Goal: Task Accomplishment & Management: Manage account settings

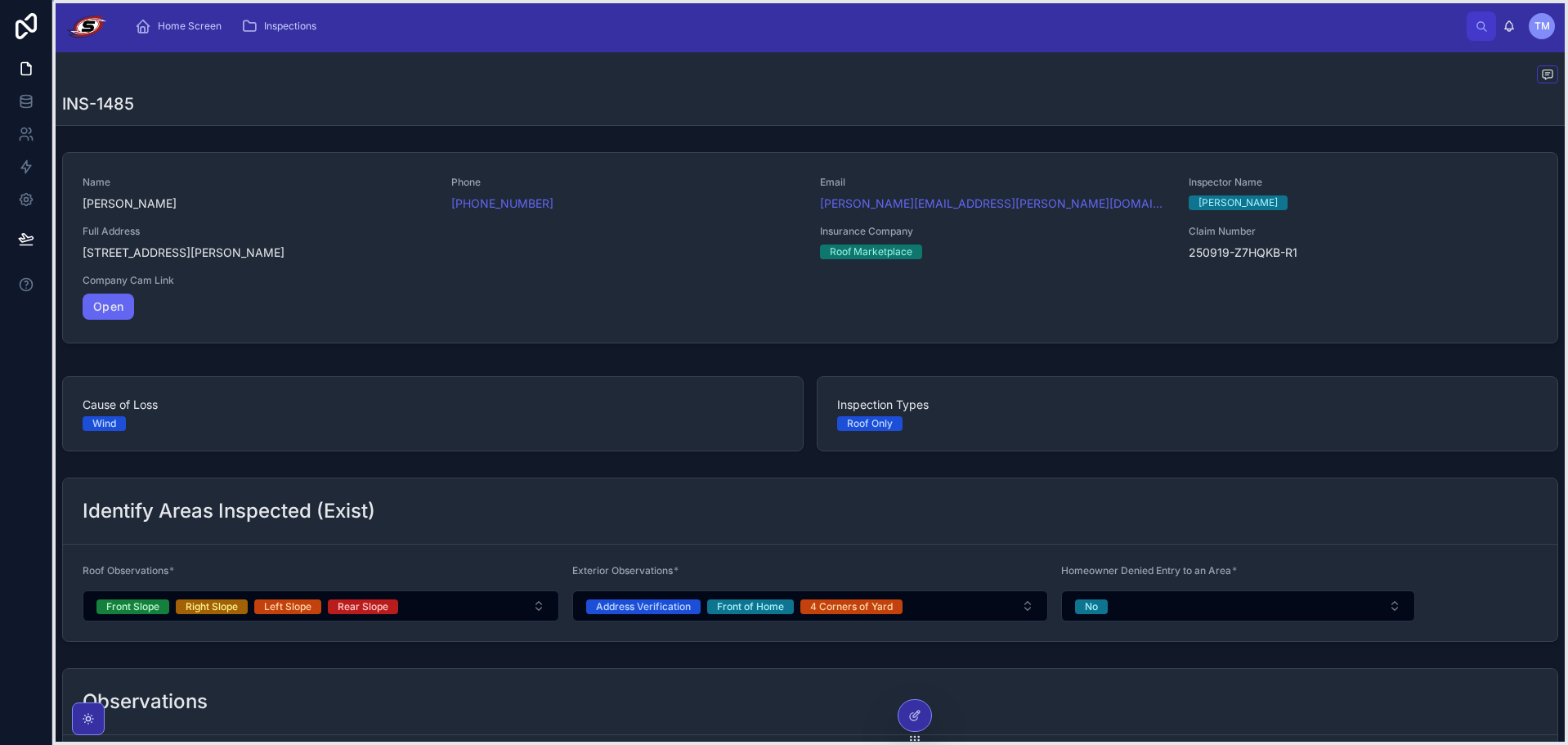
click at [913, 733] on icon at bounding box center [915, 738] width 13 height 13
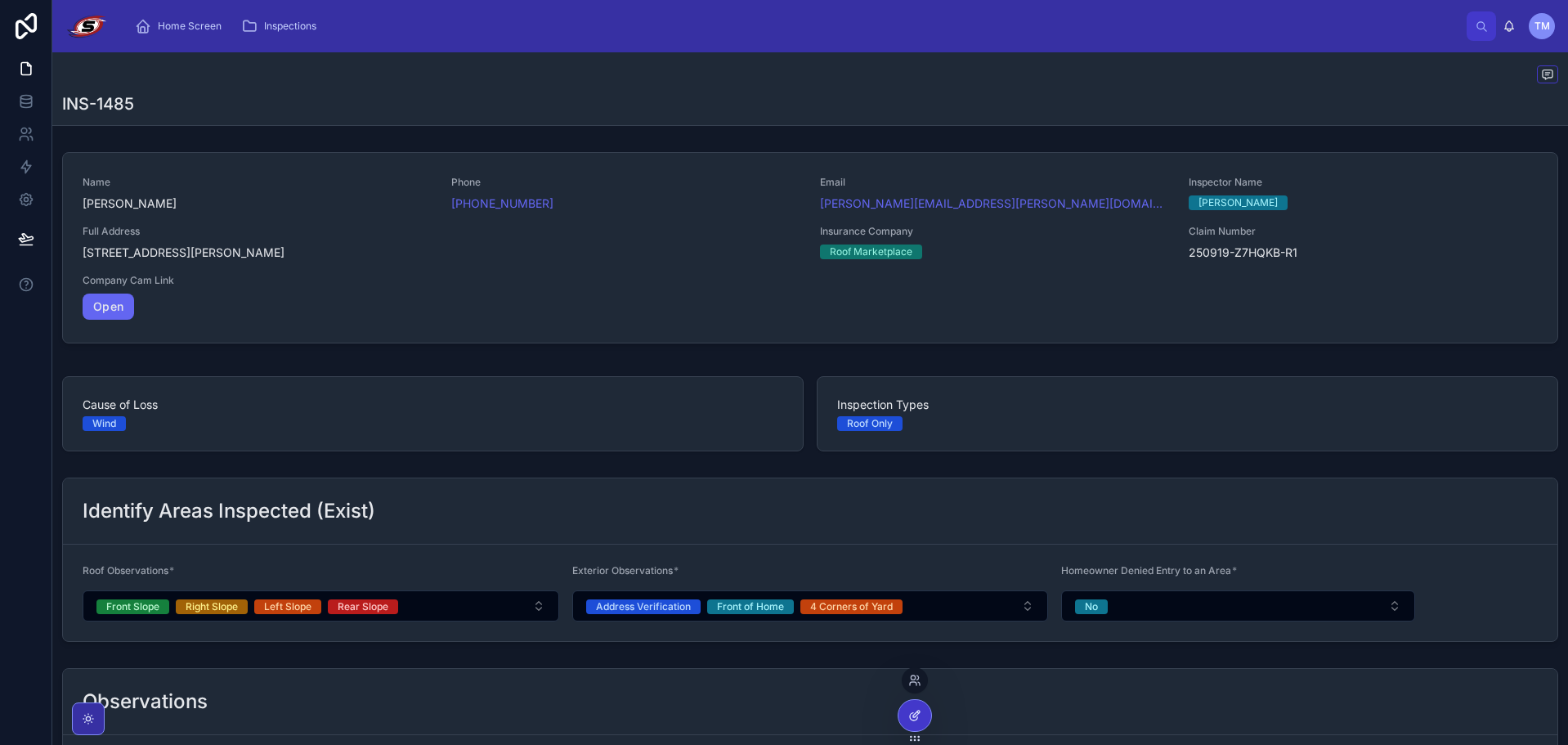
click at [915, 722] on div at bounding box center [915, 715] width 33 height 31
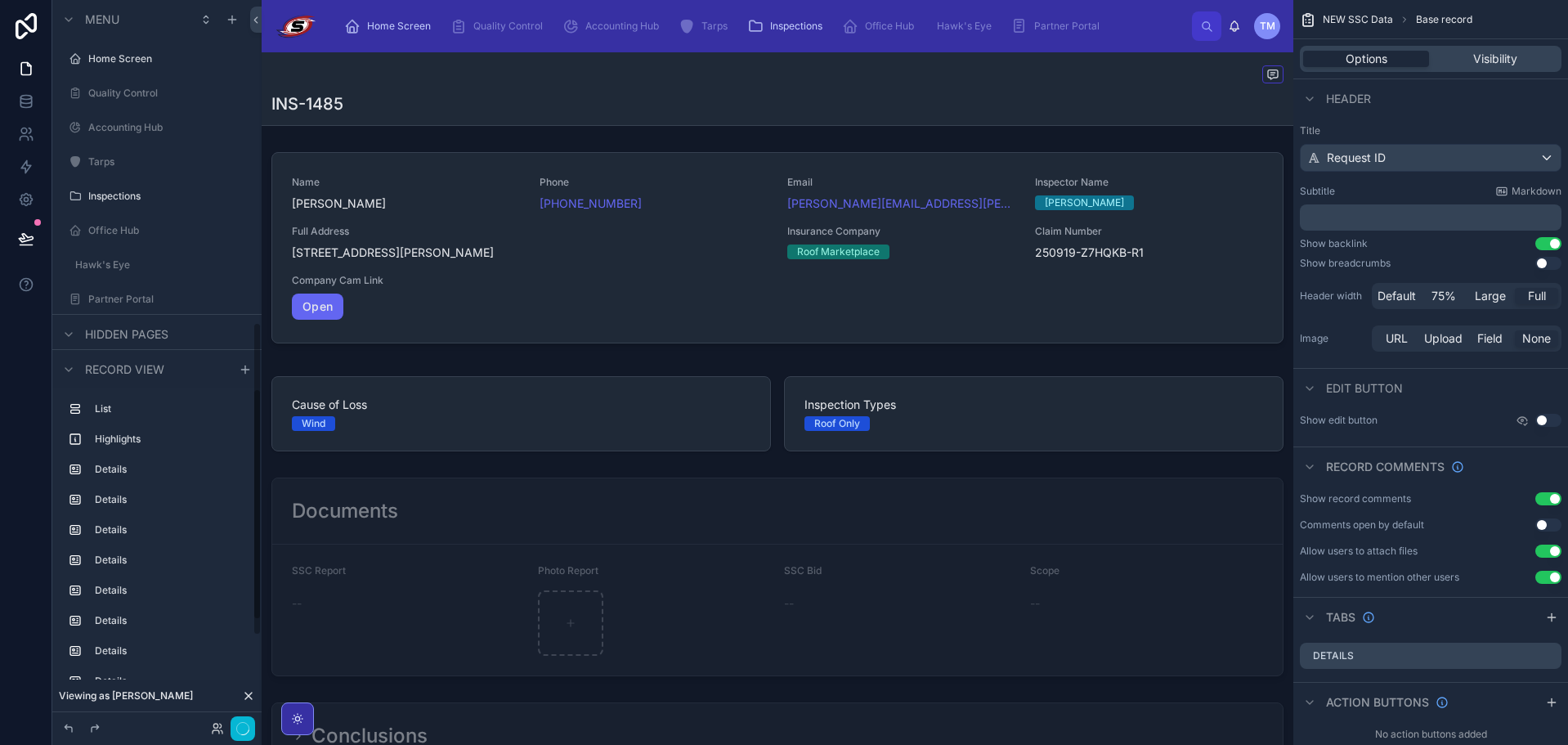
scroll to position [745, 0]
click at [252, 694] on icon at bounding box center [248, 696] width 13 height 13
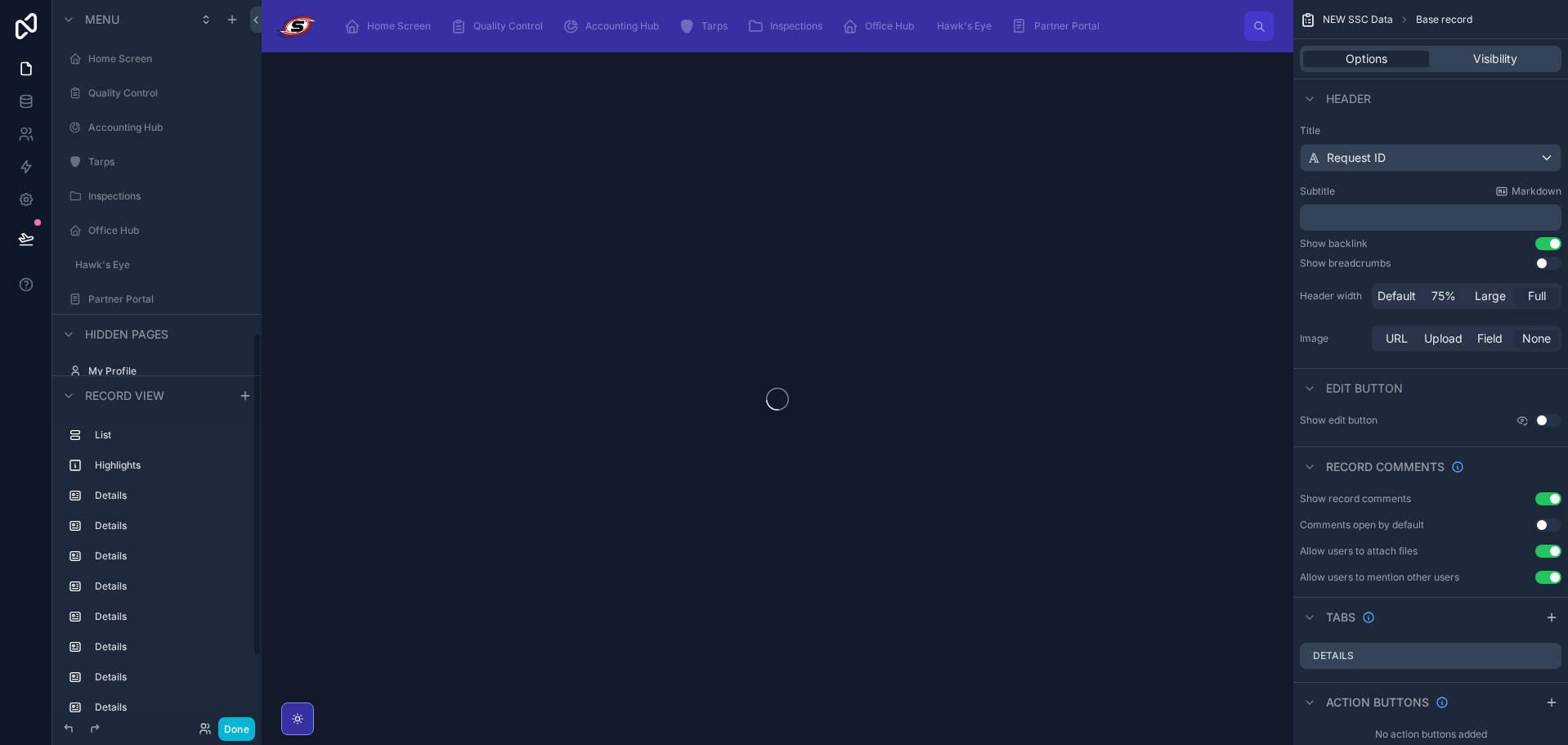
scroll to position [745, 0]
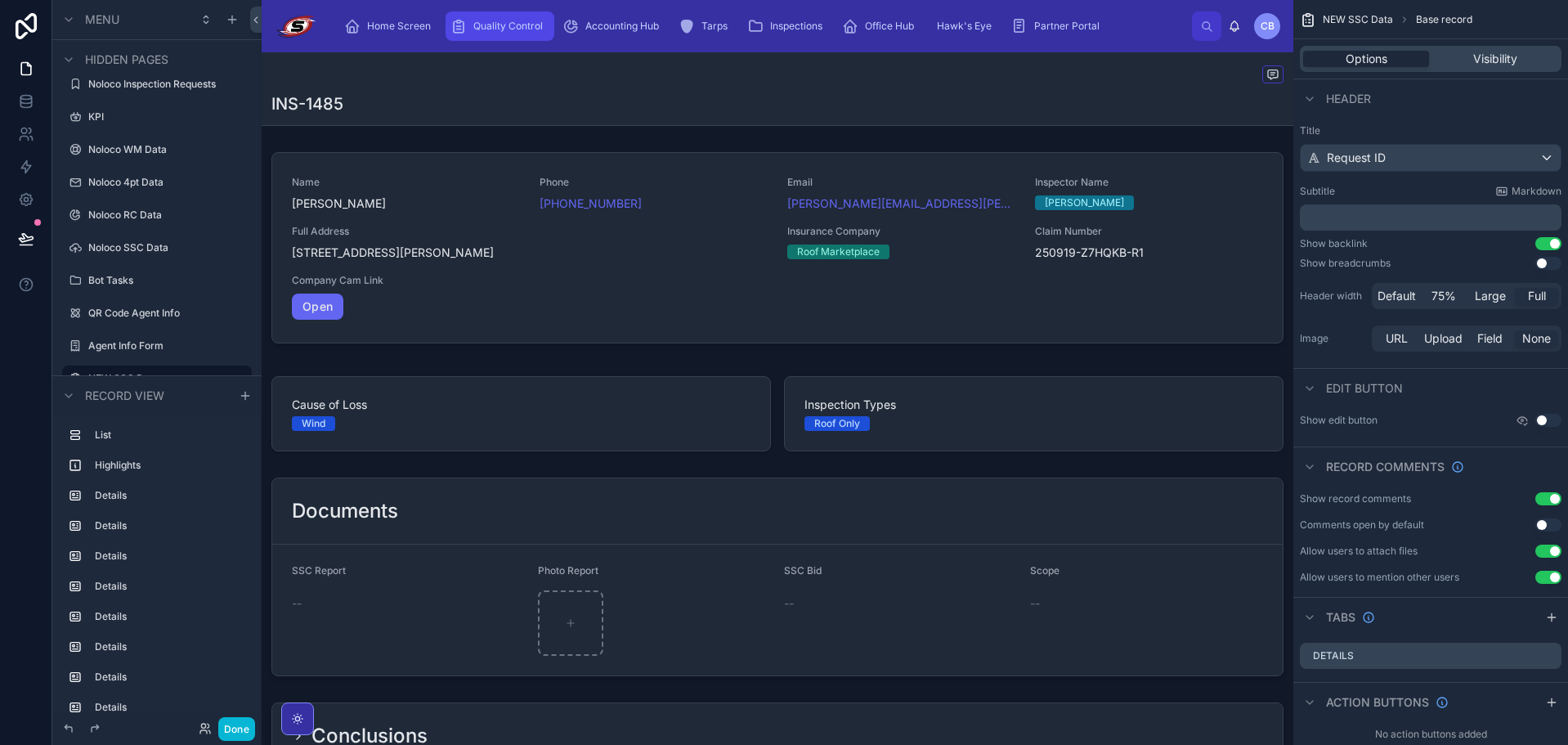
click at [519, 27] on span "Quality Control" at bounding box center [508, 26] width 70 height 13
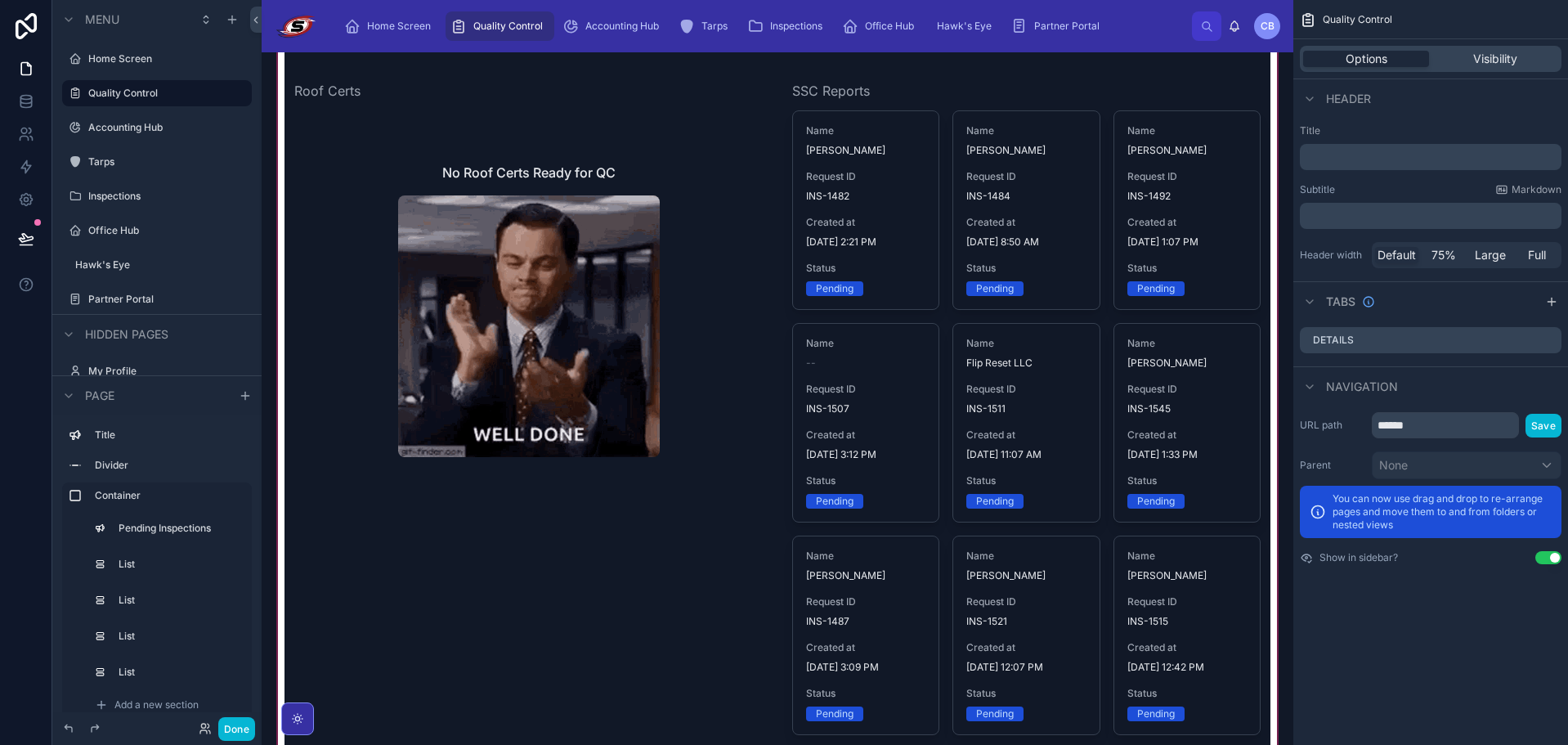
scroll to position [654, 0]
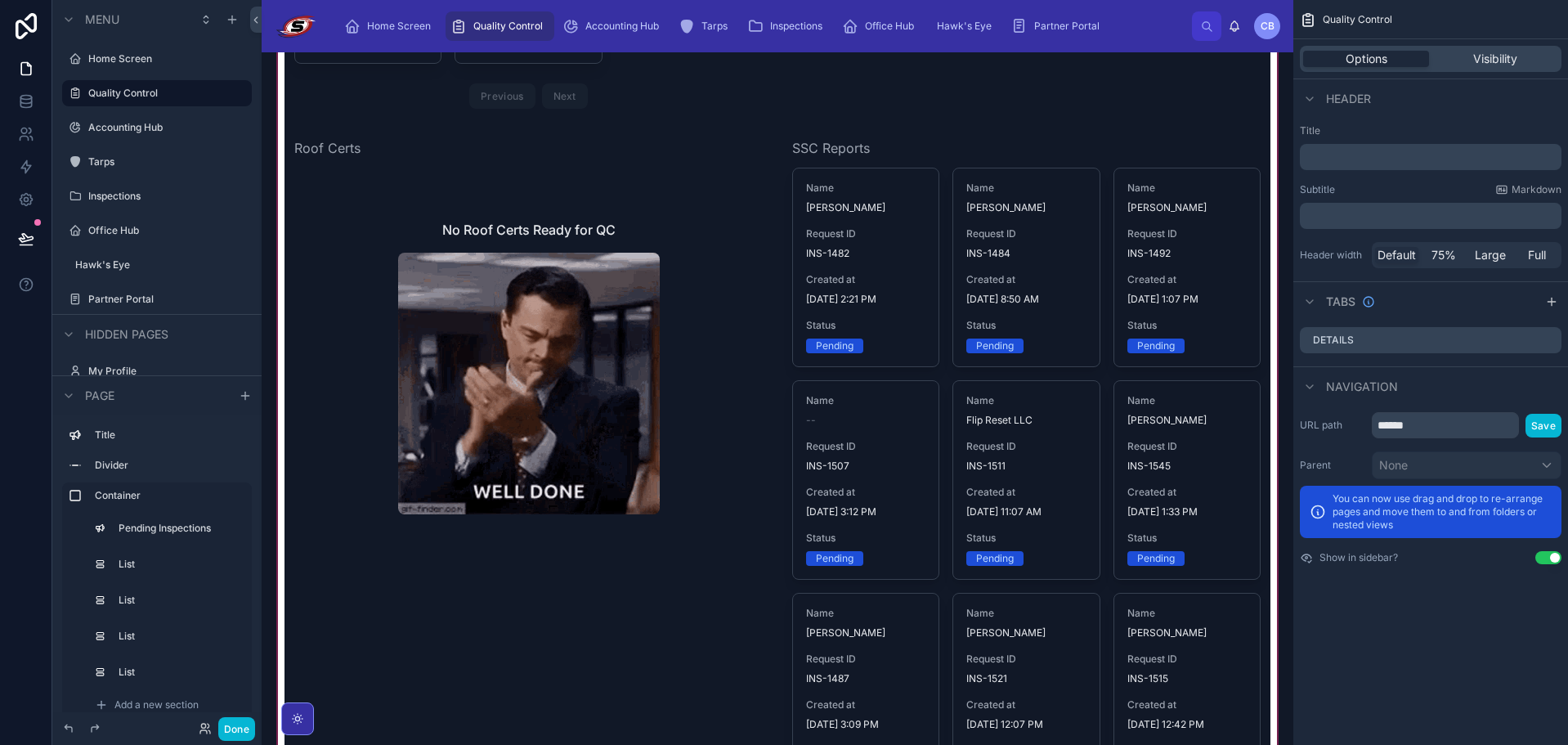
click at [1169, 222] on div at bounding box center [778, 203] width 1006 height 1313
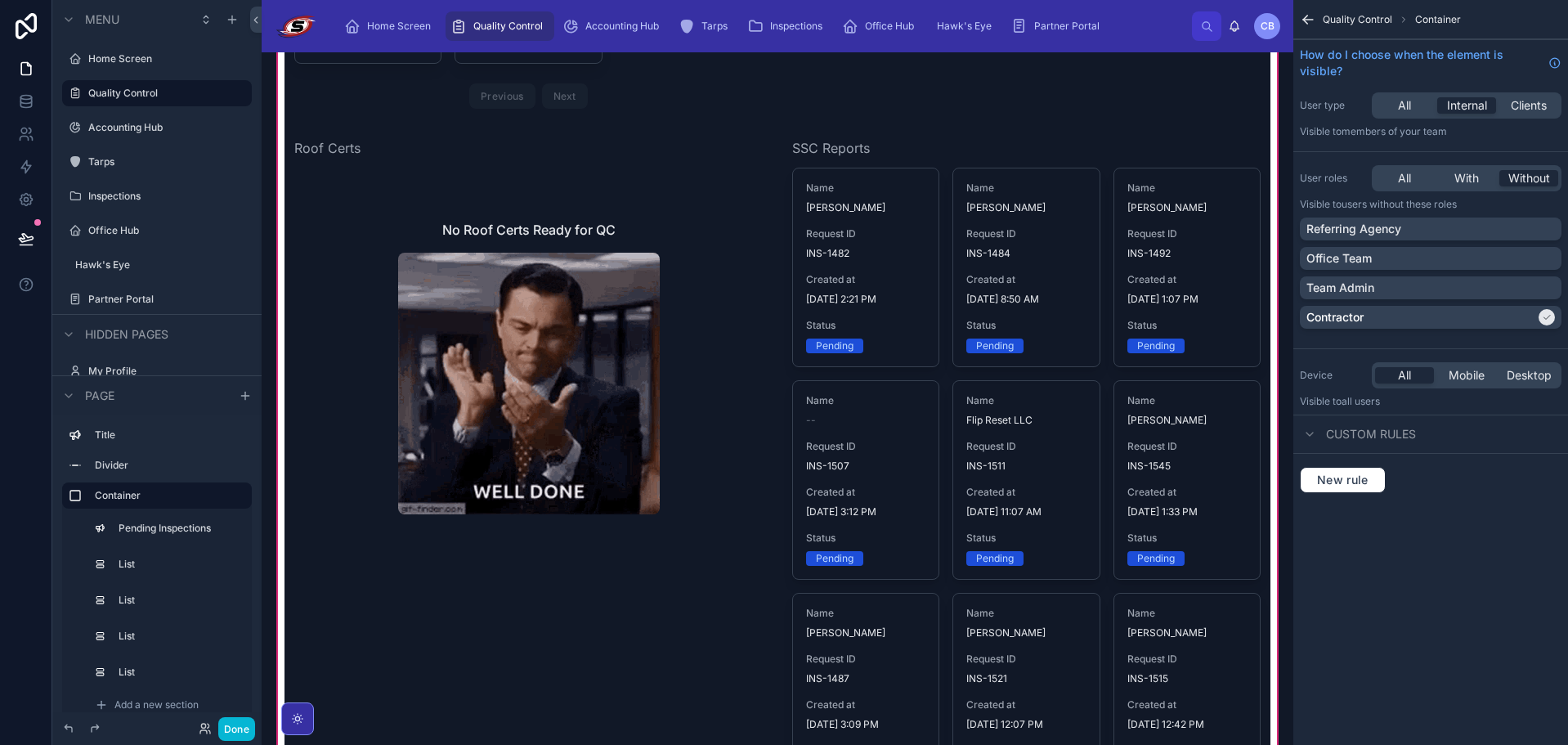
click at [1165, 113] on div "Pending Inspections Wind Mitigations Name [PERSON_NAME] Request ID INS-1434 Cre…" at bounding box center [778, 203] width 986 height 1293
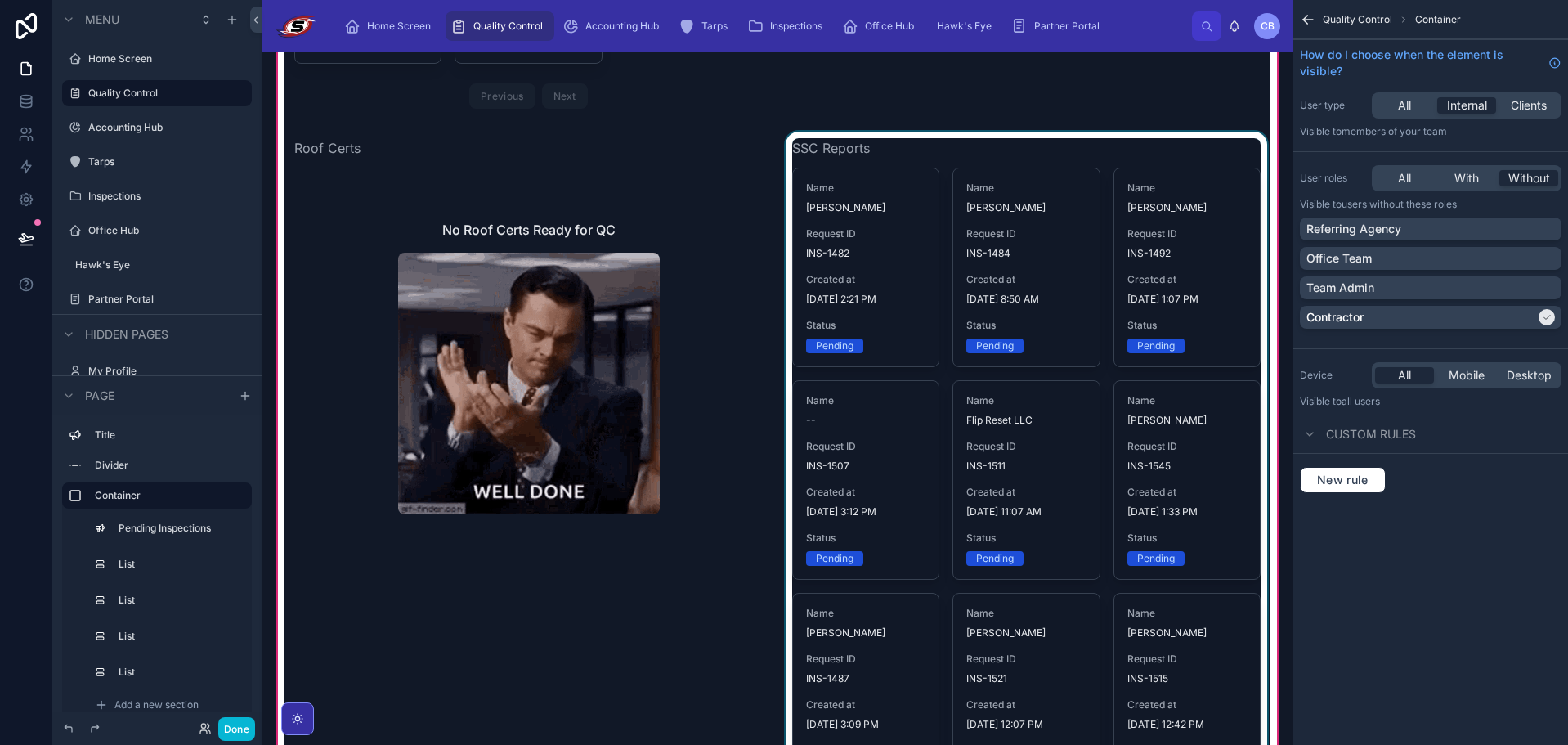
click at [937, 138] on div at bounding box center [1026, 490] width 489 height 719
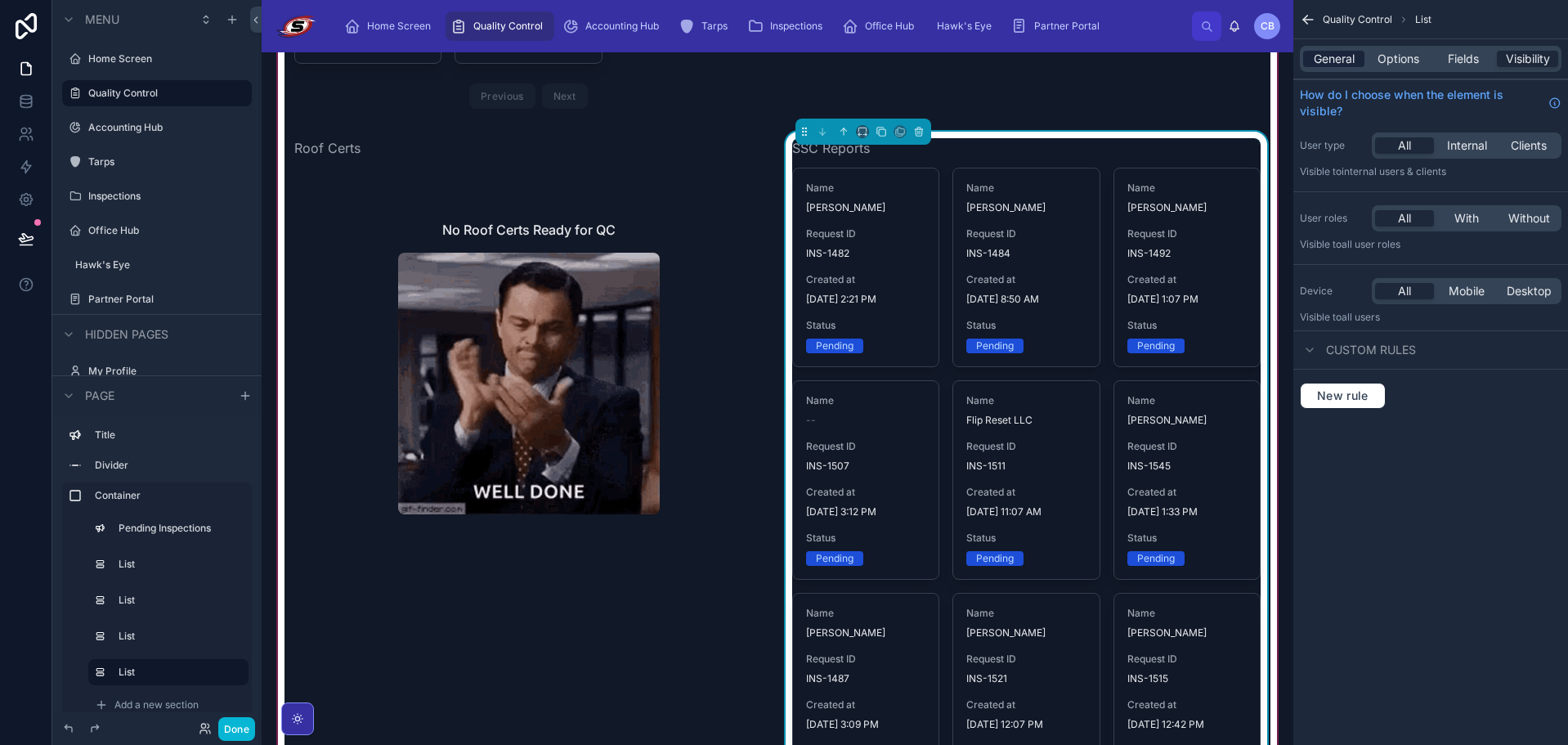
click at [1329, 53] on span "General" at bounding box center [1334, 59] width 41 height 16
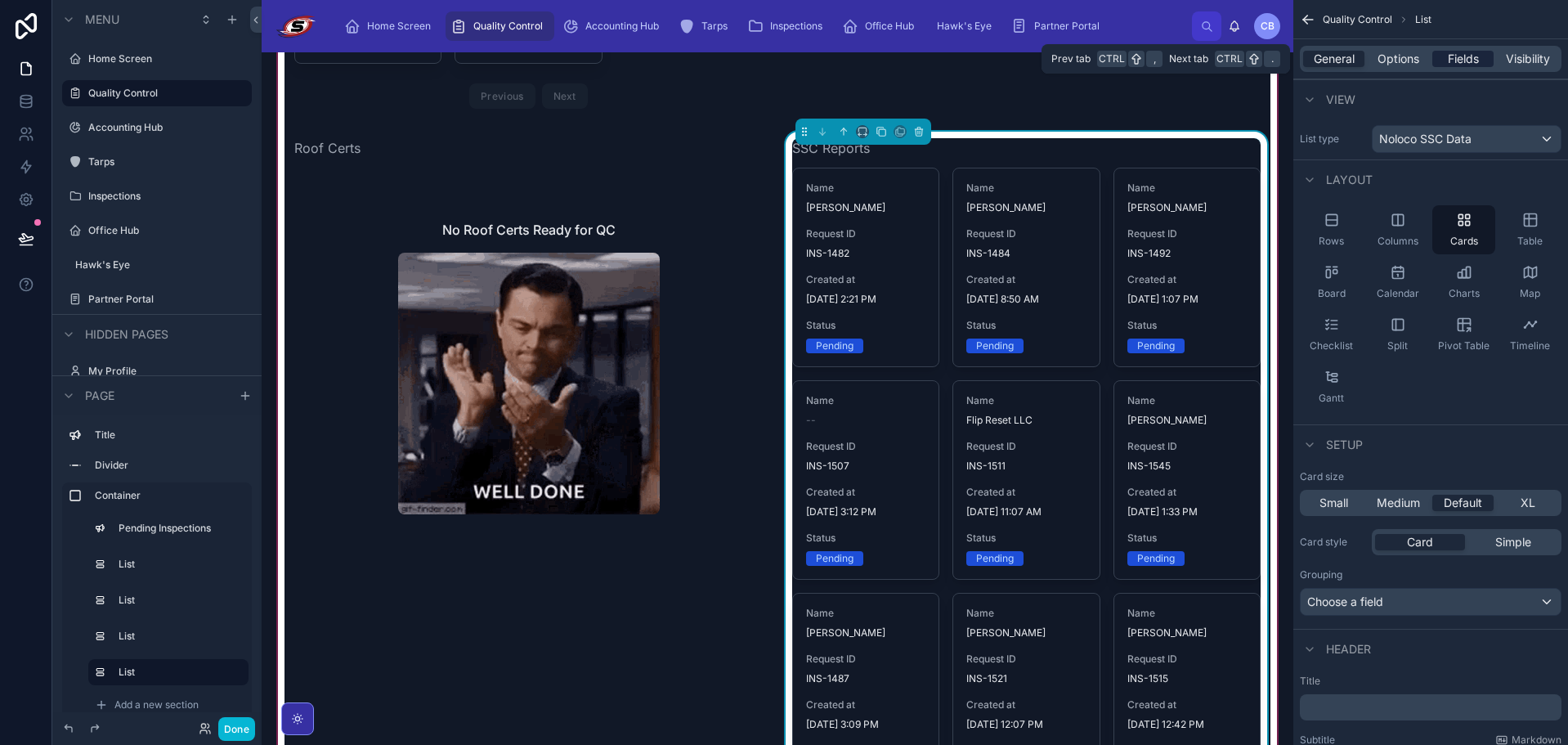
click at [1473, 55] on span "Fields" at bounding box center [1464, 59] width 31 height 16
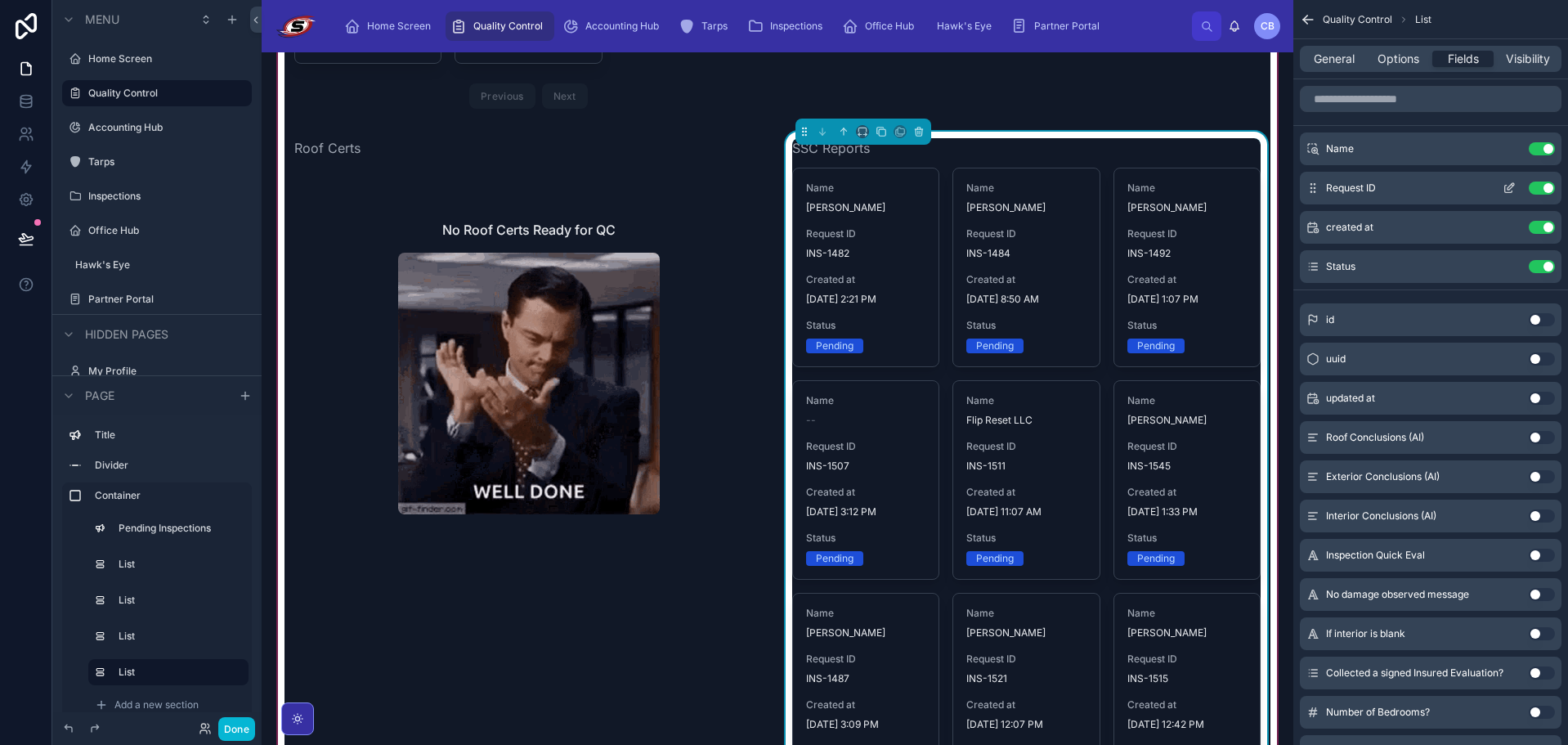
click at [1542, 187] on button "Use setting" at bounding box center [1542, 188] width 26 height 13
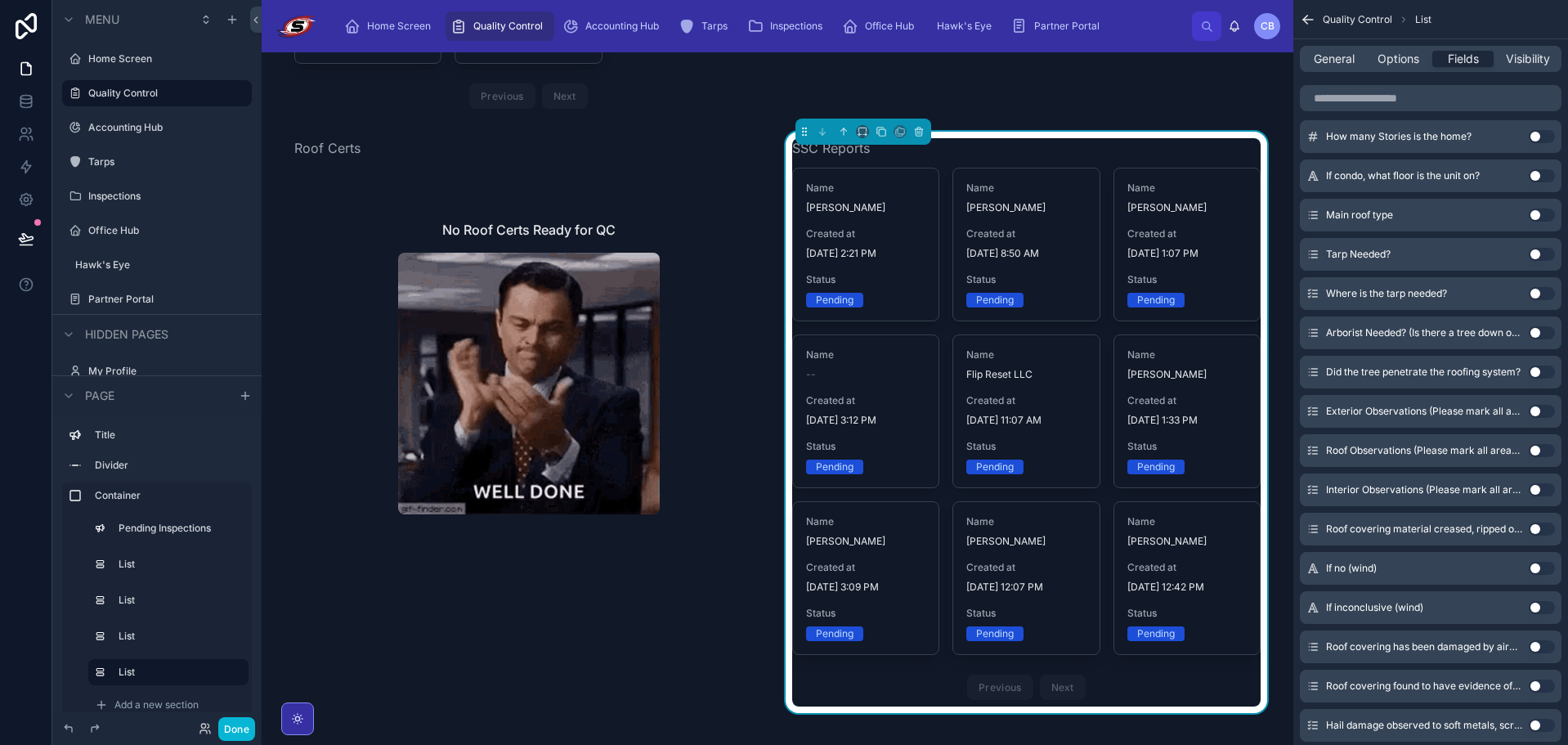
scroll to position [0, 0]
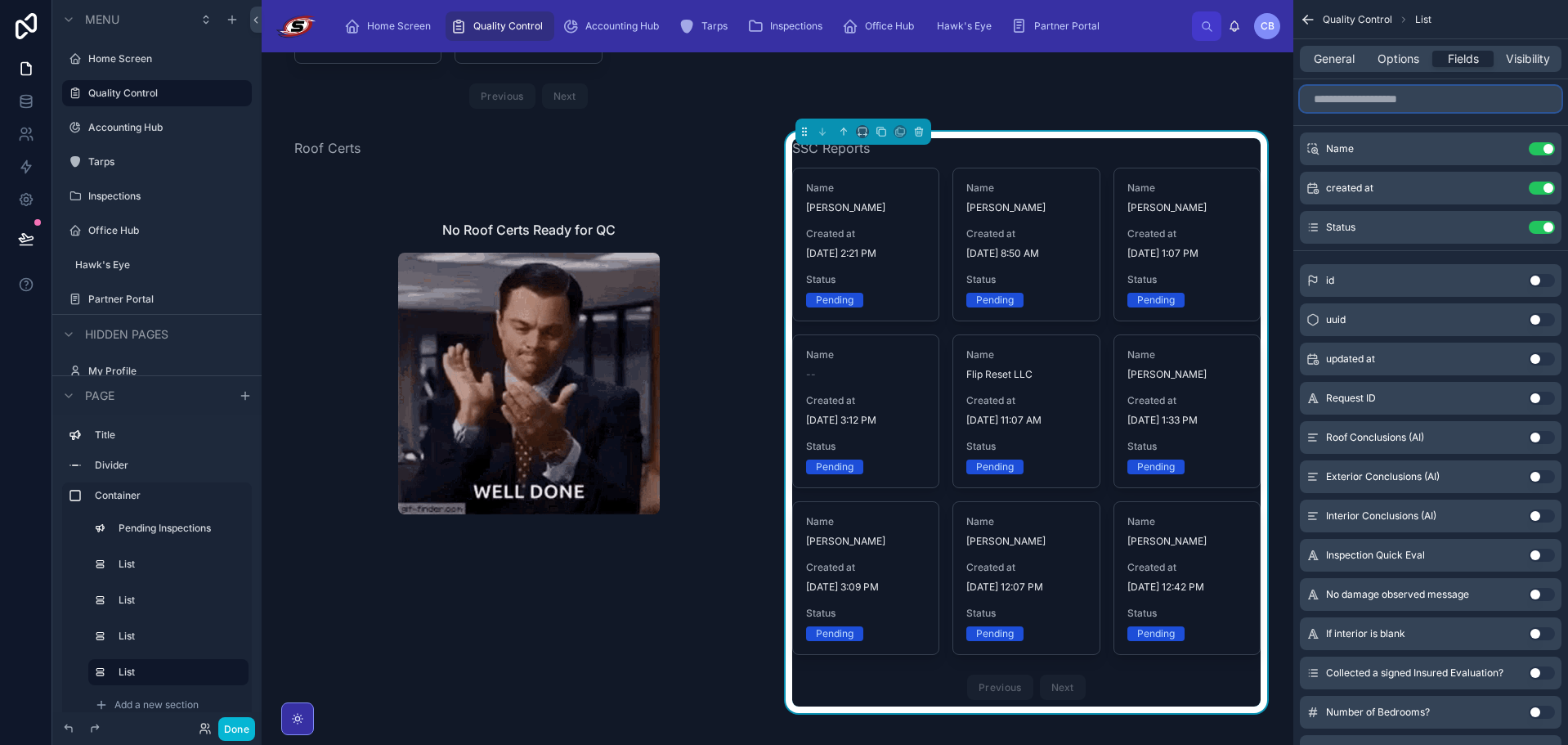
click at [1434, 102] on input "scrollable content" at bounding box center [1431, 99] width 262 height 26
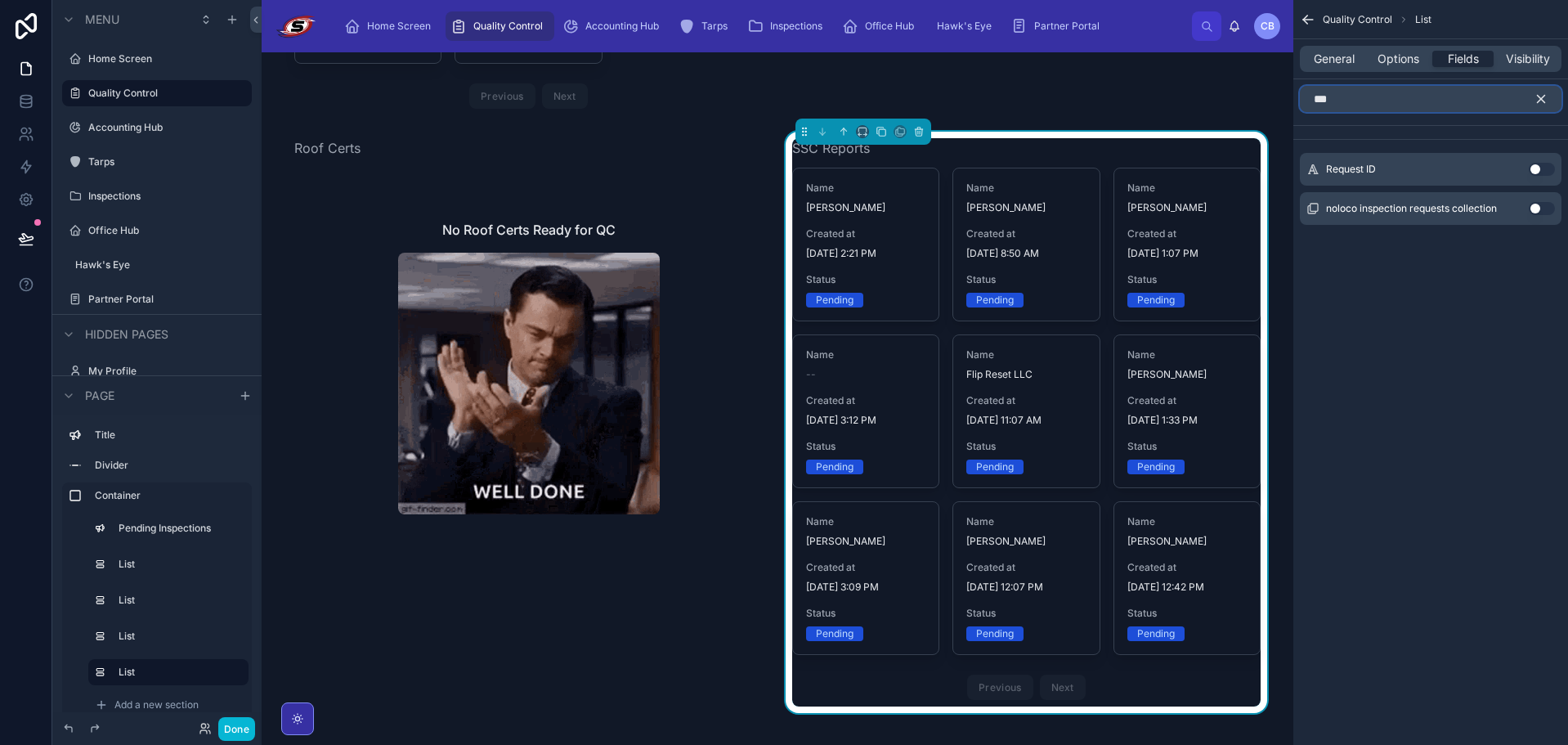
type input "***"
click at [1538, 162] on div "Request ID Use setting" at bounding box center [1431, 169] width 262 height 33
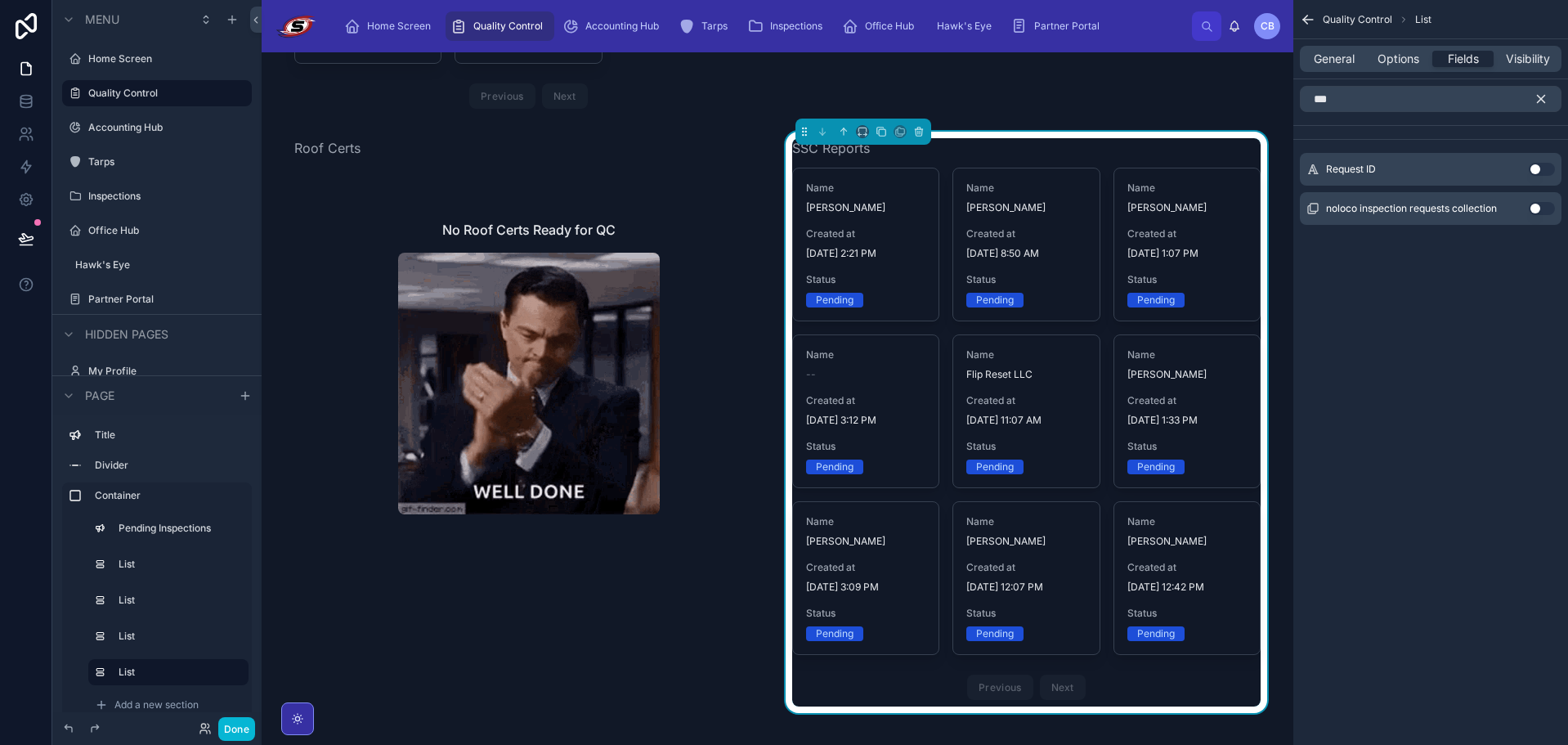
click at [1537, 169] on button "Use setting" at bounding box center [1542, 169] width 26 height 13
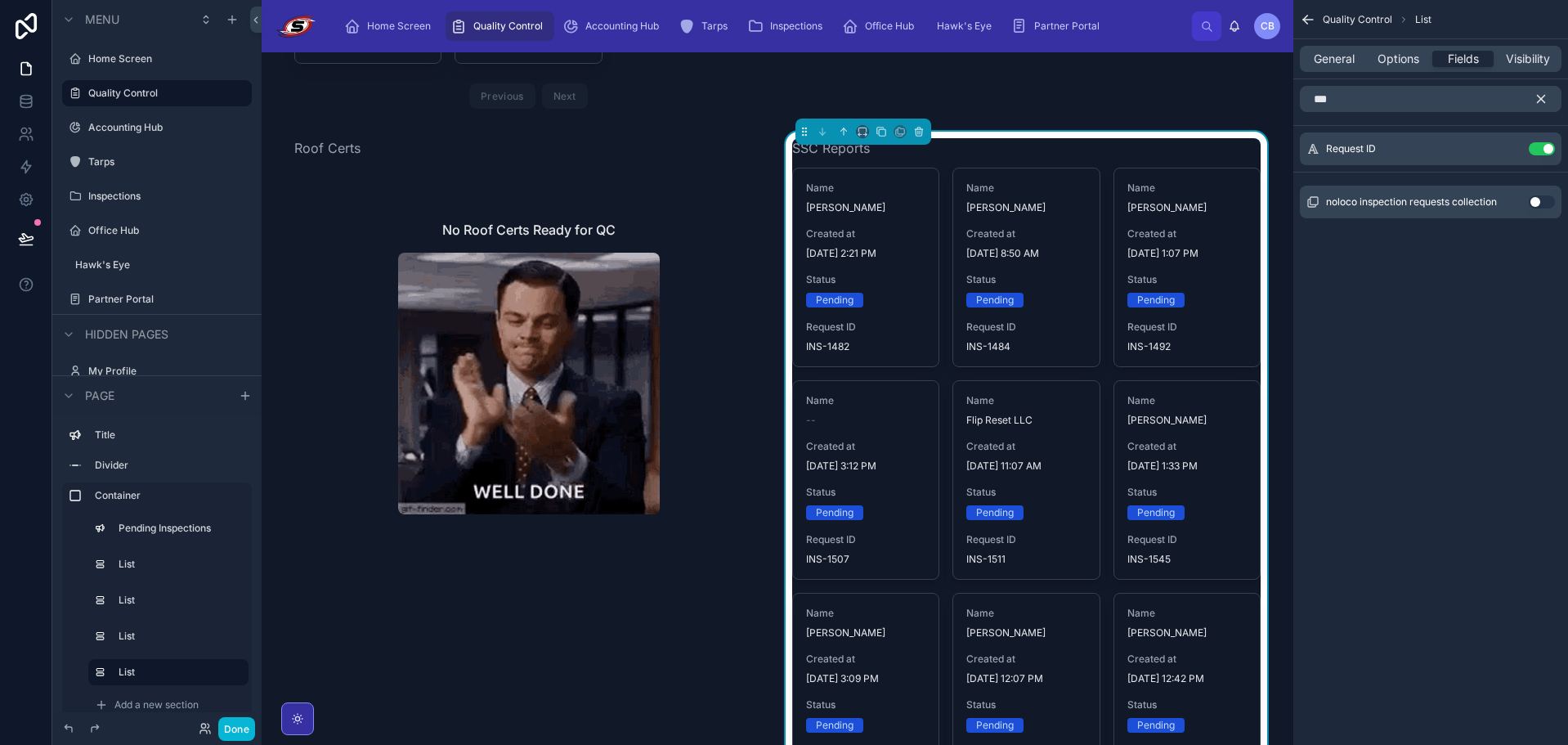
click at [1543, 90] on button "scrollable content" at bounding box center [1548, 99] width 28 height 26
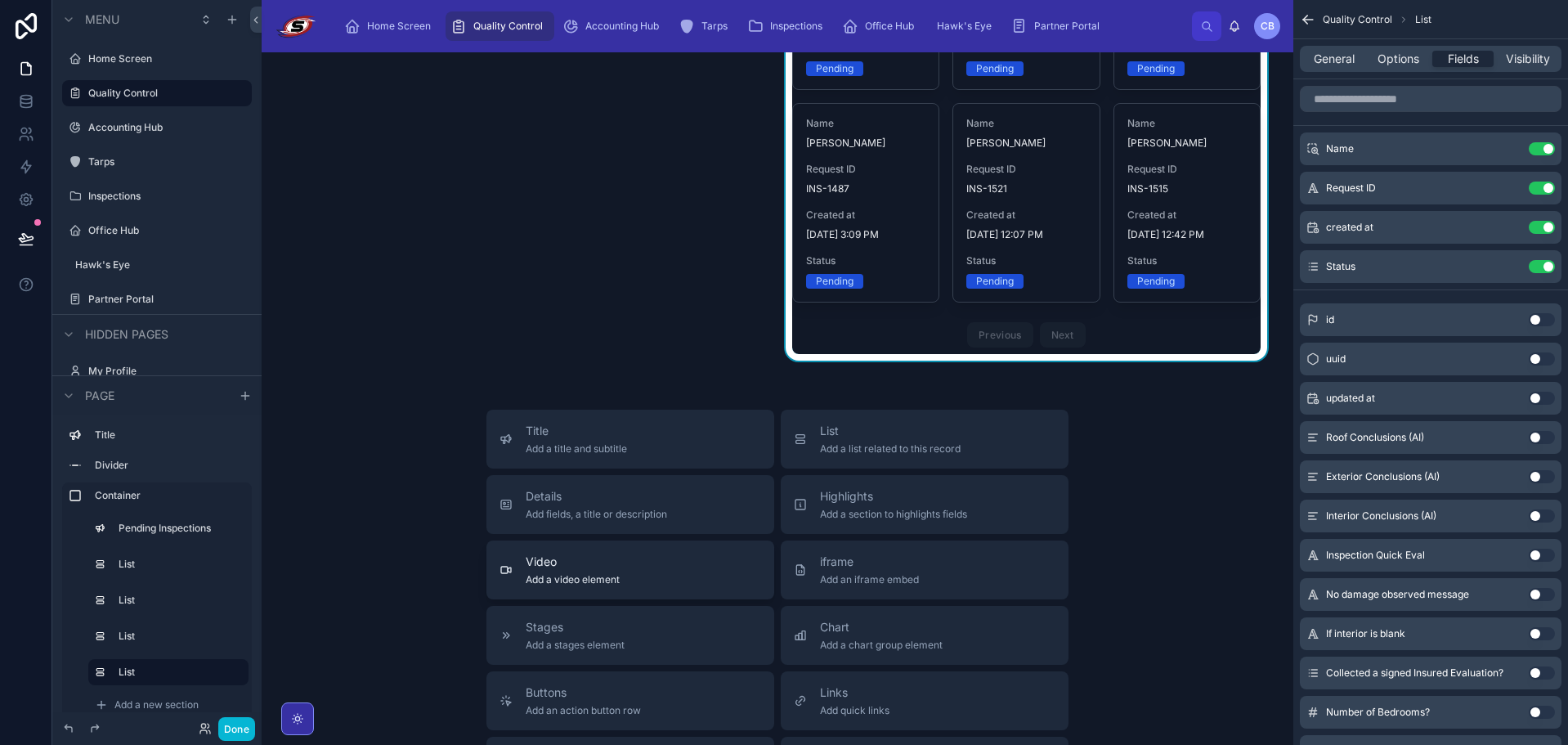
scroll to position [1145, 0]
click at [837, 441] on span "Add a list related to this record" at bounding box center [890, 448] width 140 height 13
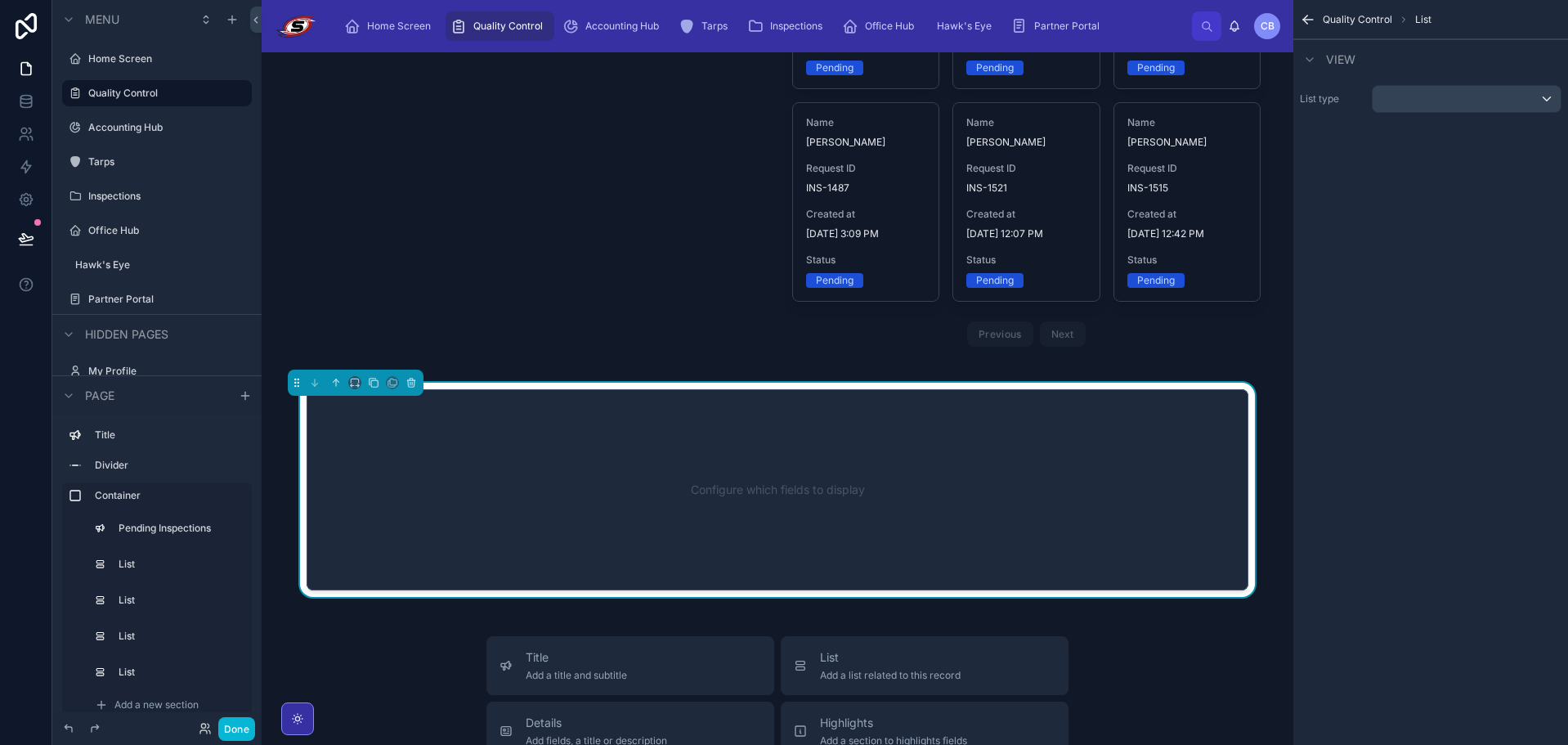
scroll to position [1224, 0]
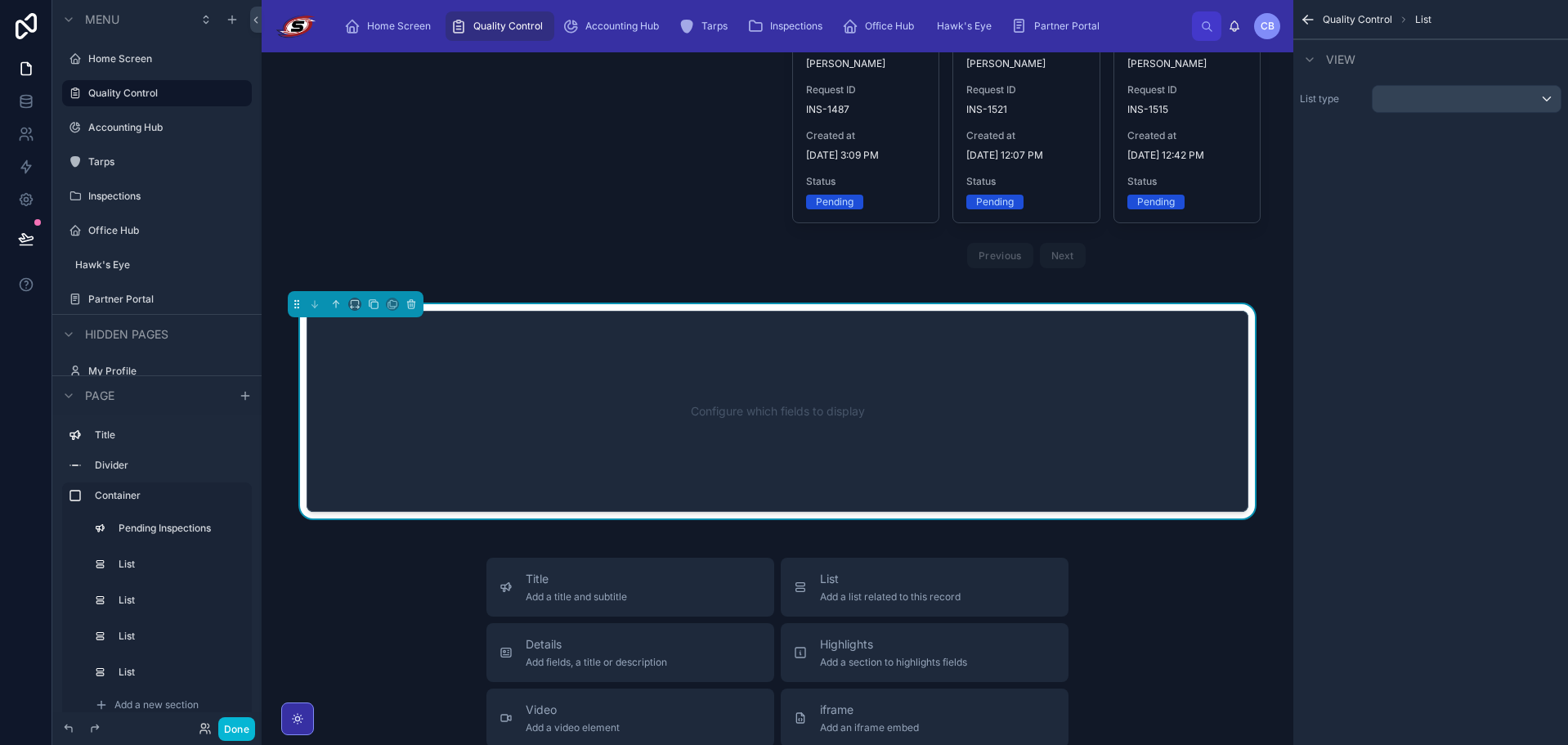
click at [834, 438] on div "Configure which fields to display" at bounding box center [778, 411] width 888 height 147
click at [1466, 92] on div "scrollable content" at bounding box center [1467, 99] width 189 height 26
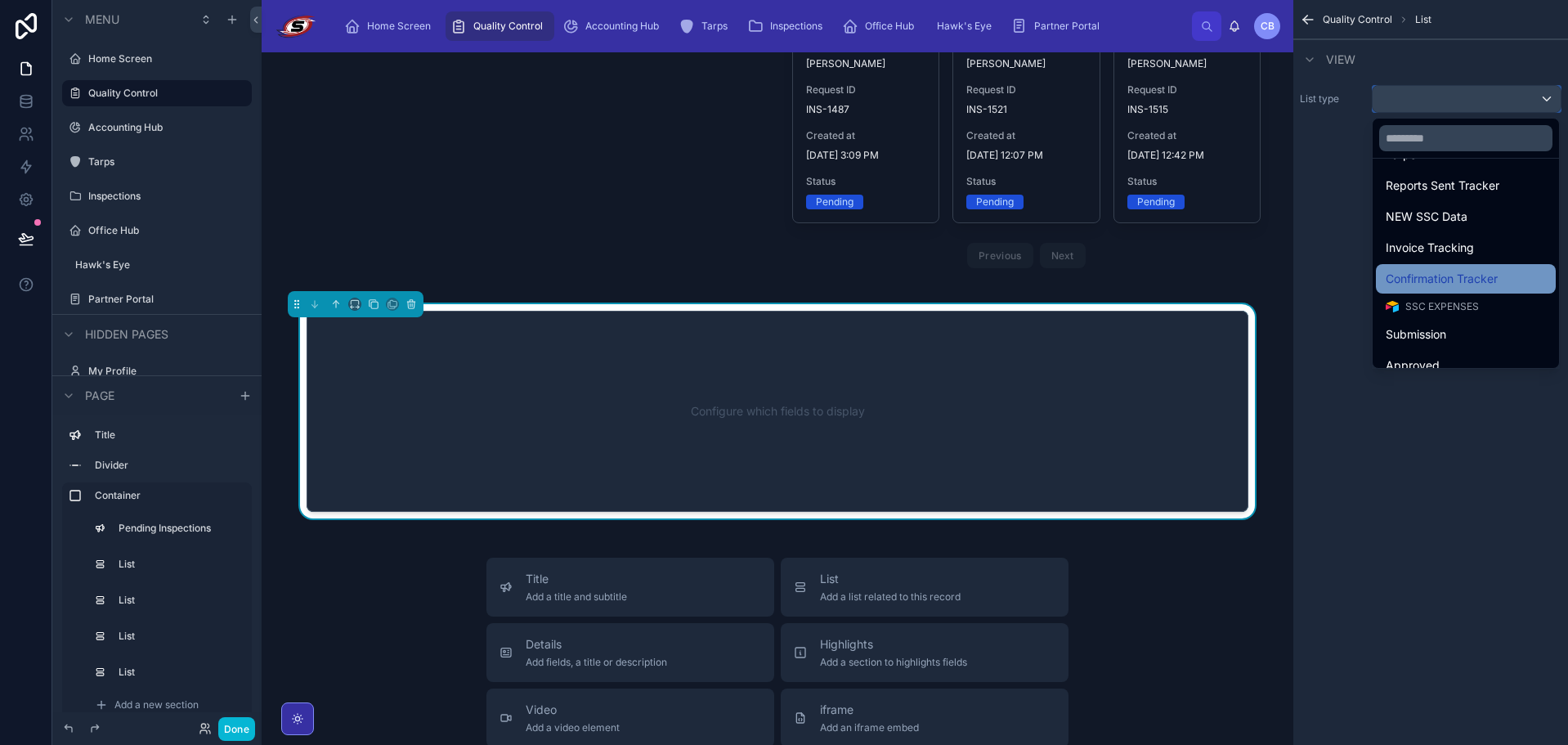
scroll to position [654, 0]
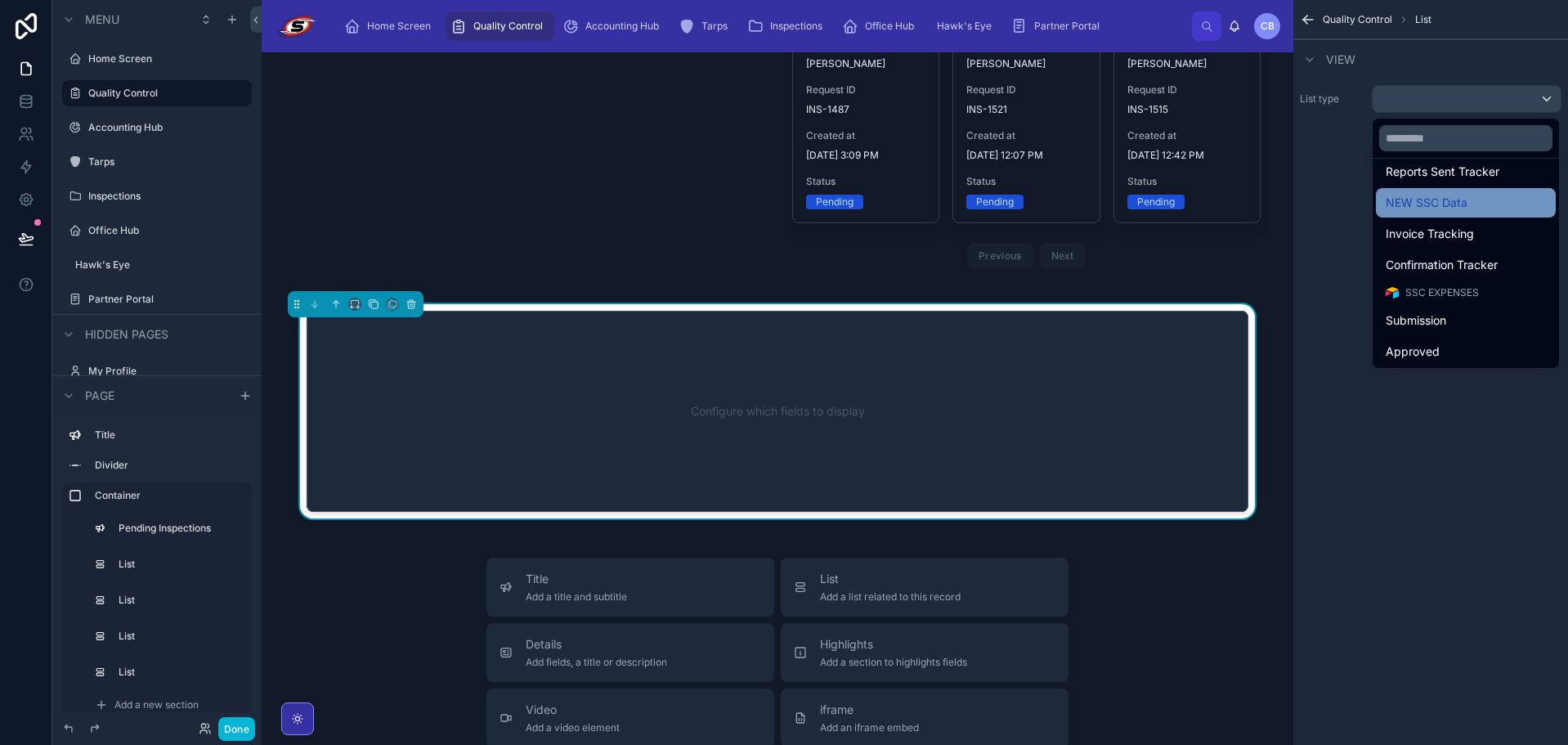
click at [1448, 201] on span "NEW SSC Data" at bounding box center [1427, 203] width 82 height 20
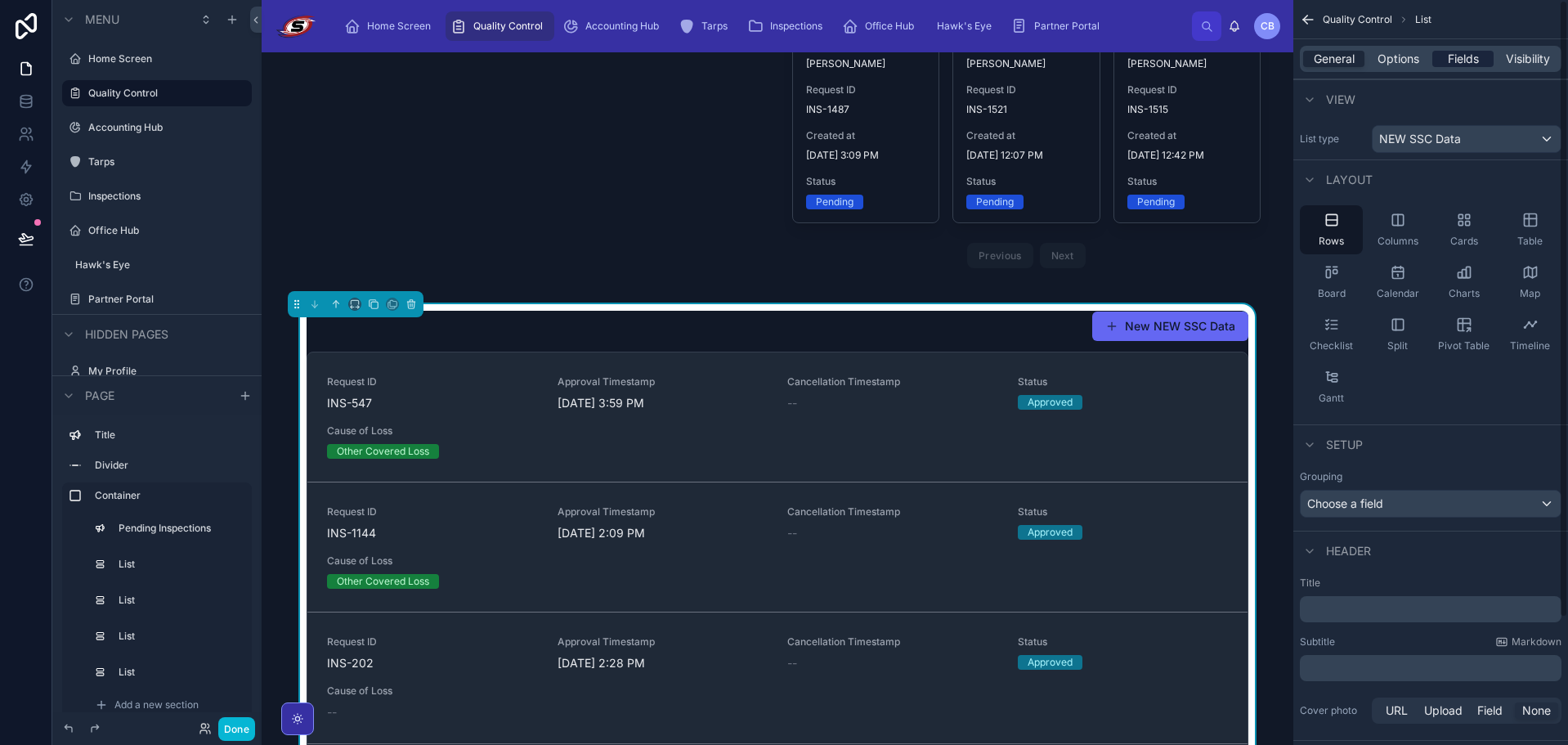
click at [1458, 63] on span "Fields" at bounding box center [1464, 59] width 31 height 16
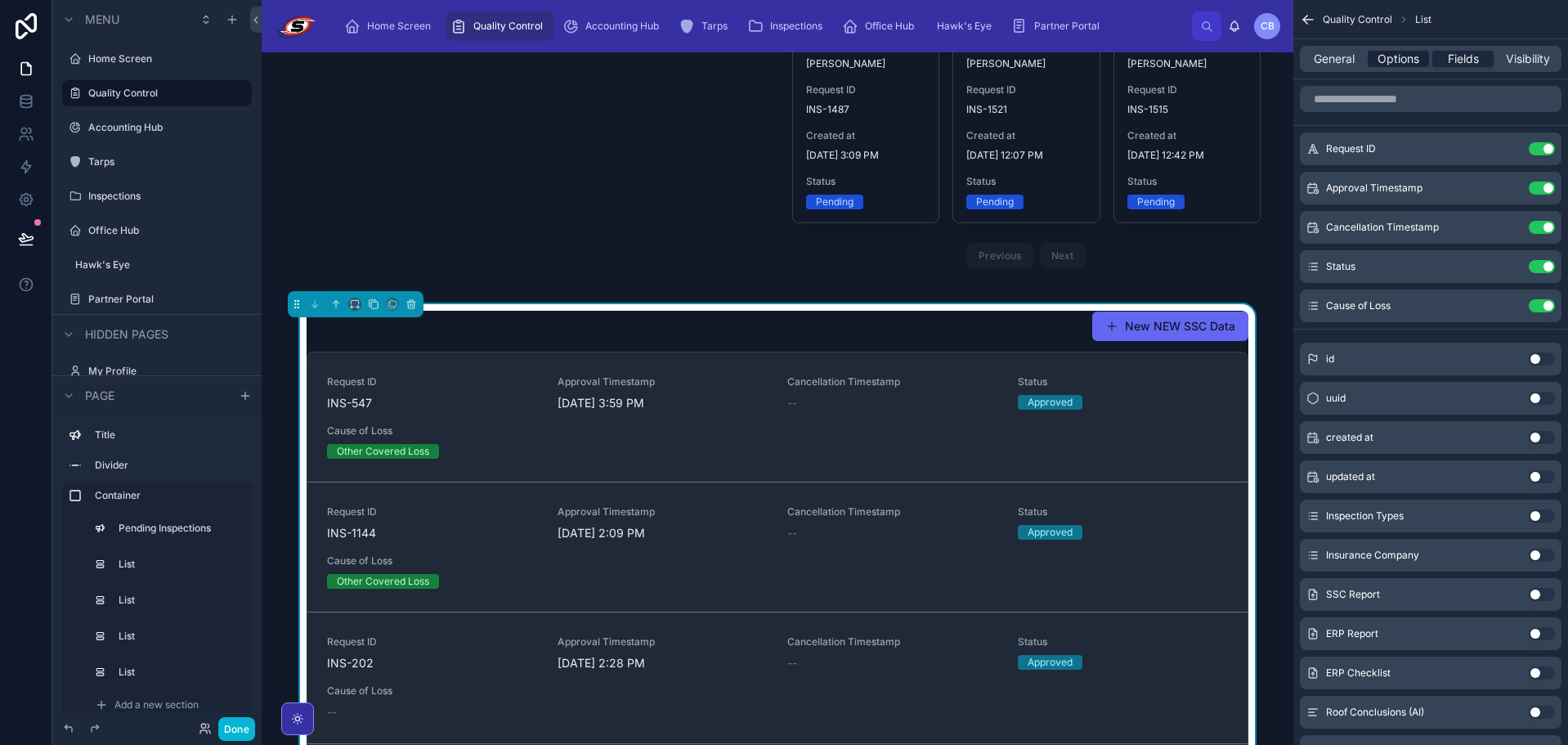
click at [1392, 58] on span "Options" at bounding box center [1399, 59] width 42 height 16
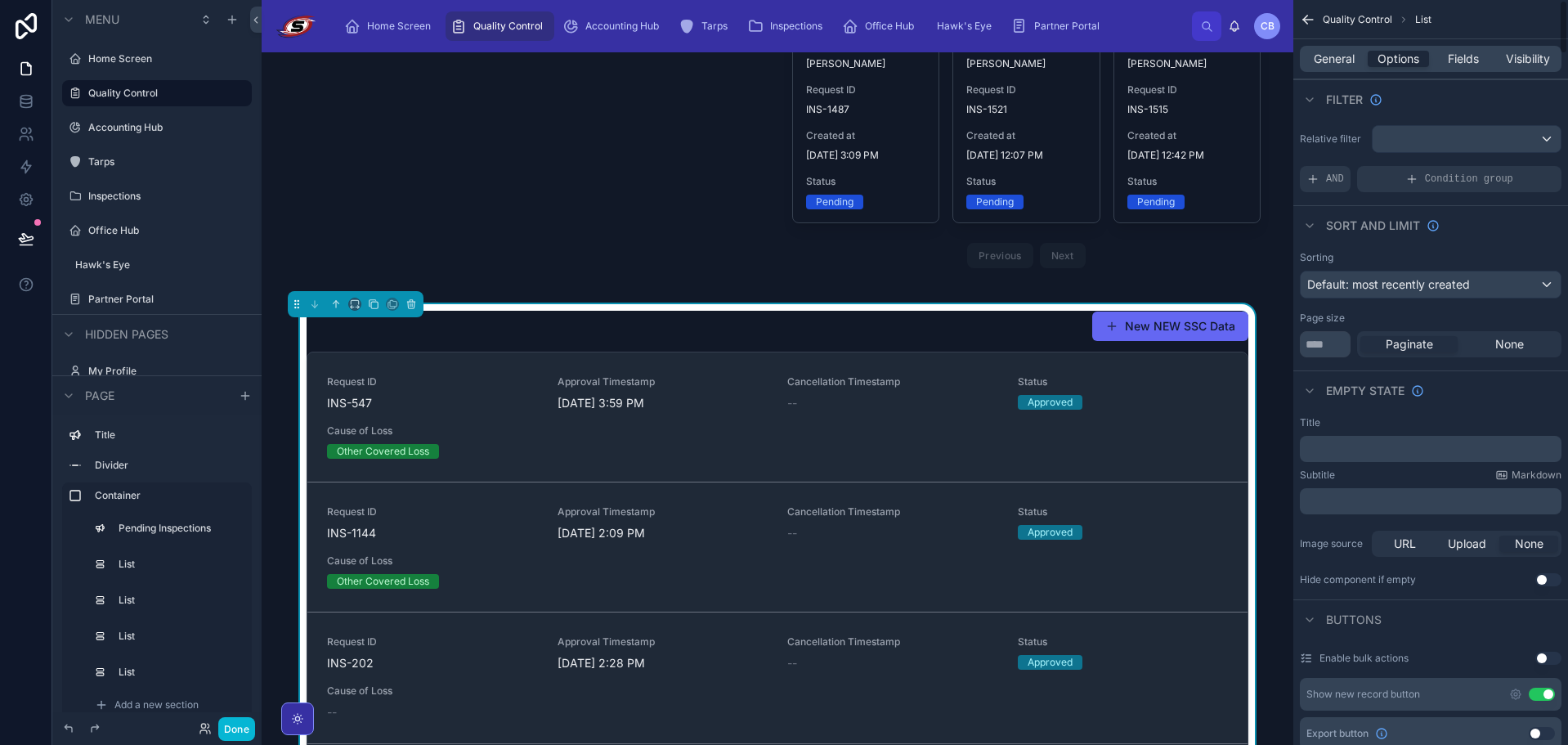
click at [1536, 692] on button "Use setting" at bounding box center [1542, 694] width 26 height 13
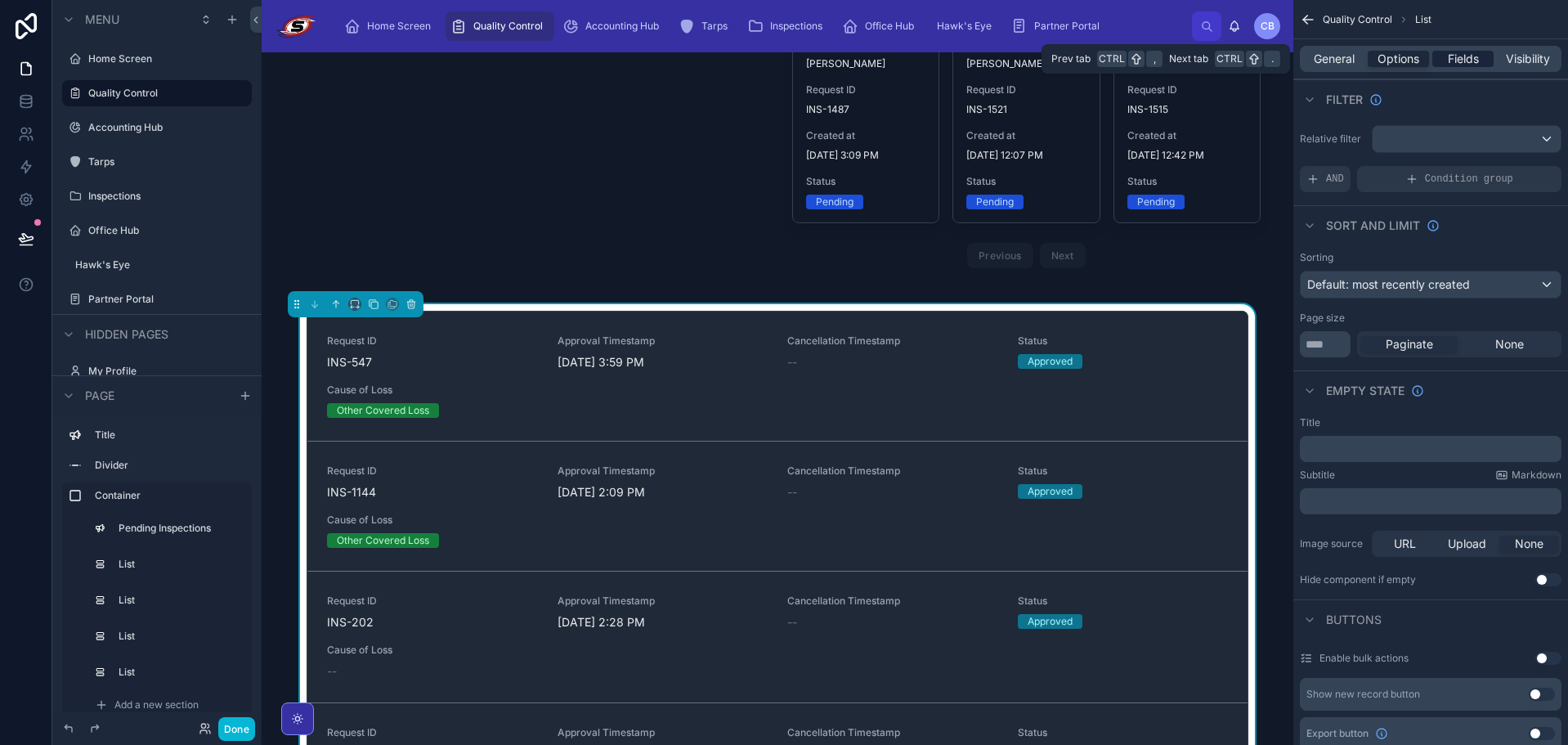
click at [1437, 60] on div "Fields" at bounding box center [1464, 59] width 62 height 16
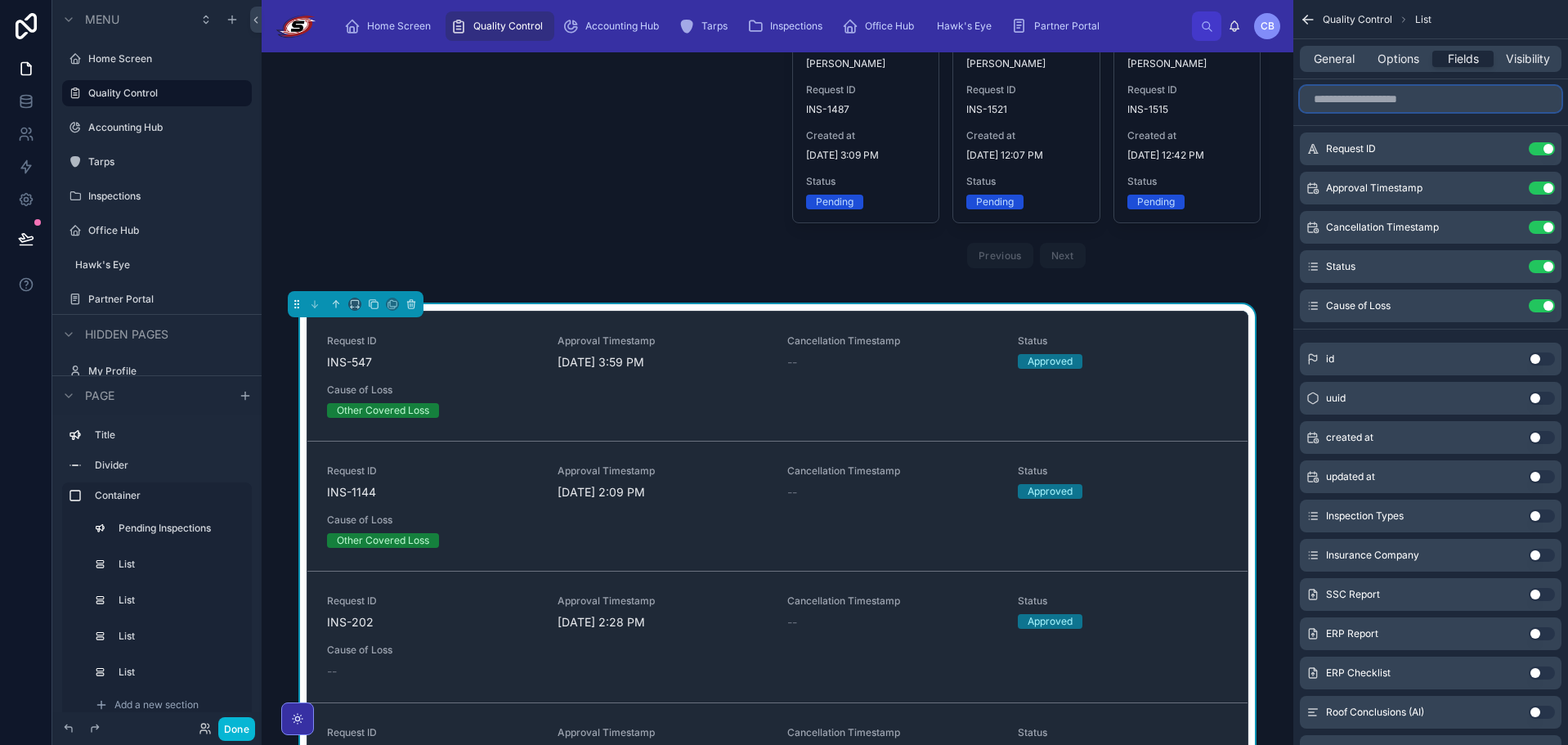
click at [1411, 96] on input "scrollable content" at bounding box center [1431, 99] width 262 height 26
click at [1537, 150] on button "Use setting" at bounding box center [1542, 149] width 26 height 13
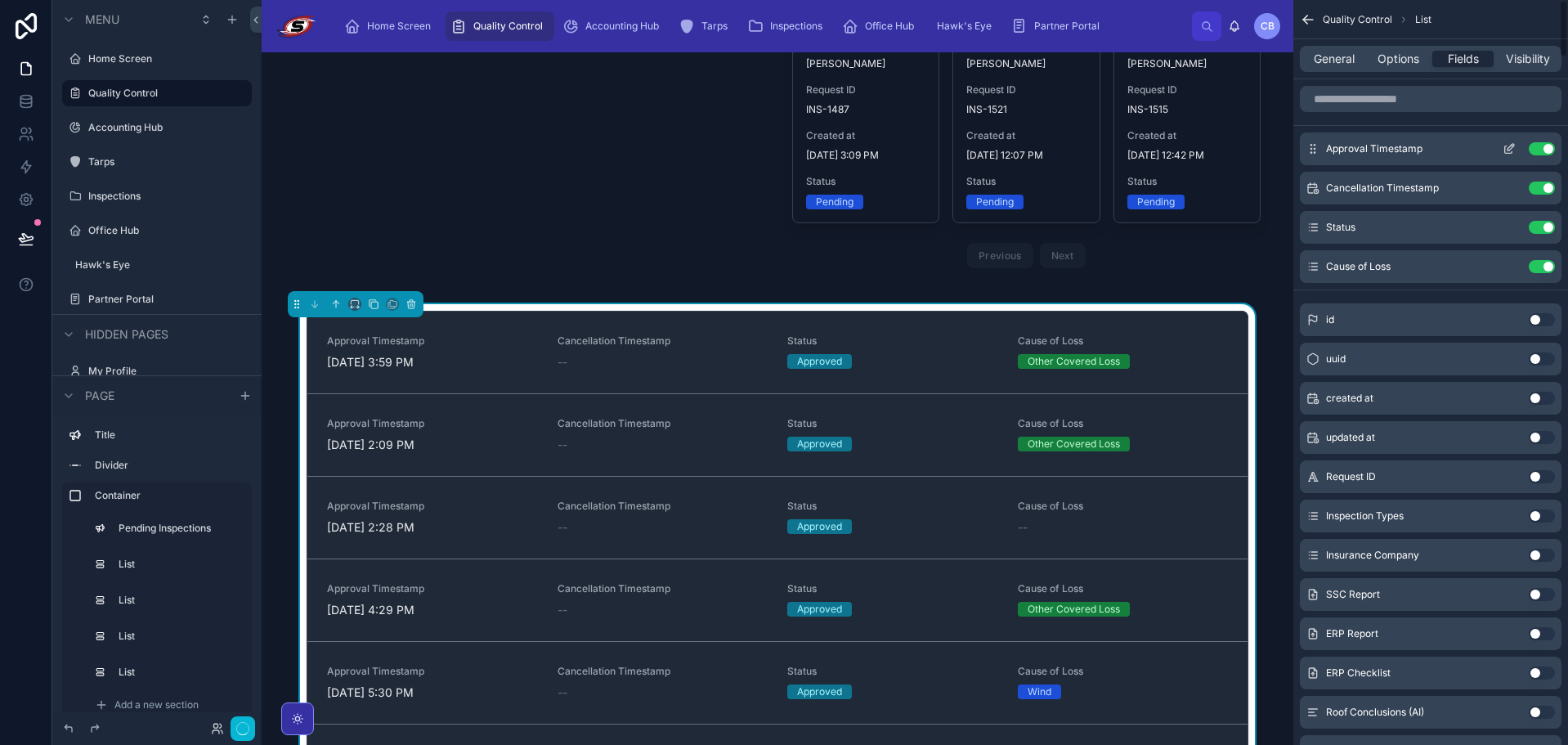
click at [1537, 150] on button "Use setting" at bounding box center [1542, 149] width 26 height 13
click at [1537, 181] on button "Use setting" at bounding box center [1542, 188] width 26 height 13
click at [1537, 221] on button "Use setting" at bounding box center [1542, 227] width 26 height 13
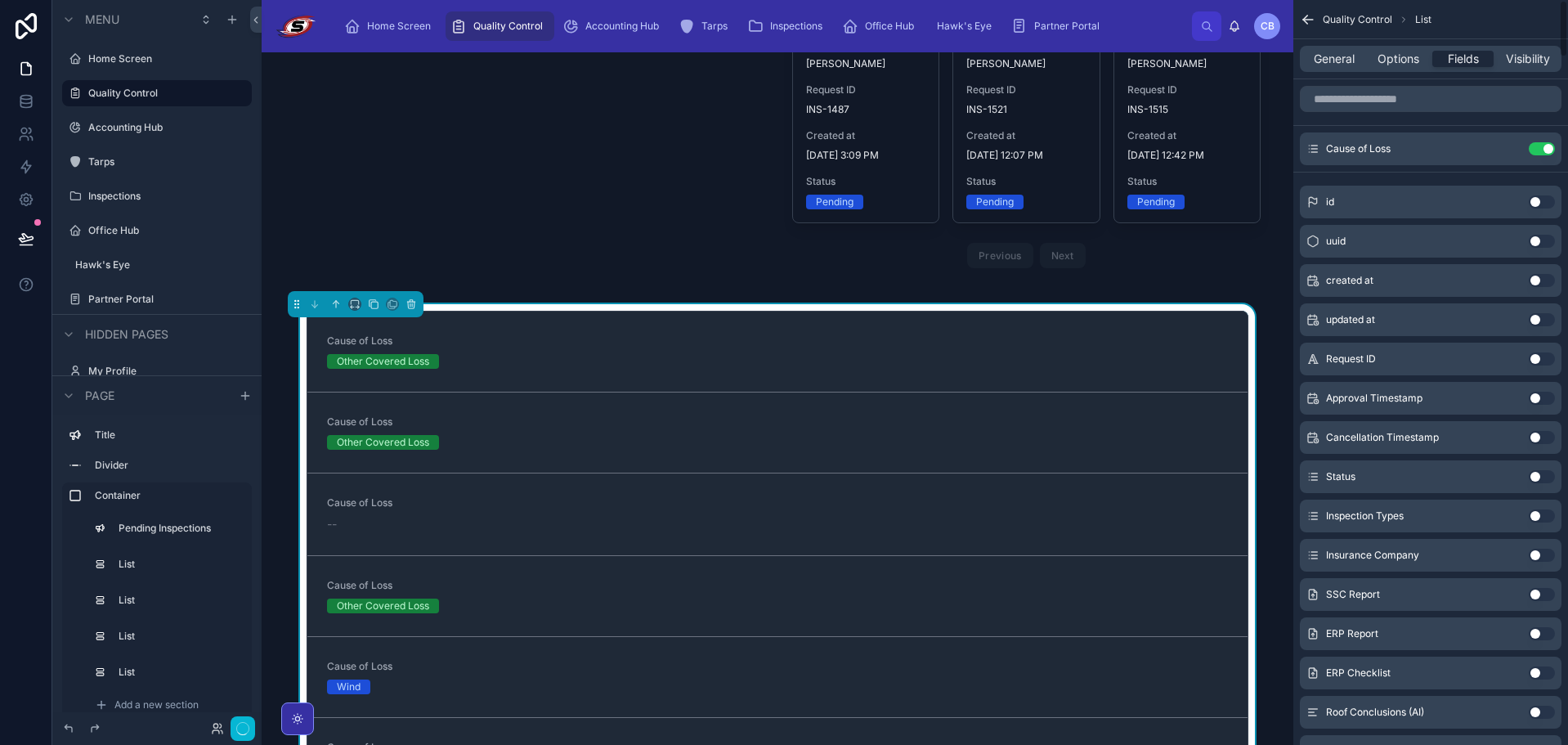
click at [1537, 150] on button "Use setting" at bounding box center [1542, 149] width 26 height 13
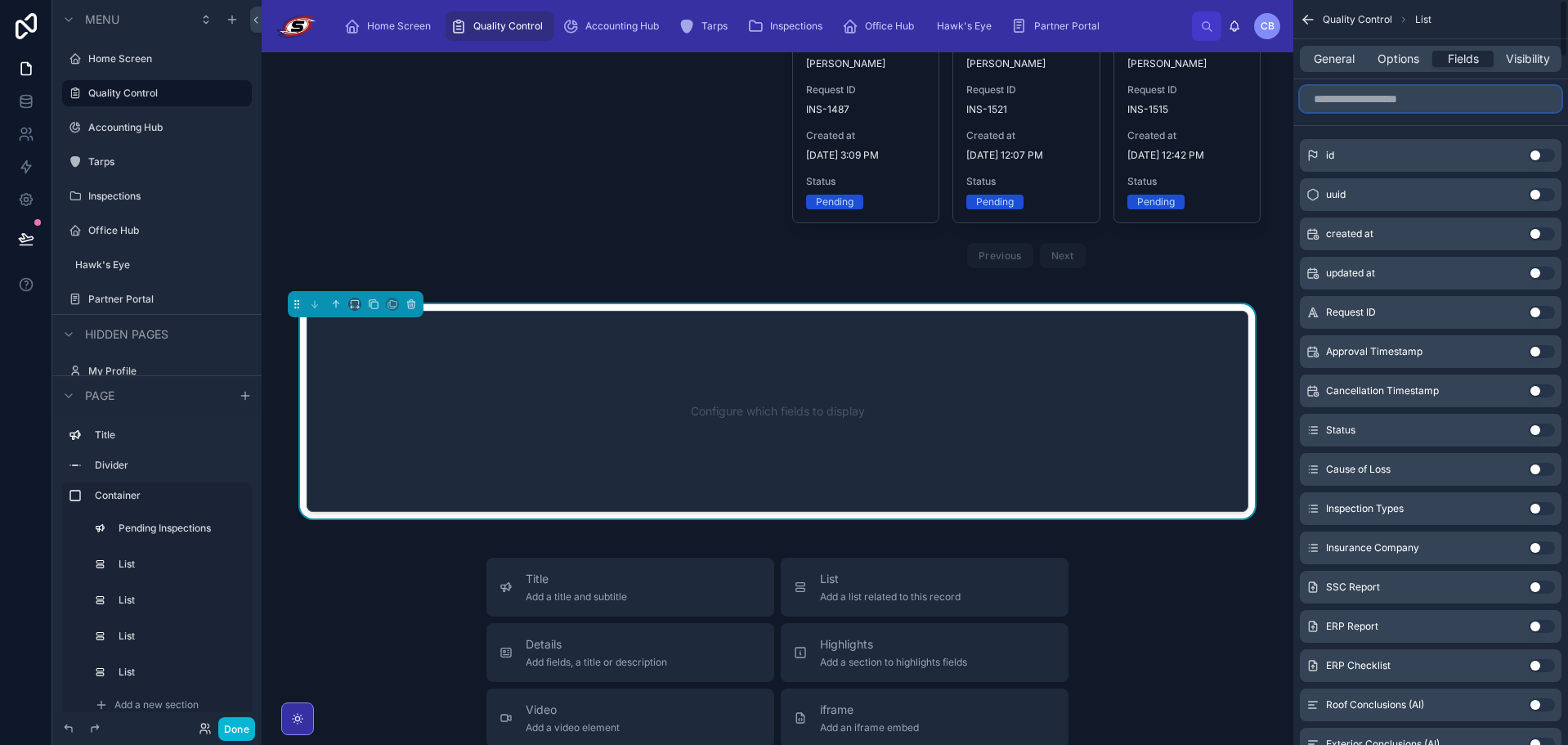
click at [1487, 103] on input "scrollable content" at bounding box center [1431, 99] width 262 height 26
click at [1532, 313] on button "Use setting" at bounding box center [1542, 312] width 26 height 13
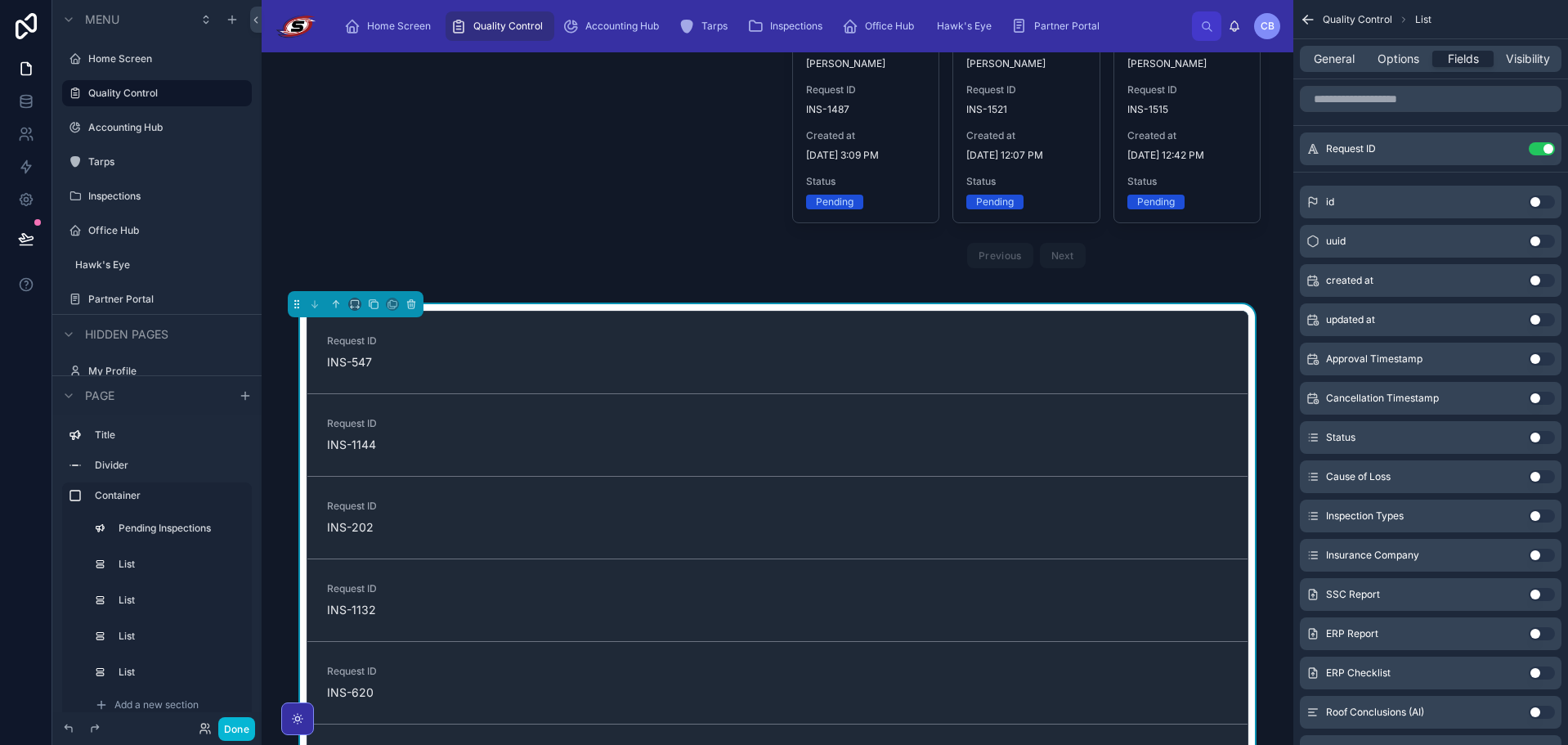
click at [1534, 445] on div "Status Use setting" at bounding box center [1431, 438] width 262 height 33
click at [1534, 439] on button "Use setting" at bounding box center [1542, 437] width 26 height 13
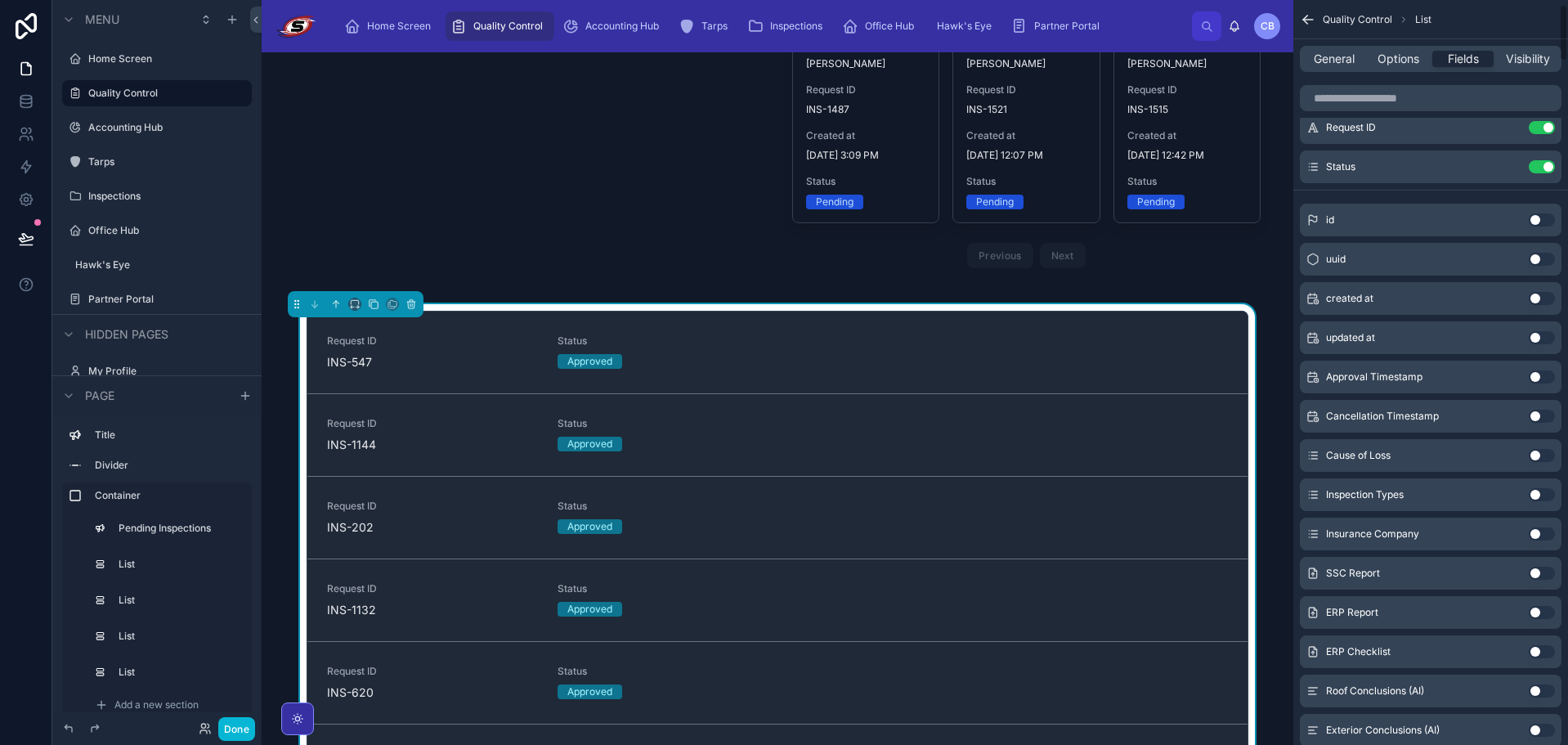
scroll to position [82, 0]
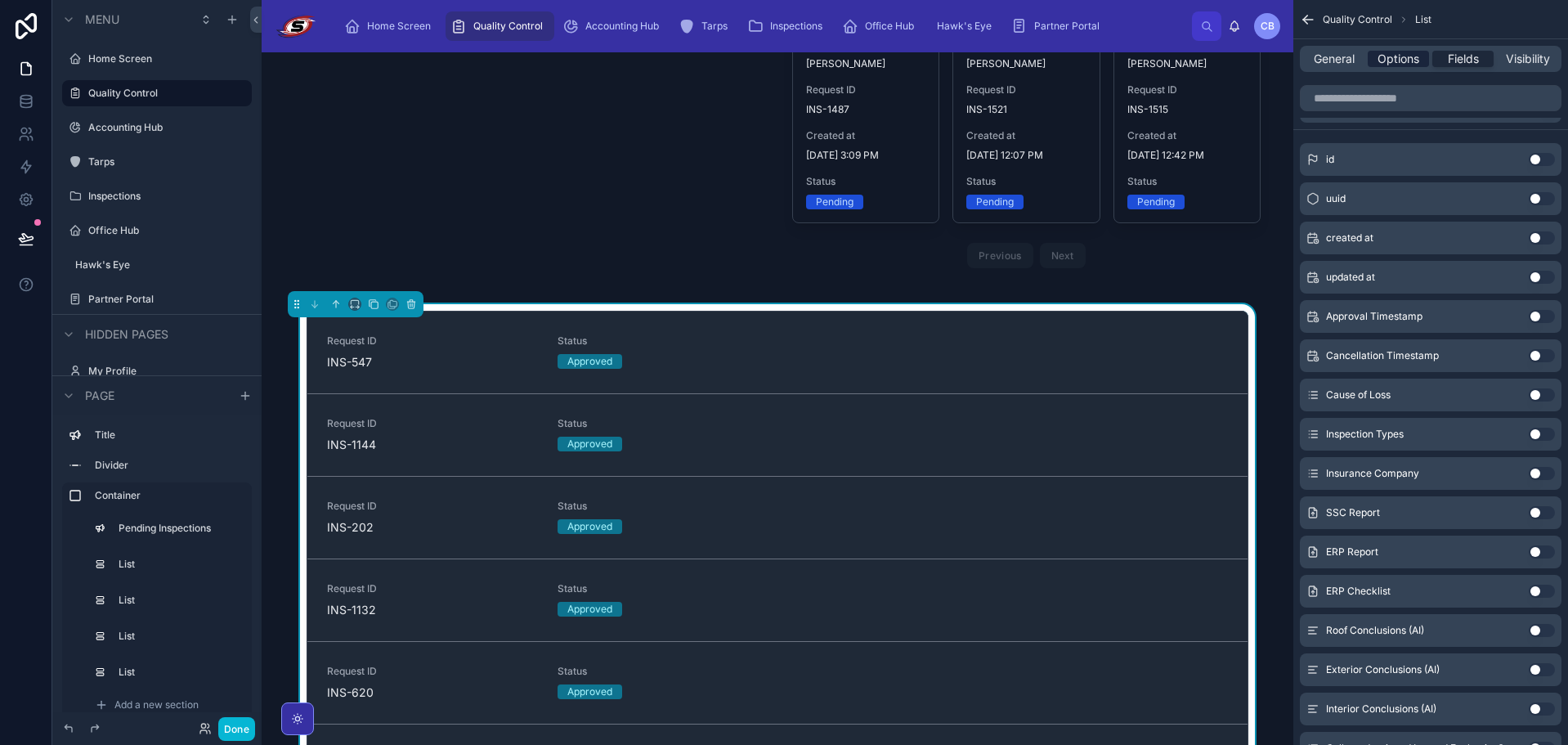
click at [1398, 54] on span "Options" at bounding box center [1399, 59] width 42 height 16
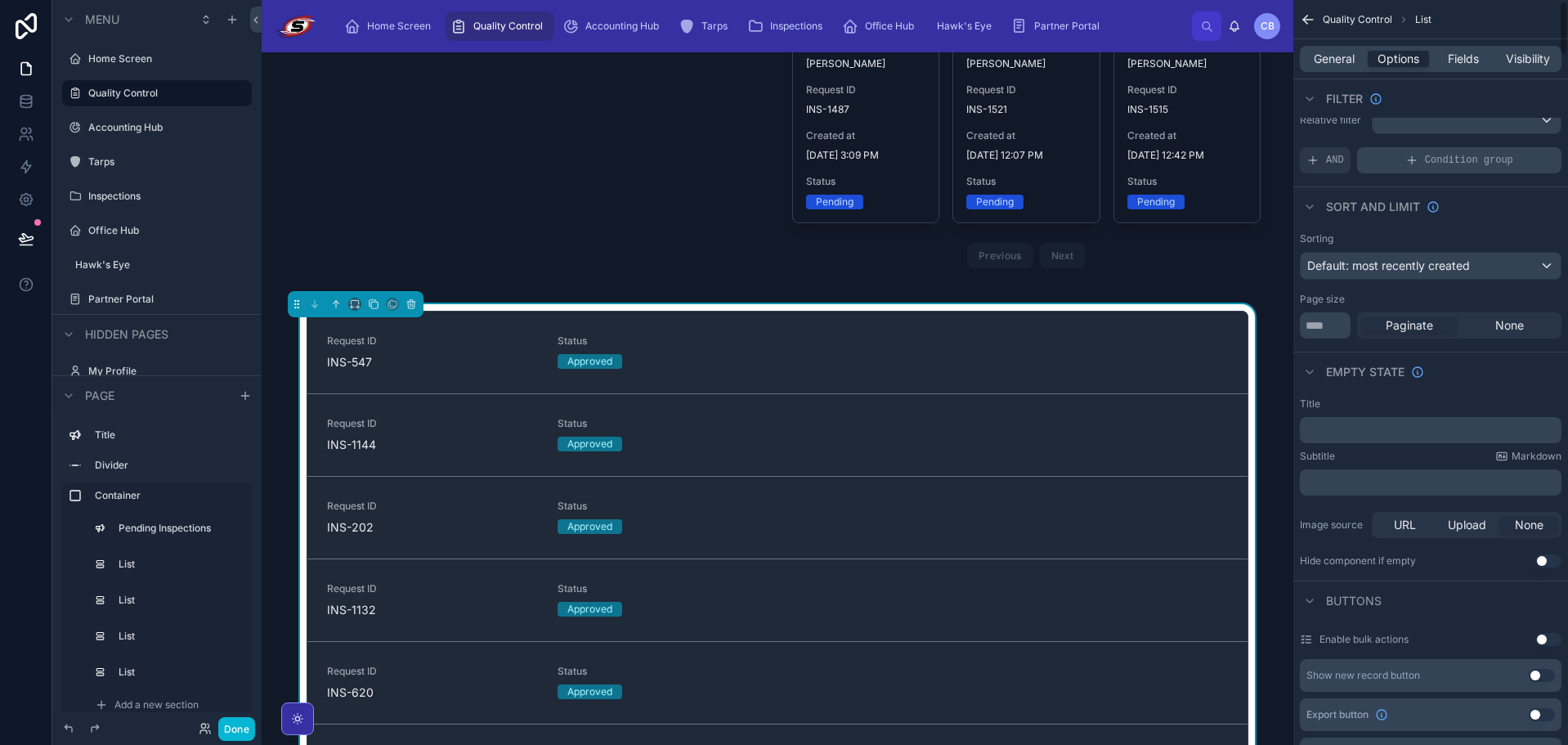
scroll to position [0, 0]
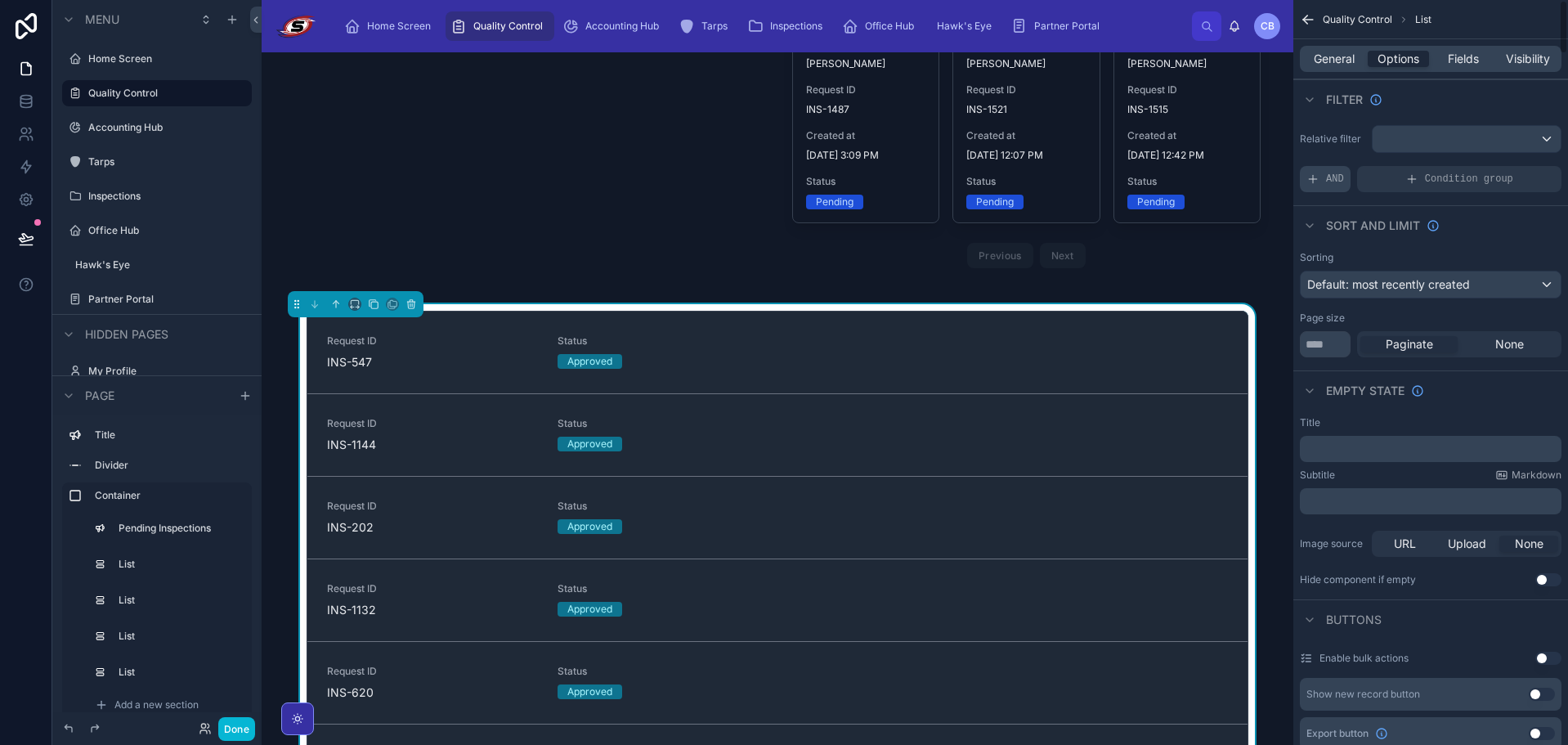
click at [1345, 181] on div "AND" at bounding box center [1326, 179] width 51 height 26
click at [1515, 167] on div "Relative filter Add a filter" at bounding box center [1430, 159] width 275 height 80
click at [1517, 175] on div "scrollable content" at bounding box center [1520, 167] width 23 height 23
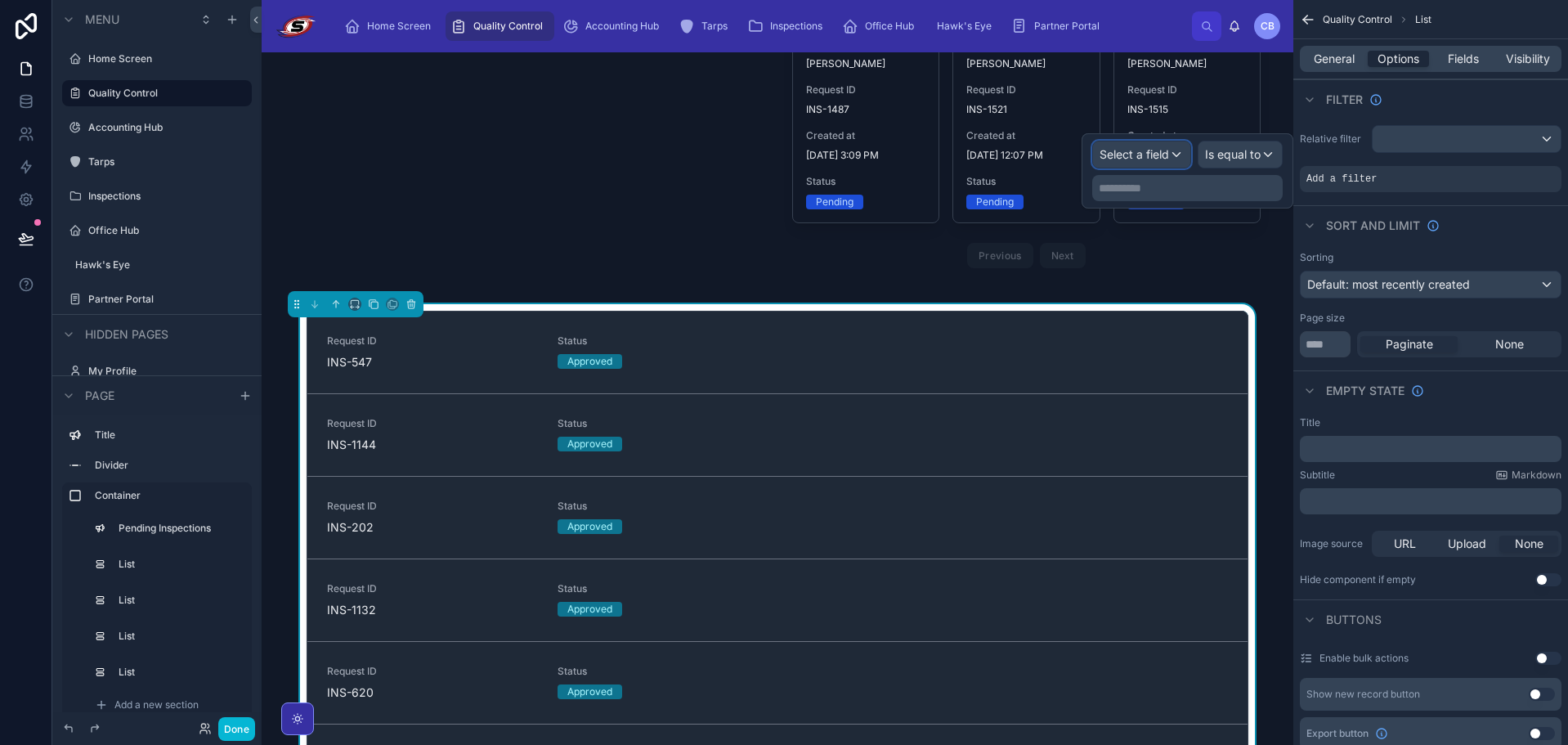
click at [1159, 163] on div "Select a field" at bounding box center [1141, 154] width 97 height 26
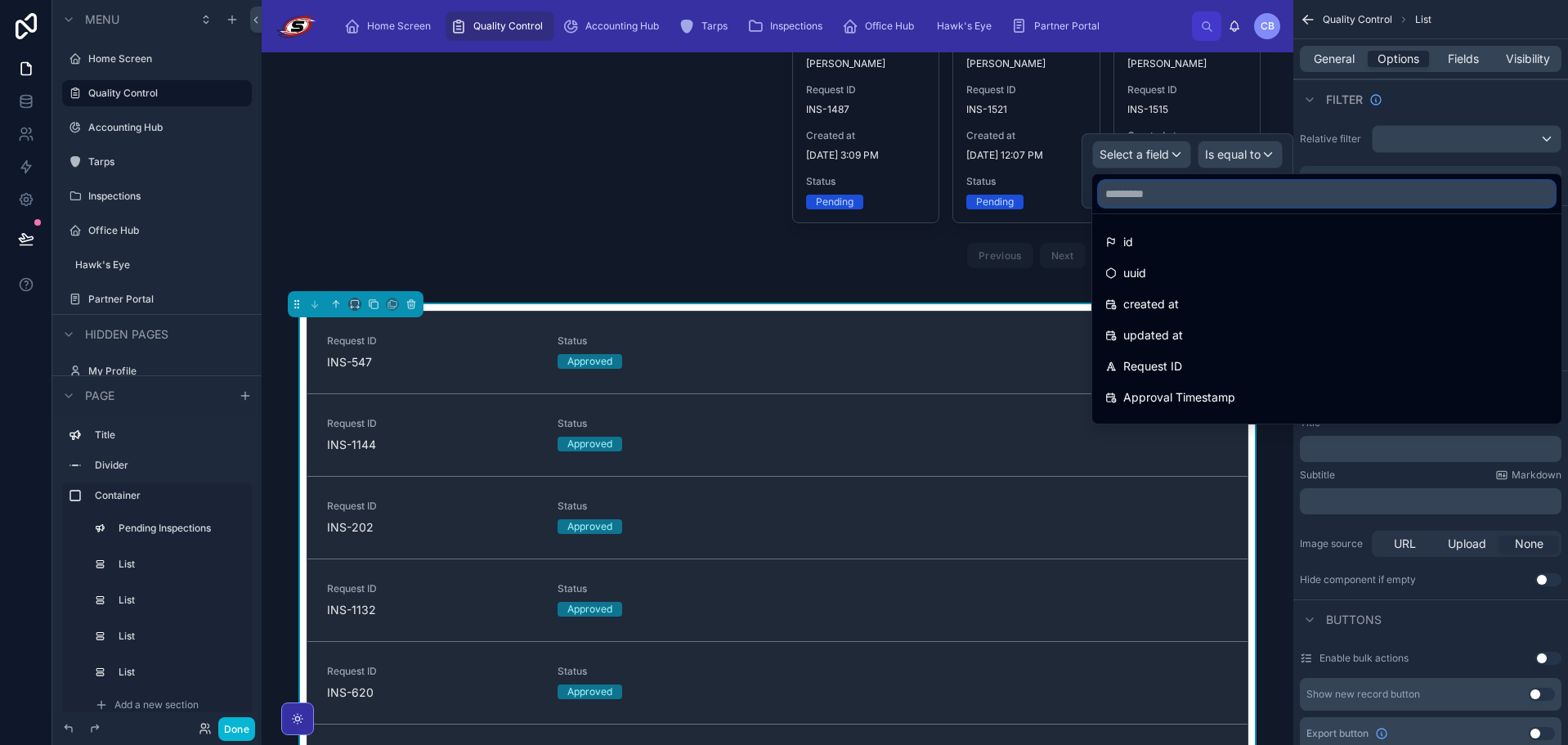
click at [1192, 187] on input "text" at bounding box center [1327, 193] width 456 height 26
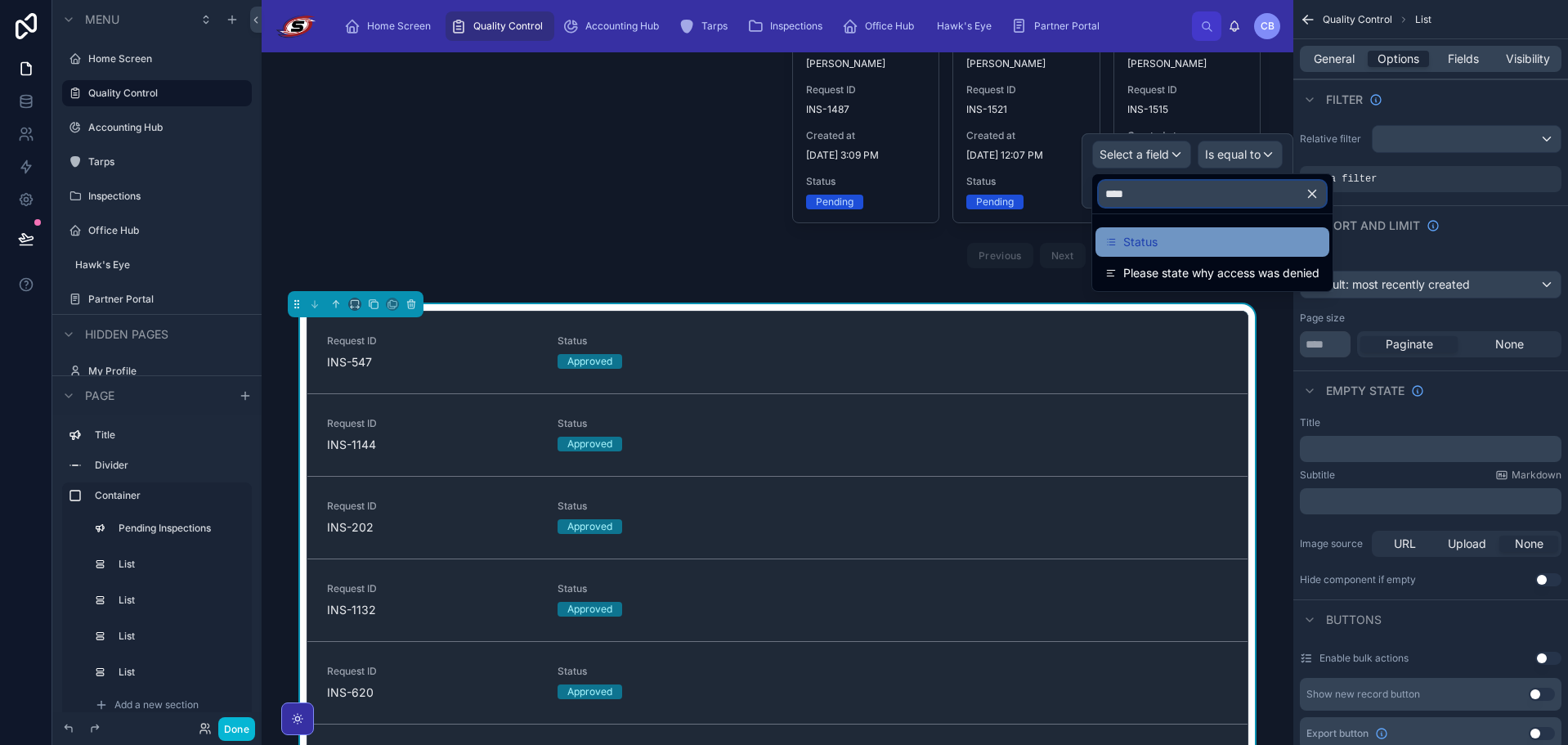
type input "****"
click at [1192, 234] on div "Status" at bounding box center [1213, 242] width 214 height 20
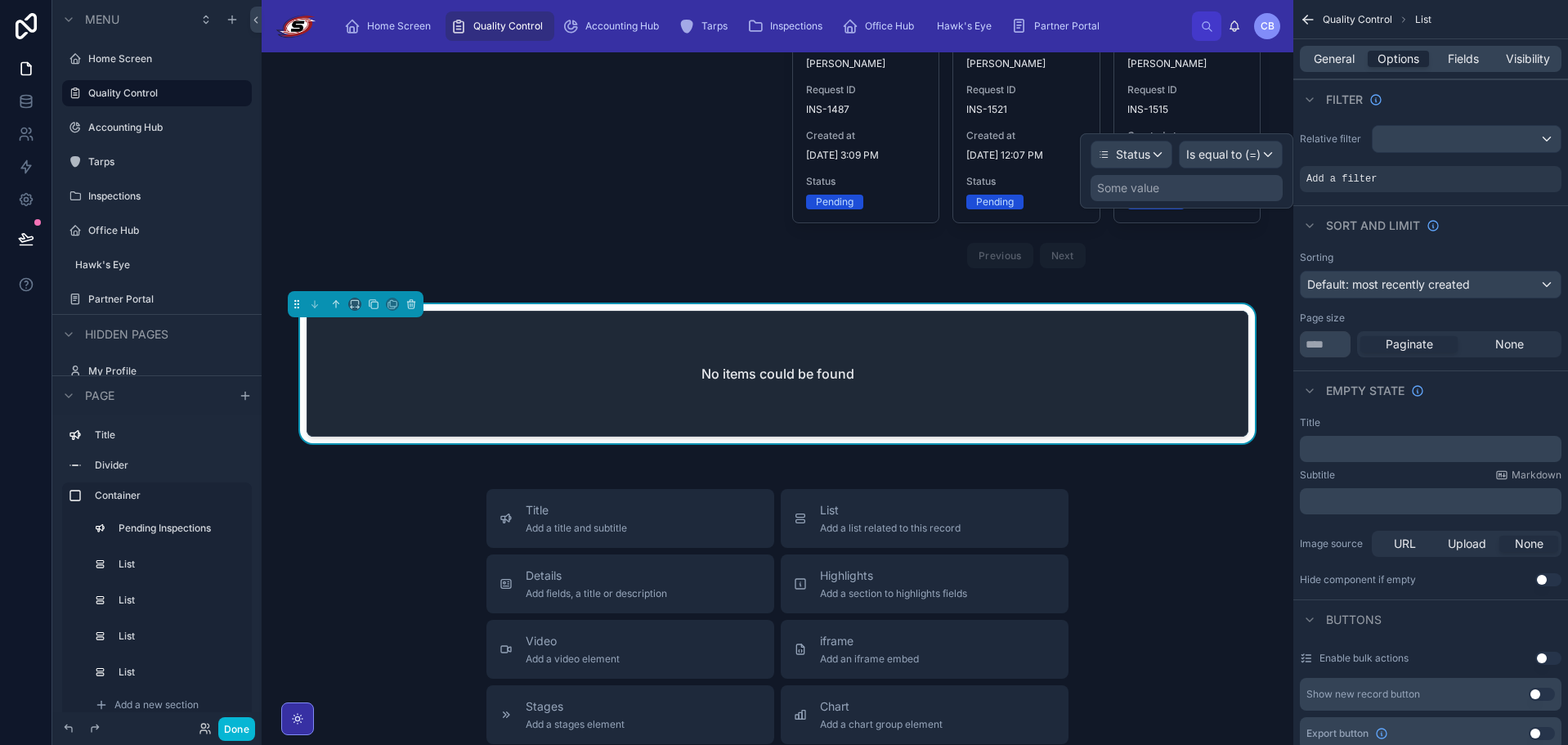
click at [1234, 179] on div "Some value" at bounding box center [1187, 188] width 192 height 26
click at [1237, 162] on span "Is equal to (=)" at bounding box center [1224, 154] width 74 height 16
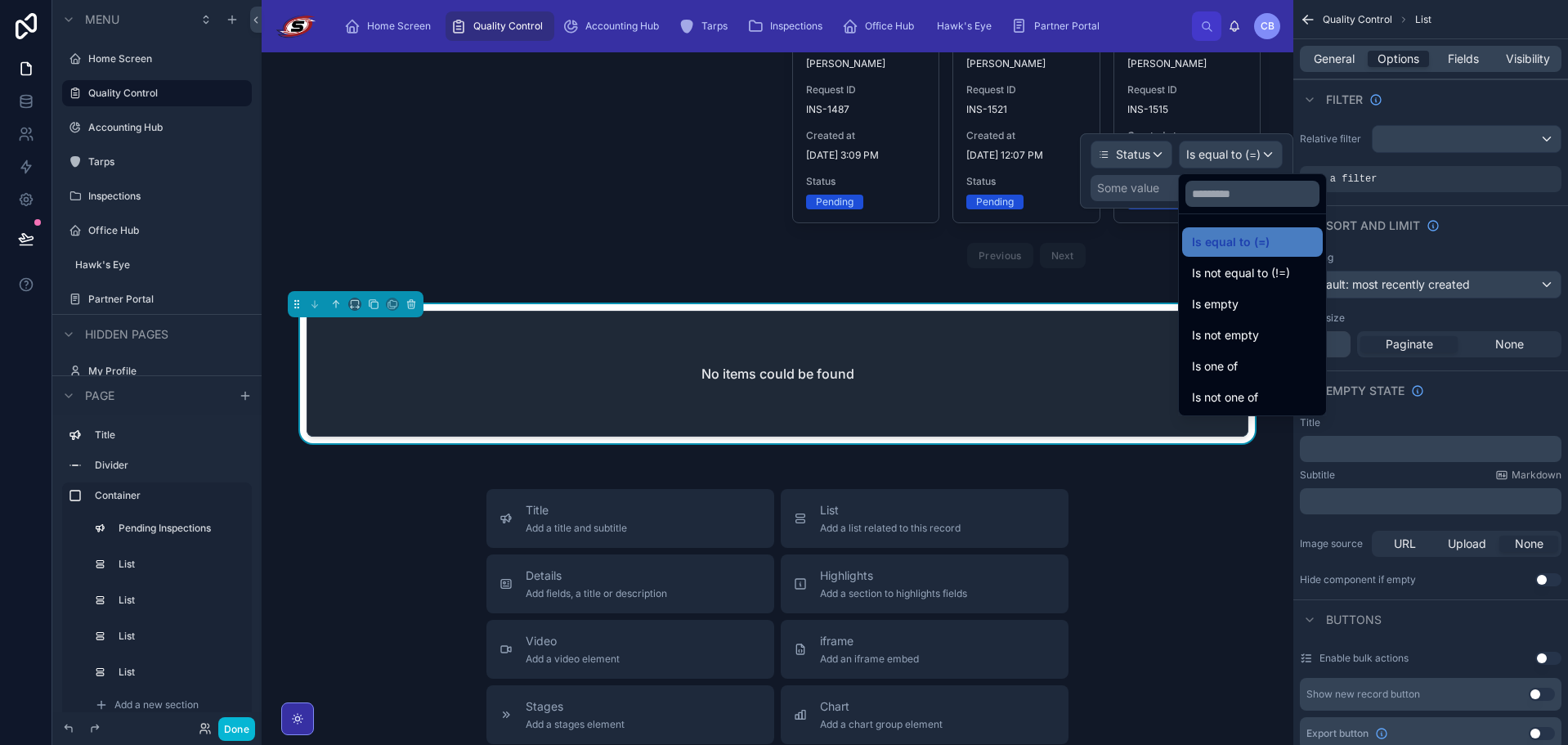
click at [1244, 233] on span "Is equal to (=)" at bounding box center [1231, 242] width 78 height 20
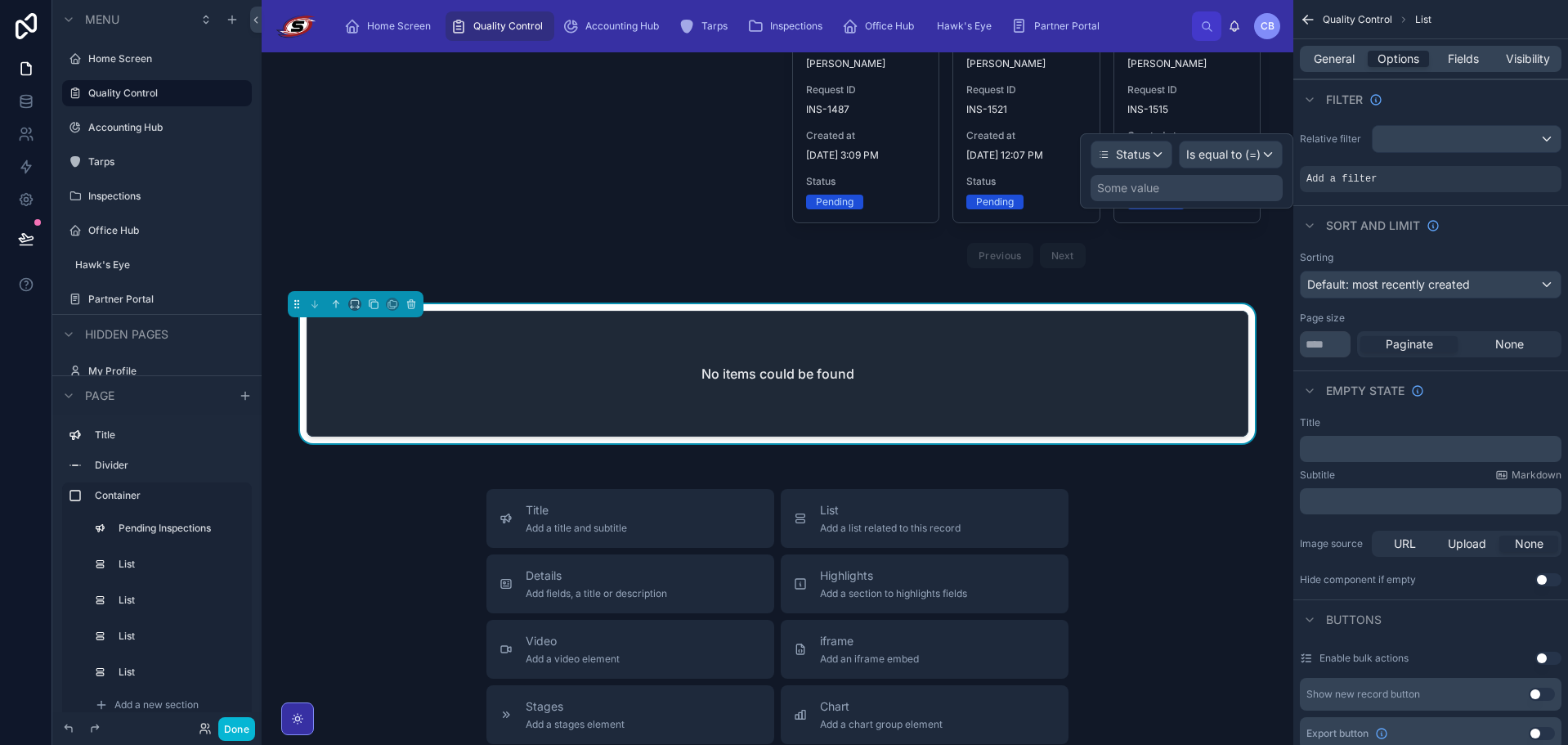
click at [1195, 189] on div "Some value" at bounding box center [1187, 188] width 192 height 26
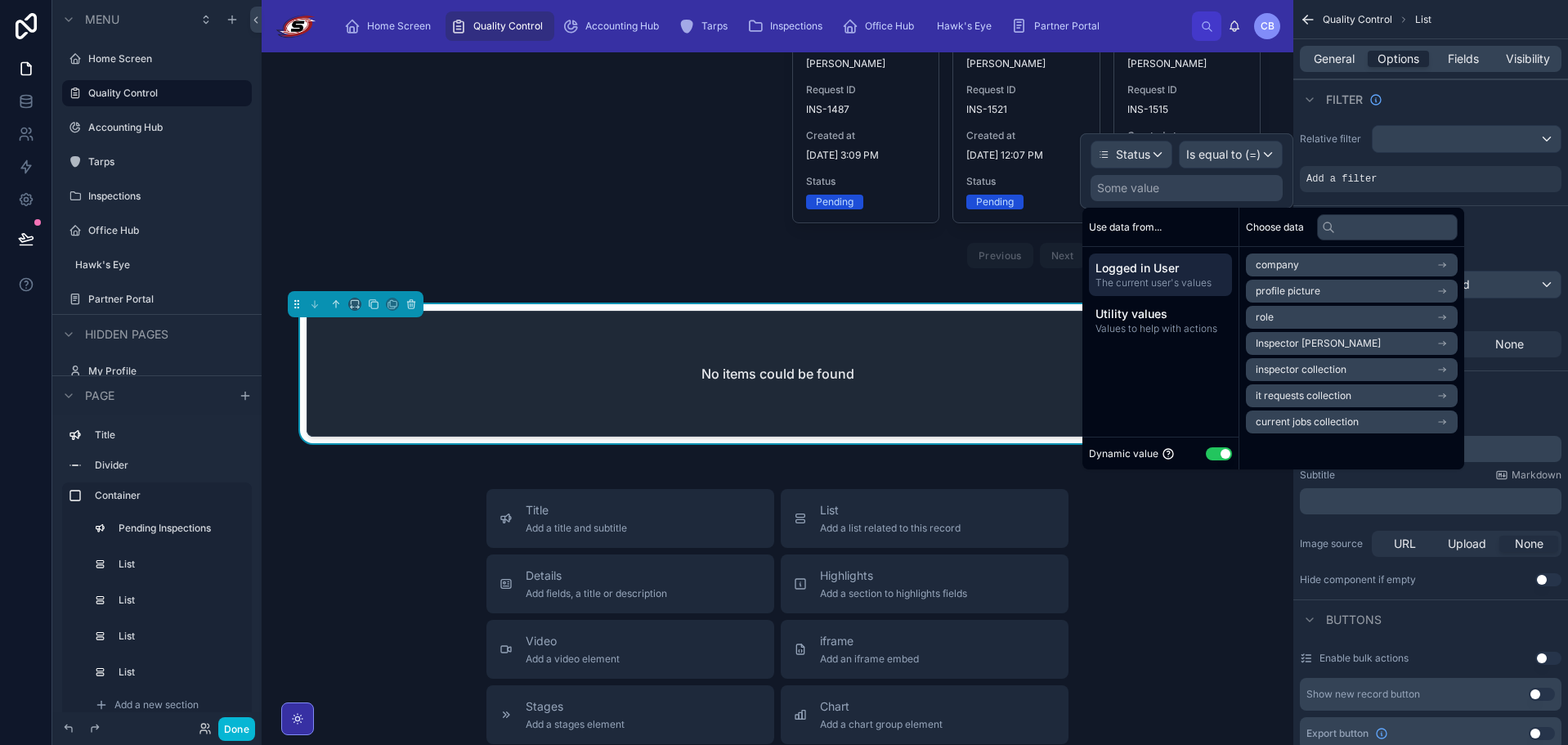
click at [1216, 454] on button "Use setting" at bounding box center [1219, 454] width 26 height 13
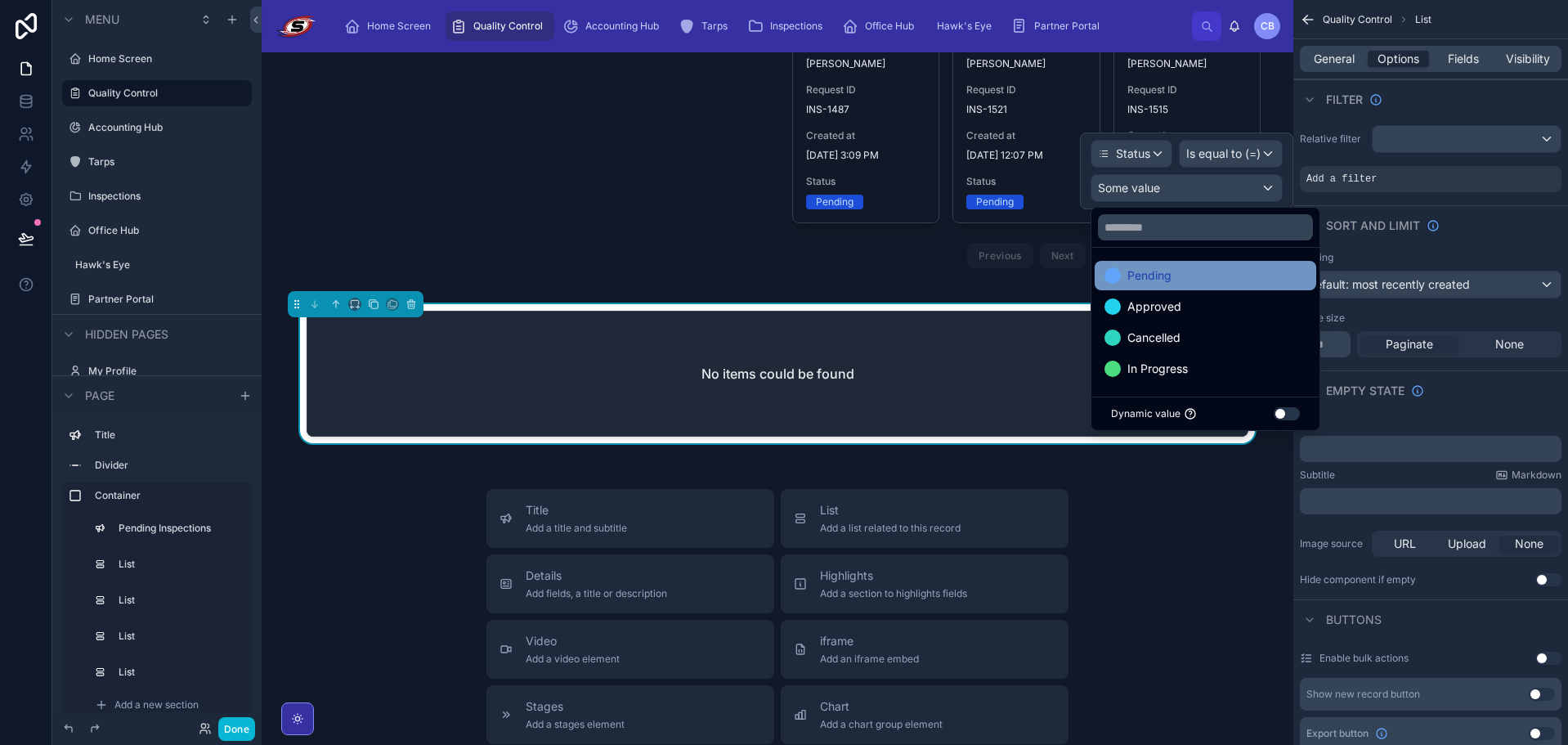
click at [1193, 278] on div "Pending" at bounding box center [1205, 276] width 202 height 20
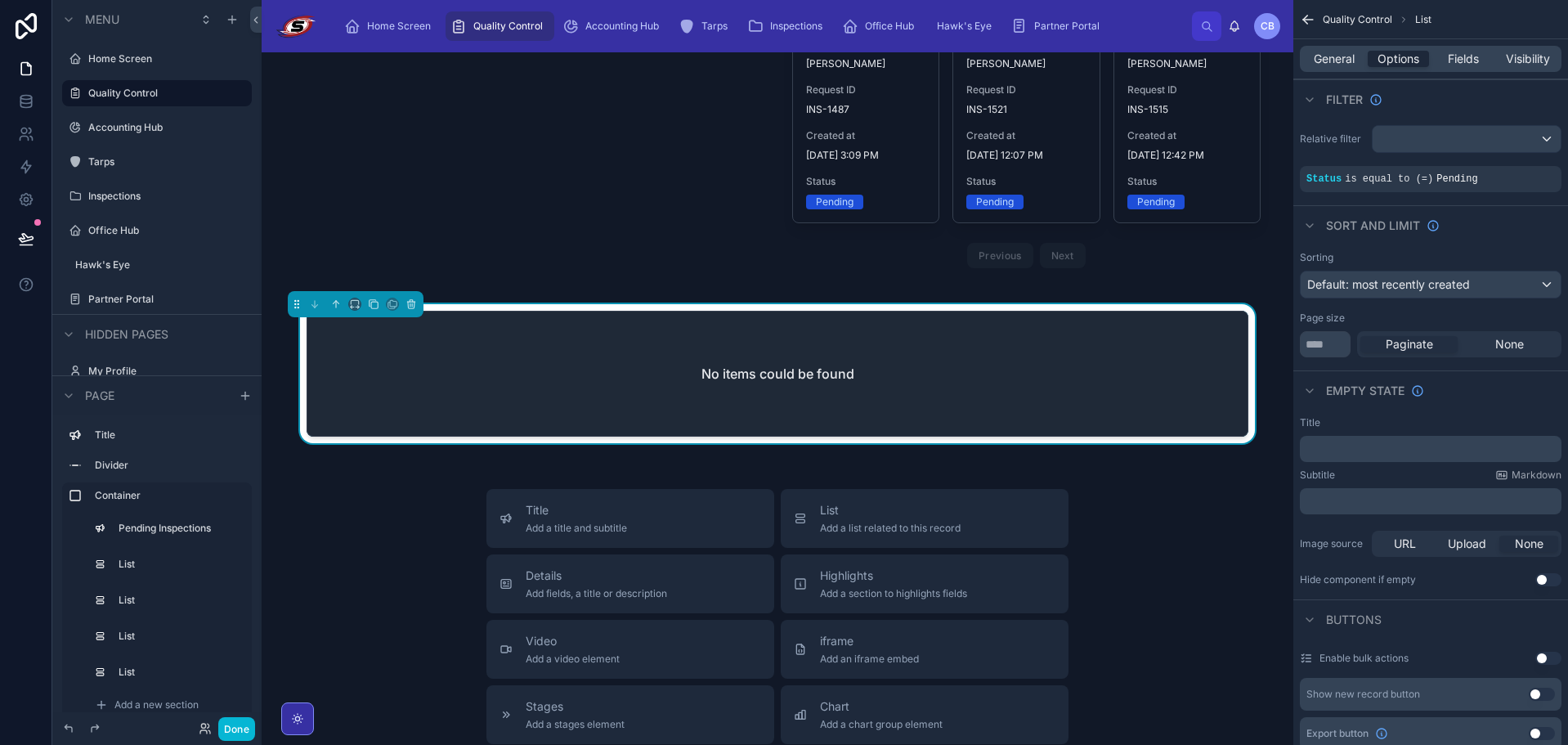
click at [1458, 66] on span "Fields" at bounding box center [1464, 59] width 31 height 16
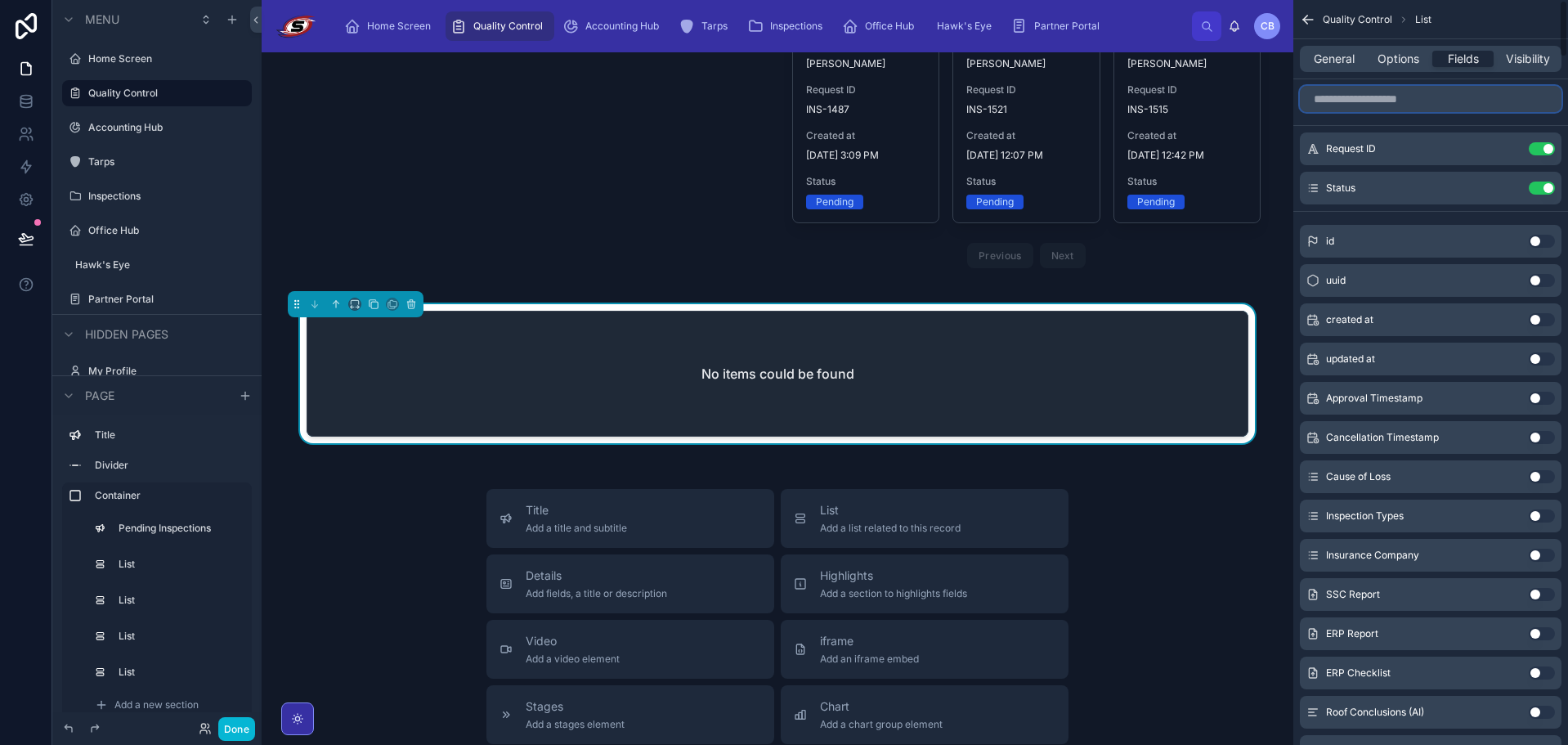
click at [1424, 103] on input "scrollable content" at bounding box center [1431, 99] width 262 height 26
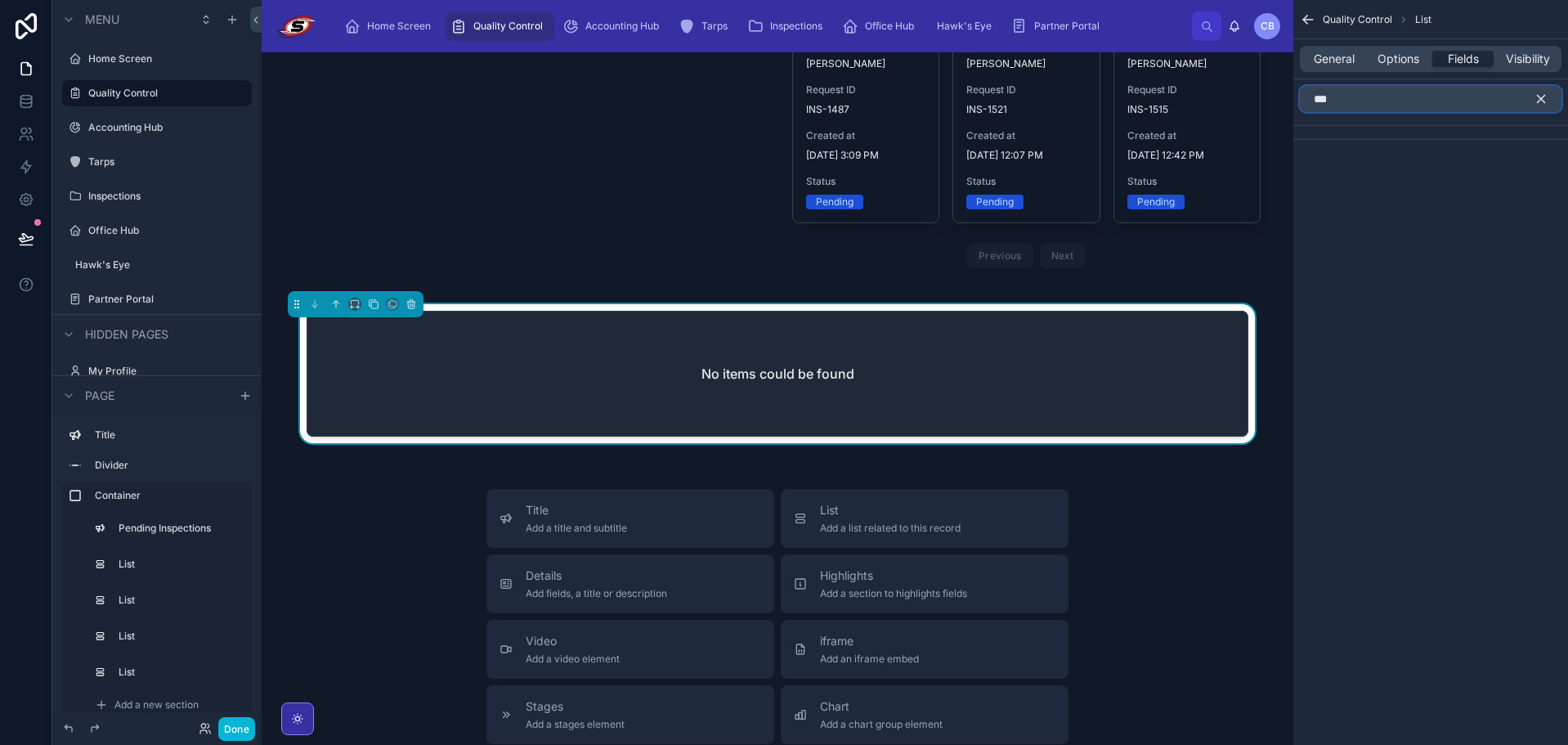
type input "***"
click at [1548, 97] on icon "scrollable content" at bounding box center [1542, 99] width 15 height 15
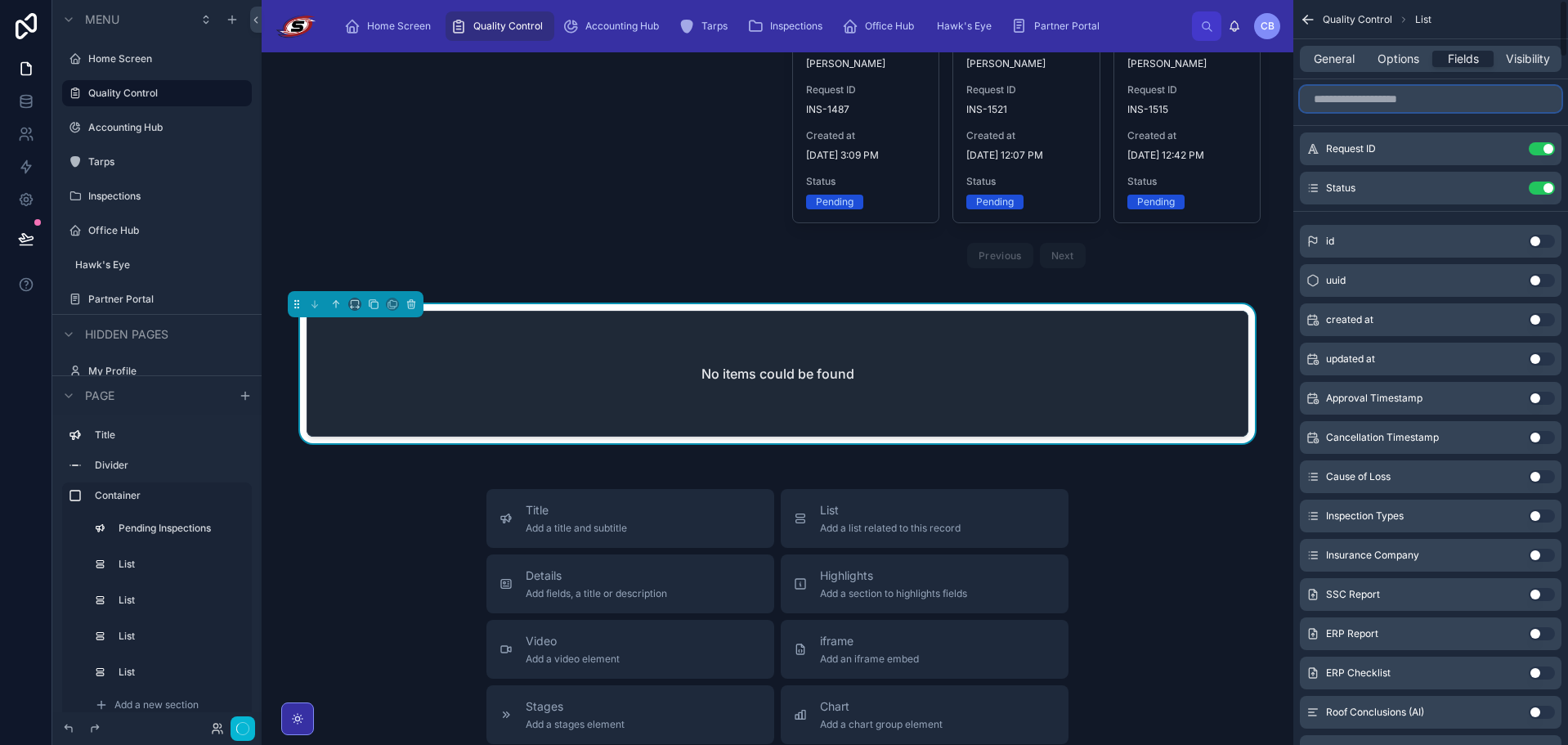
click at [1543, 98] on input "scrollable content" at bounding box center [1431, 99] width 262 height 26
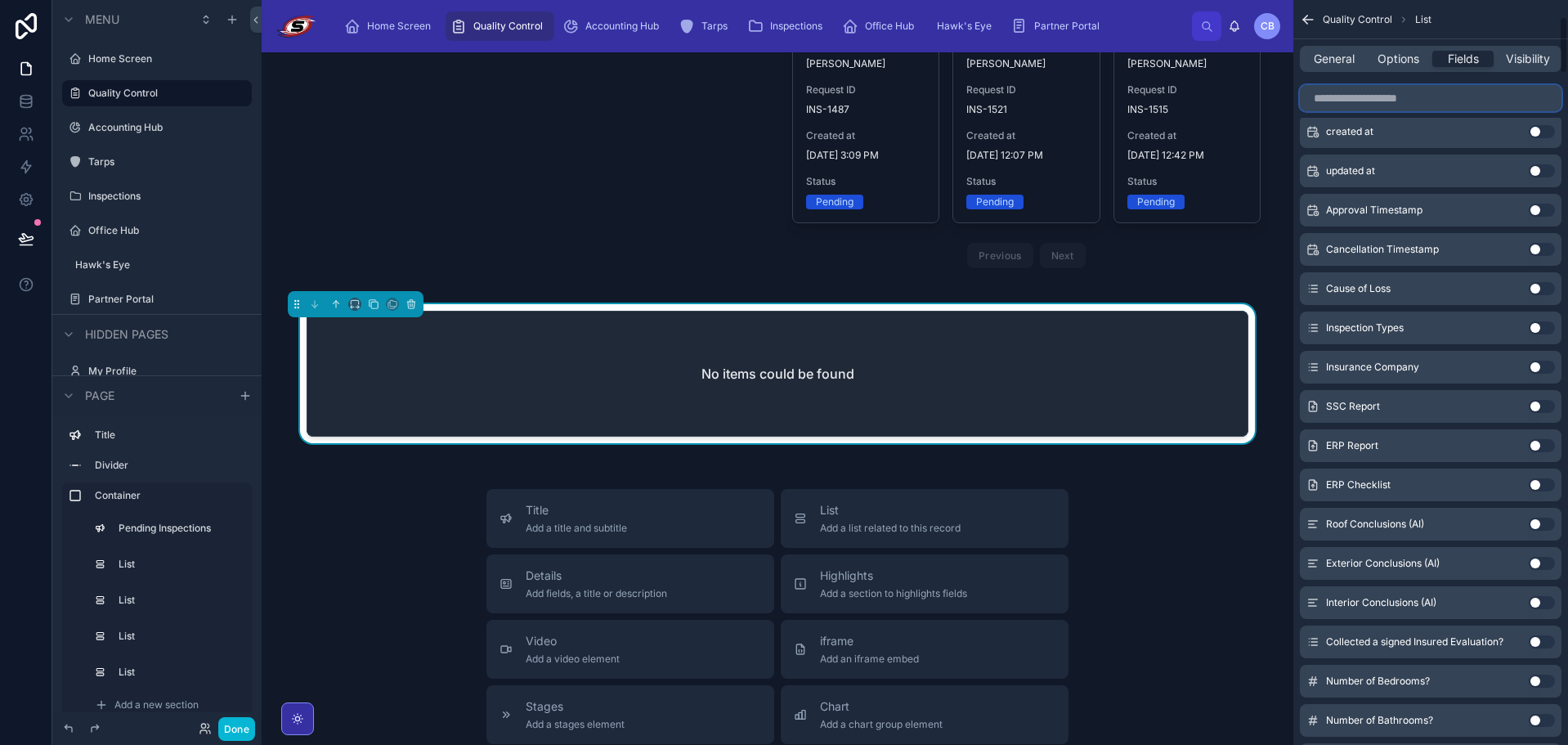
scroll to position [246, 0]
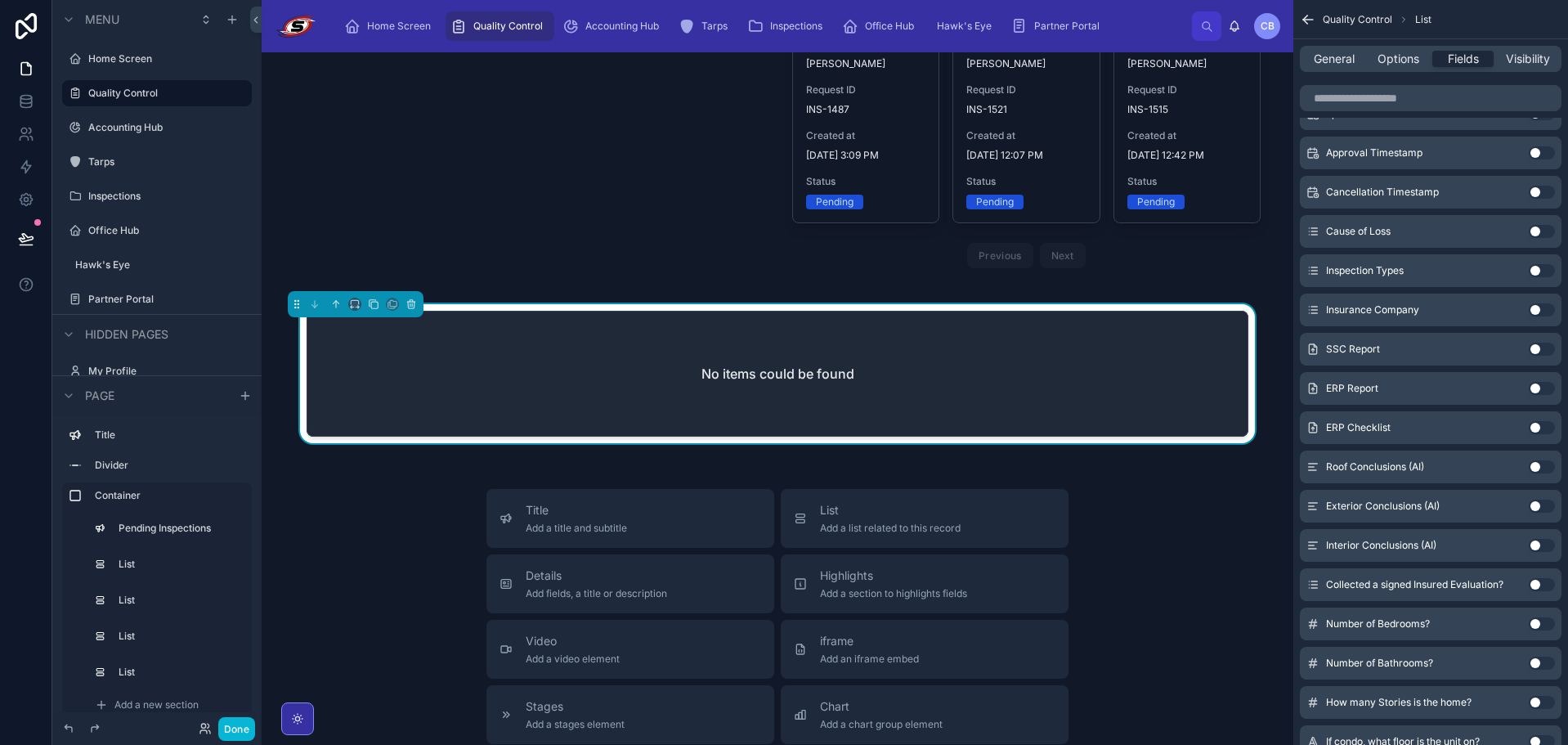
click at [1543, 314] on button "Use setting" at bounding box center [1542, 310] width 26 height 13
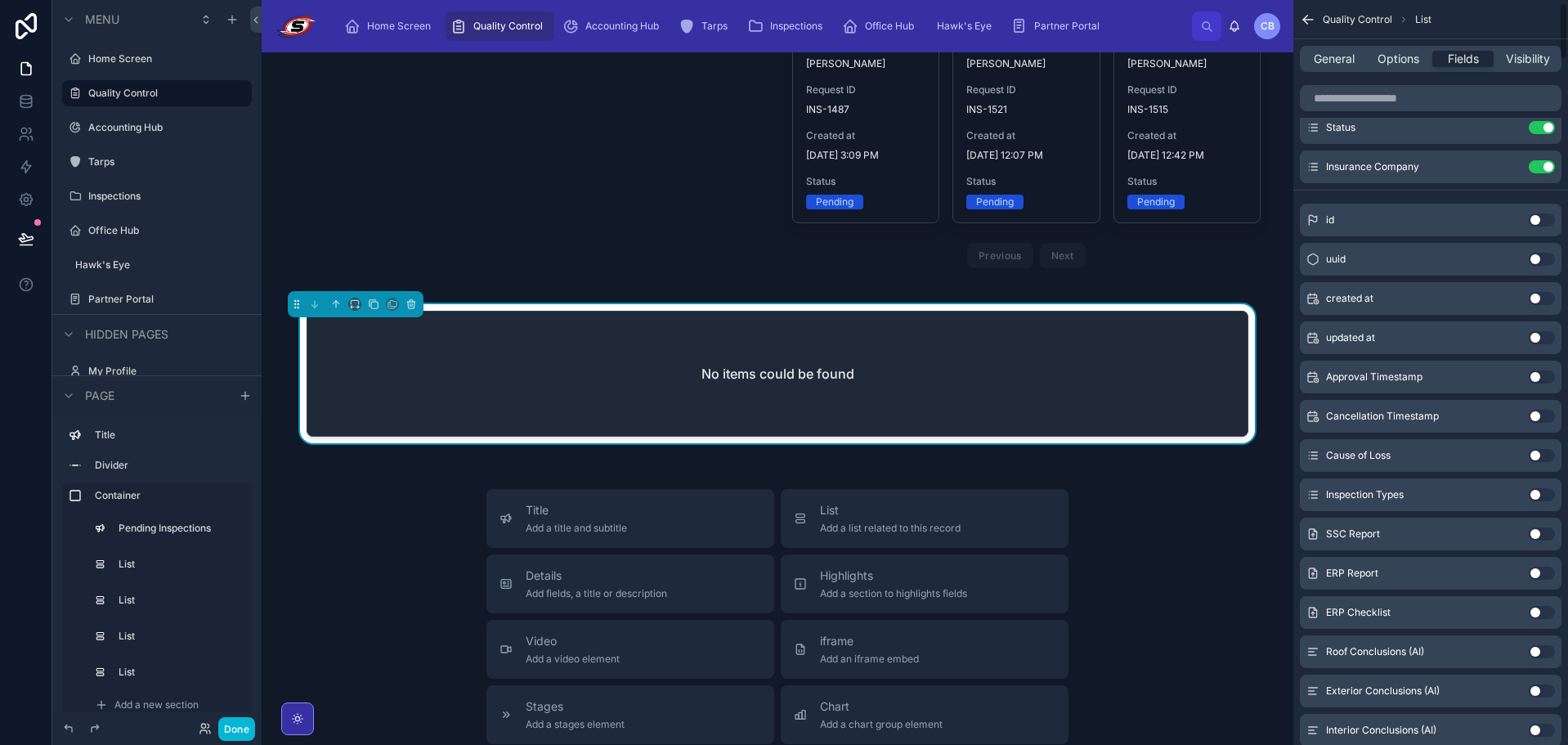
scroll to position [0, 0]
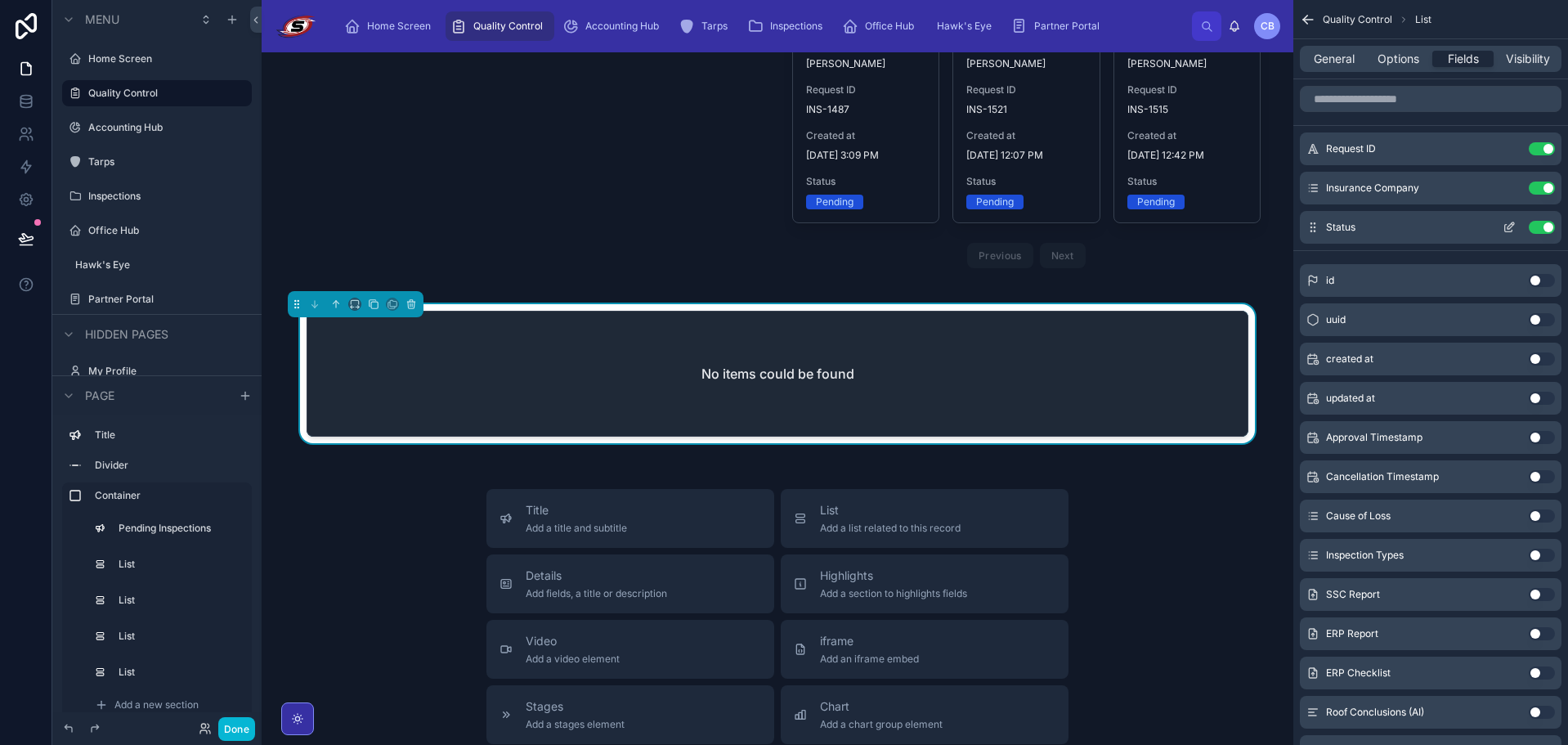
click at [1538, 230] on button "Use setting" at bounding box center [1542, 227] width 26 height 13
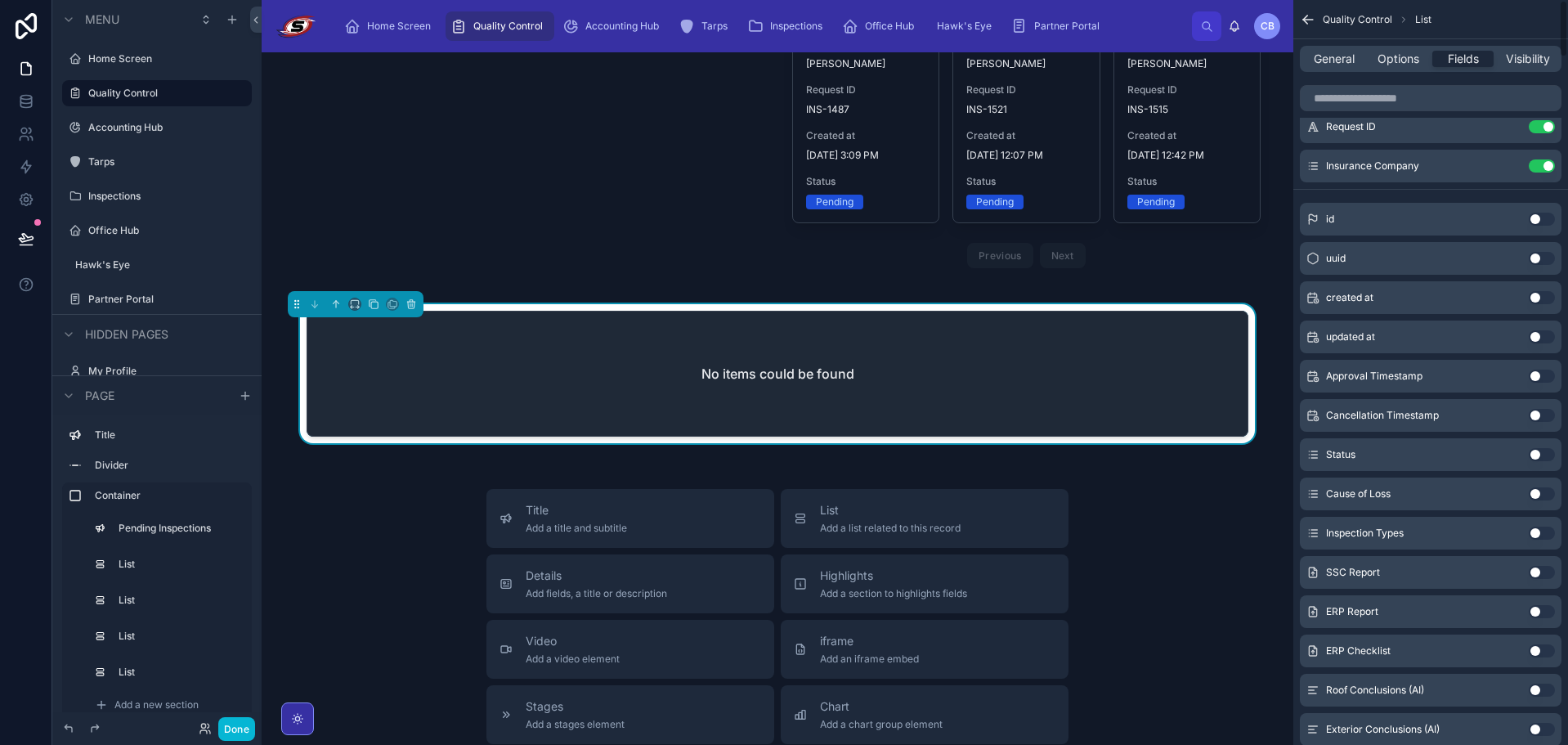
scroll to position [82, 0]
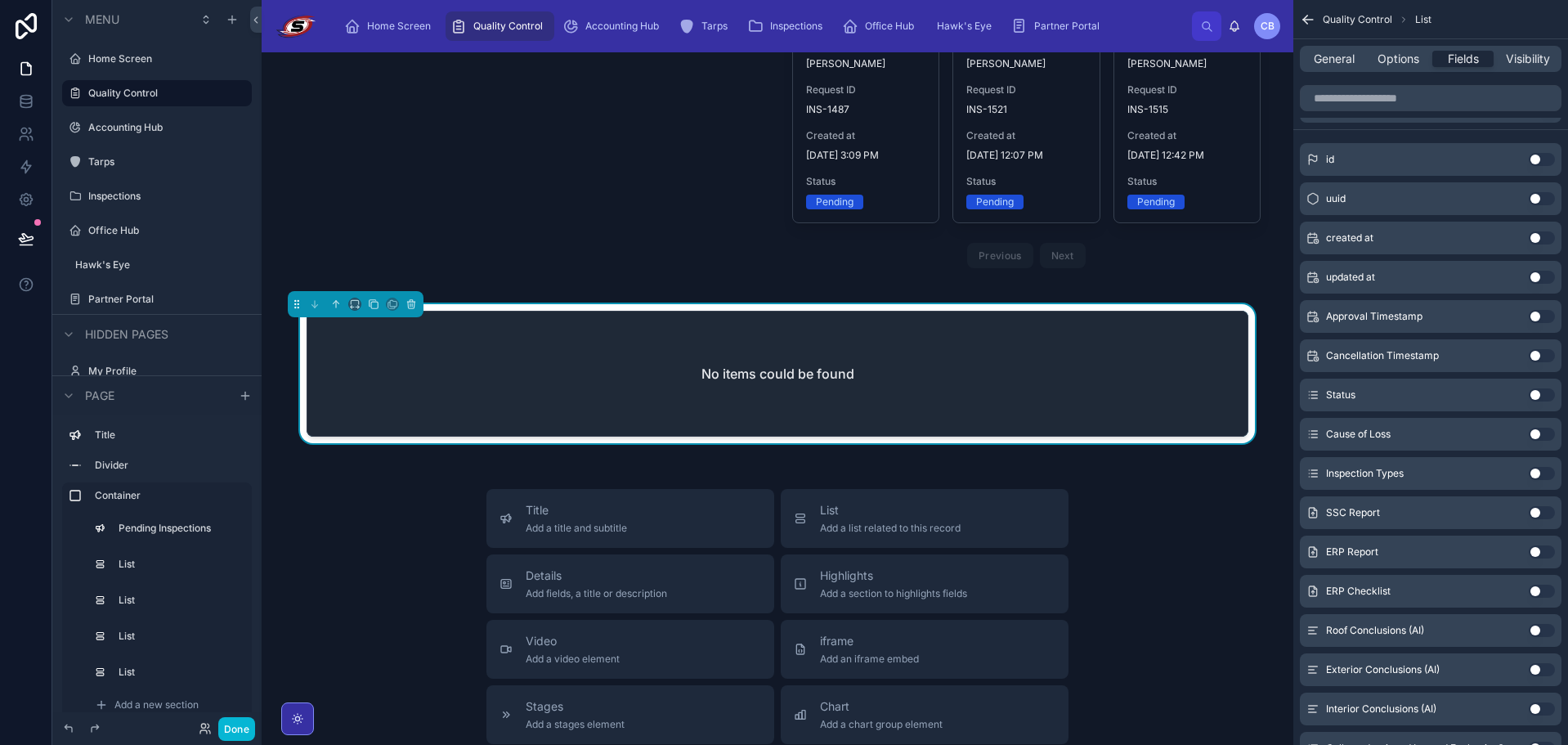
click at [1542, 475] on button "Use setting" at bounding box center [1542, 473] width 26 height 13
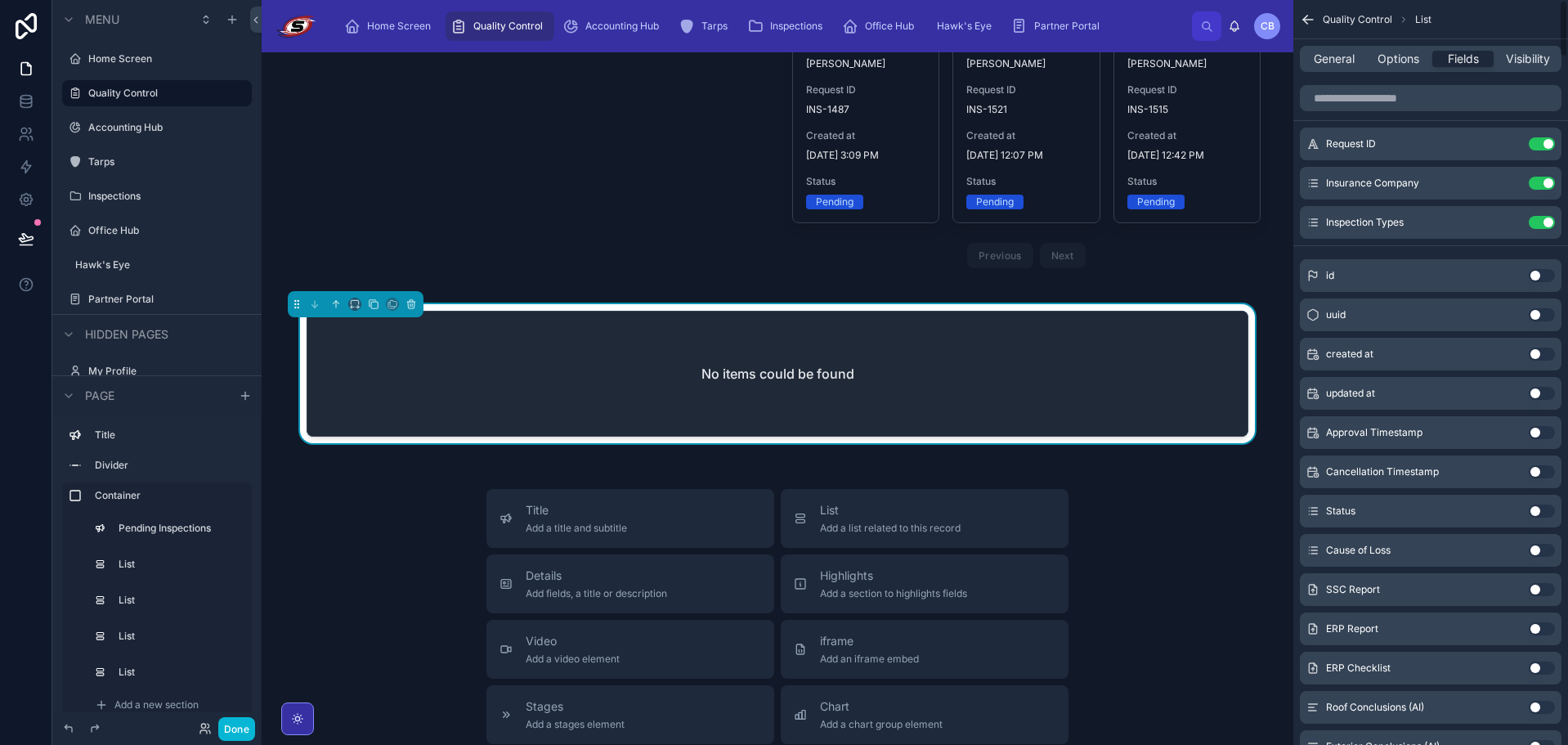
scroll to position [0, 0]
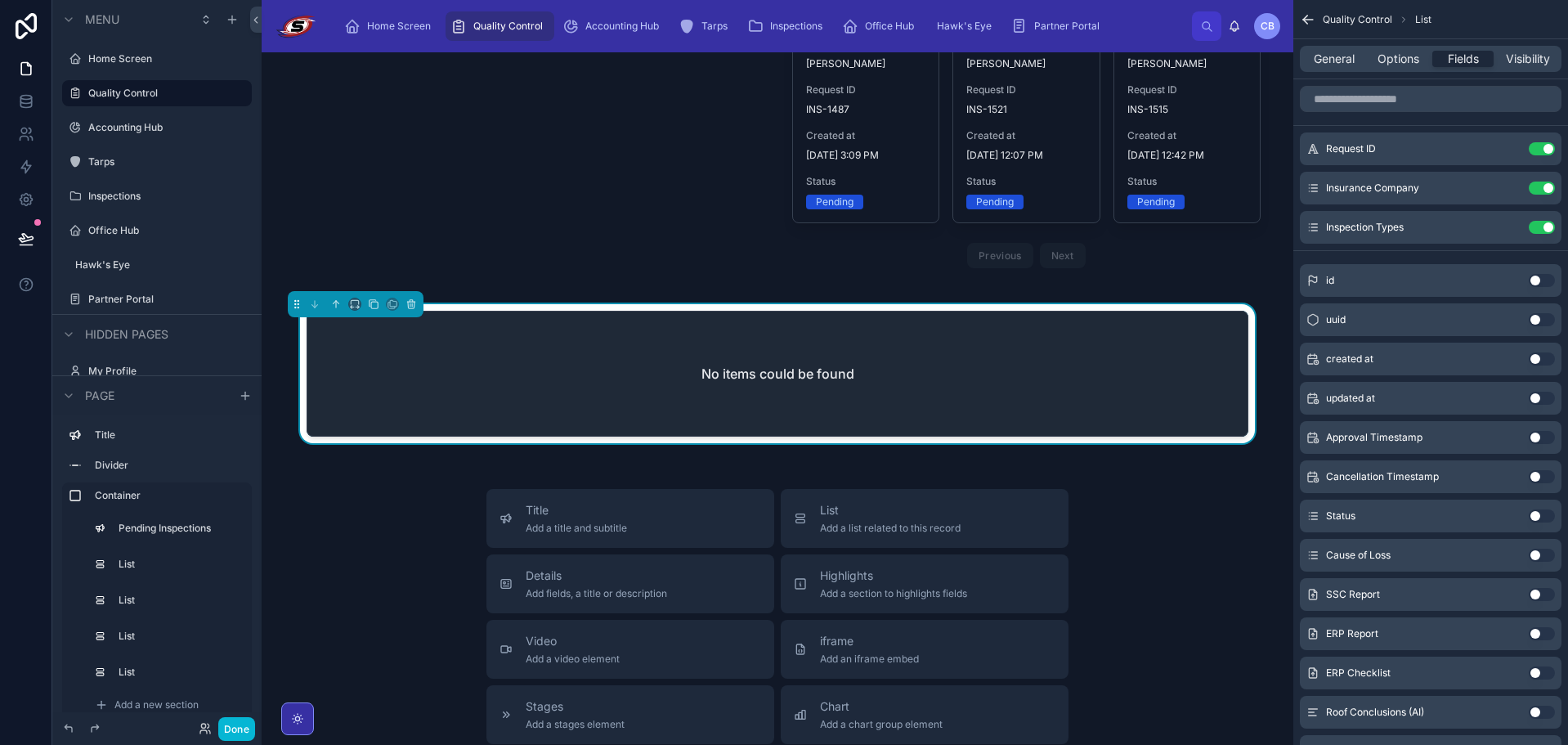
click at [1536, 517] on button "Use setting" at bounding box center [1542, 516] width 26 height 13
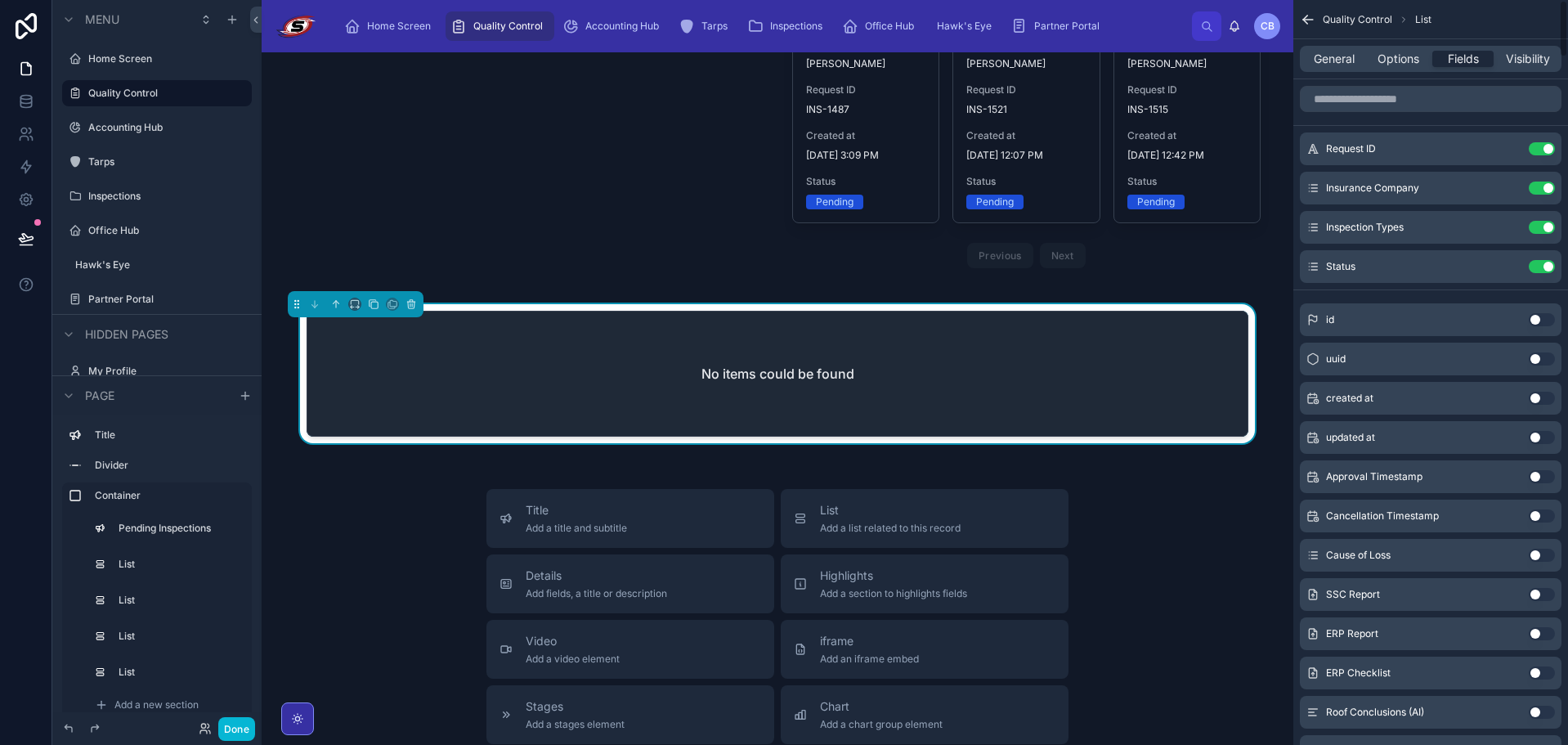
click at [1403, 58] on span "Options" at bounding box center [1399, 59] width 42 height 16
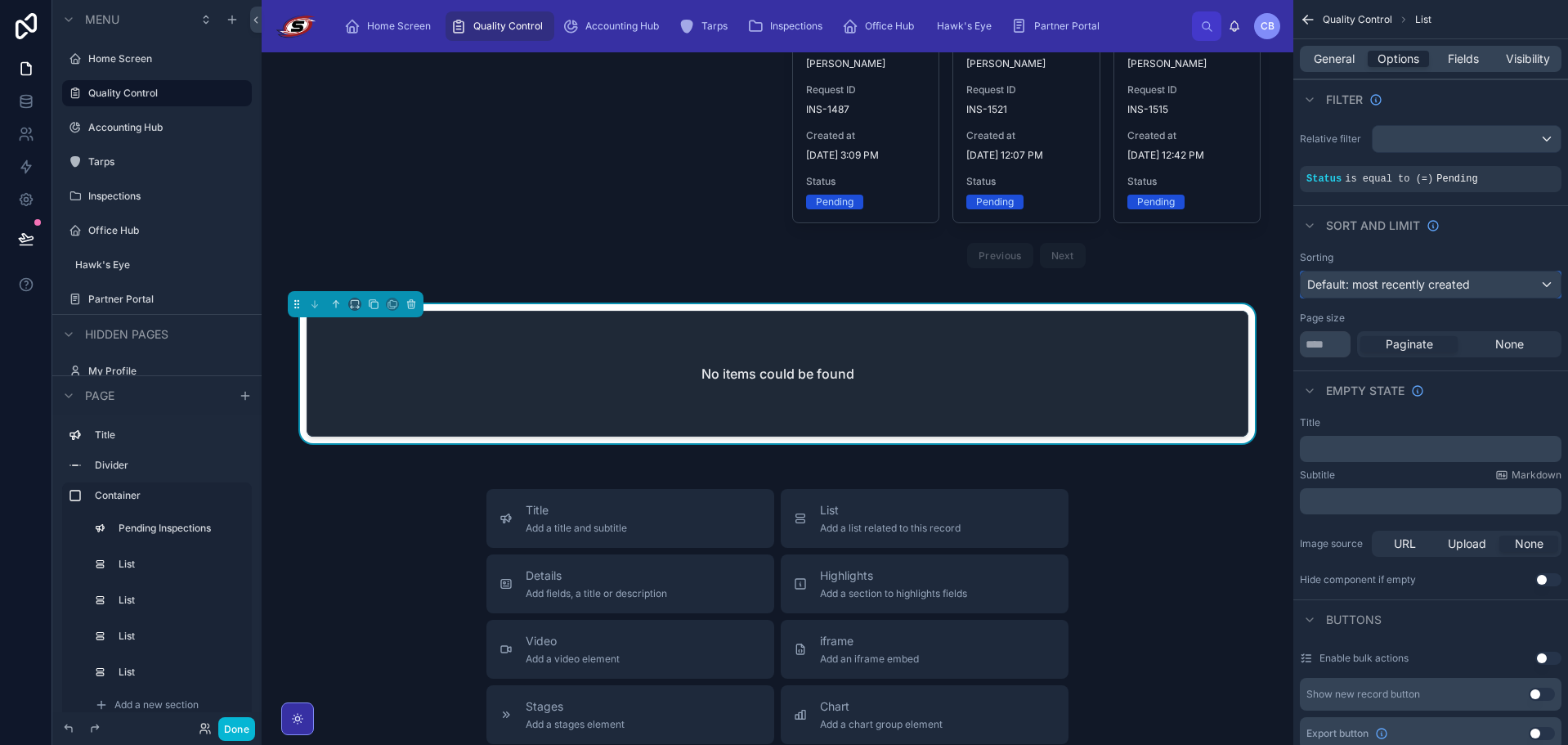
click at [1486, 285] on div "Default: most recently created" at bounding box center [1430, 285] width 260 height 26
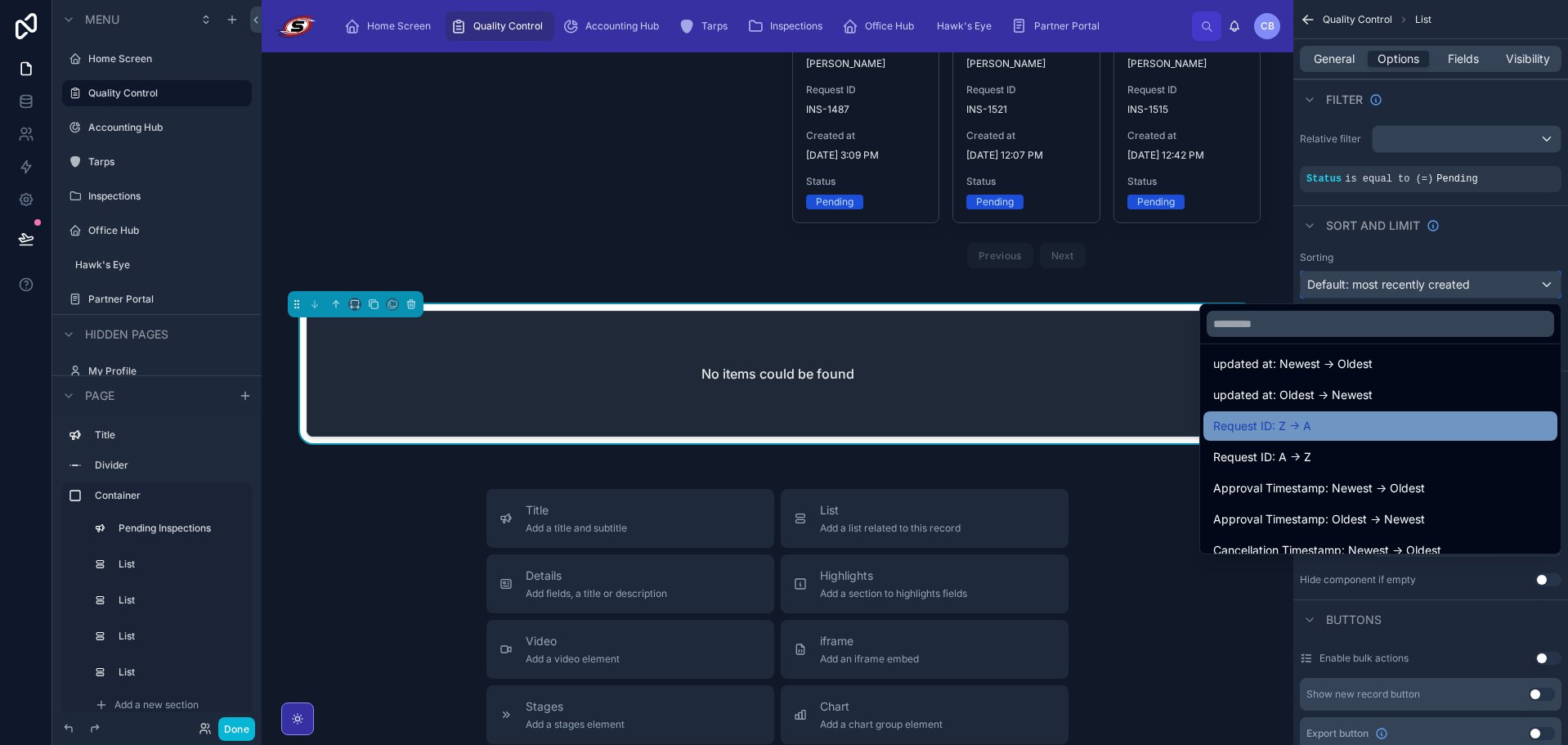
scroll to position [82, 0]
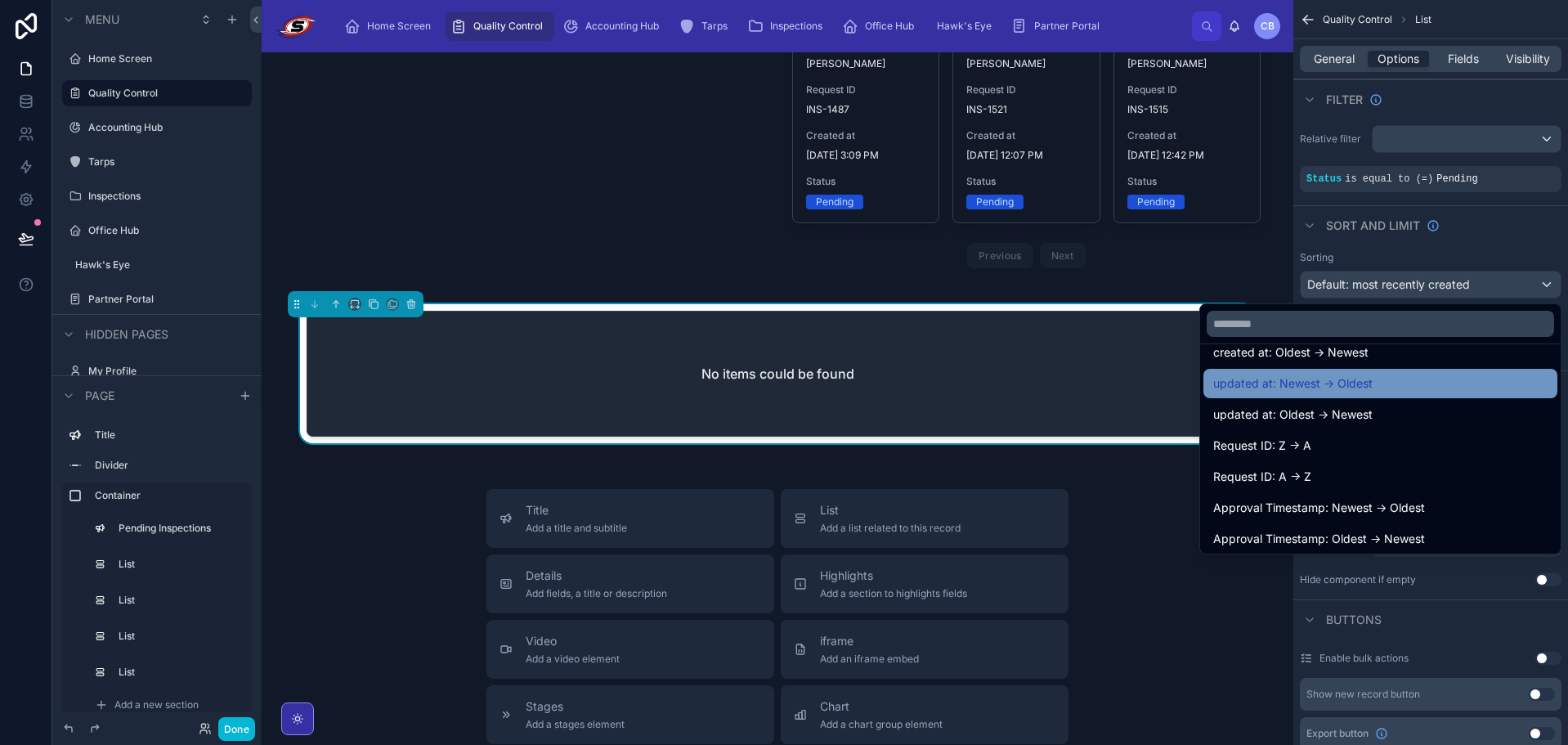
click at [1386, 389] on div "updated at: Newest -> Oldest" at bounding box center [1380, 383] width 334 height 20
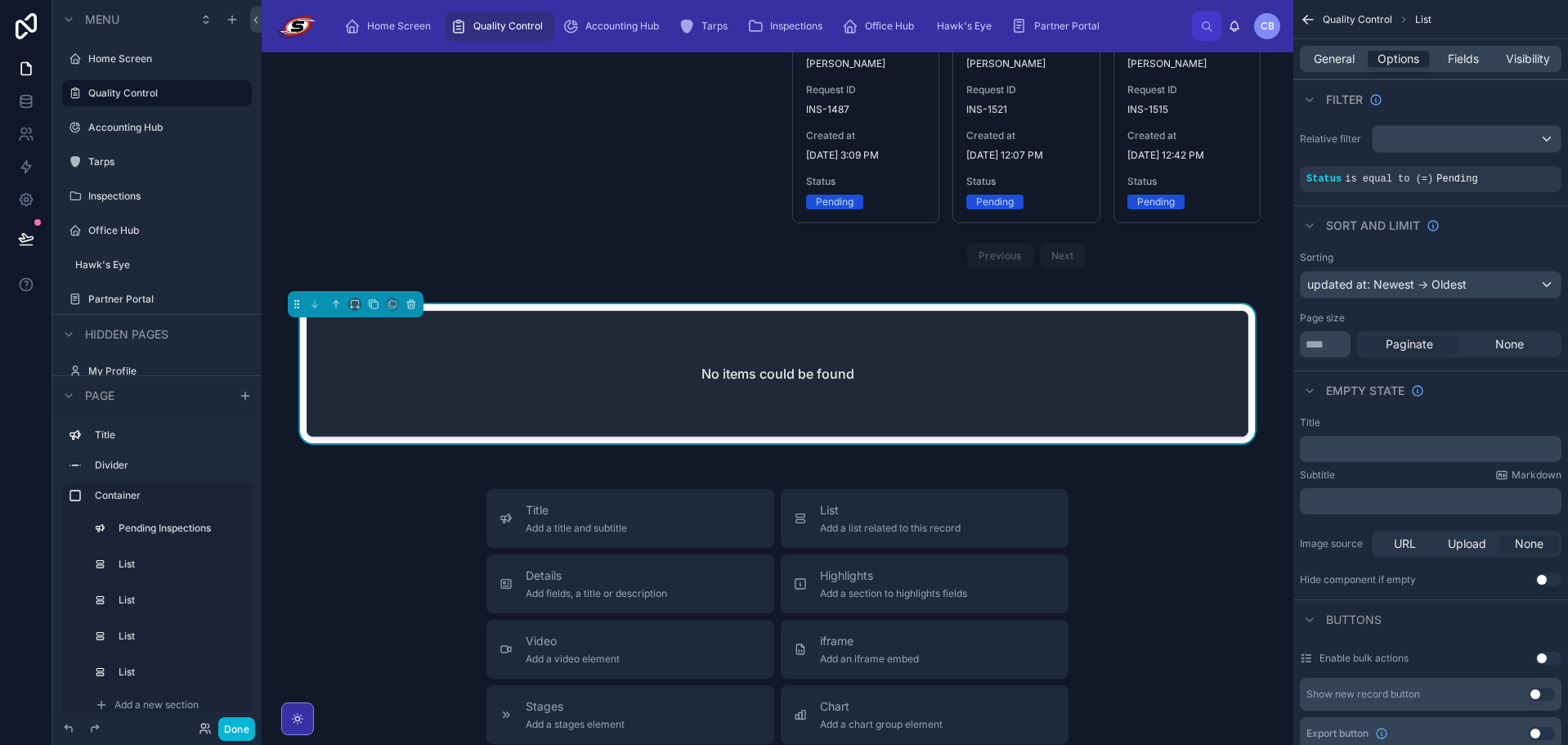
click at [1446, 267] on div "Sorting updated at: Newest -> Oldest" at bounding box center [1431, 275] width 262 height 47
click at [1442, 279] on div "updated at: Newest -> Oldest" at bounding box center [1430, 285] width 260 height 26
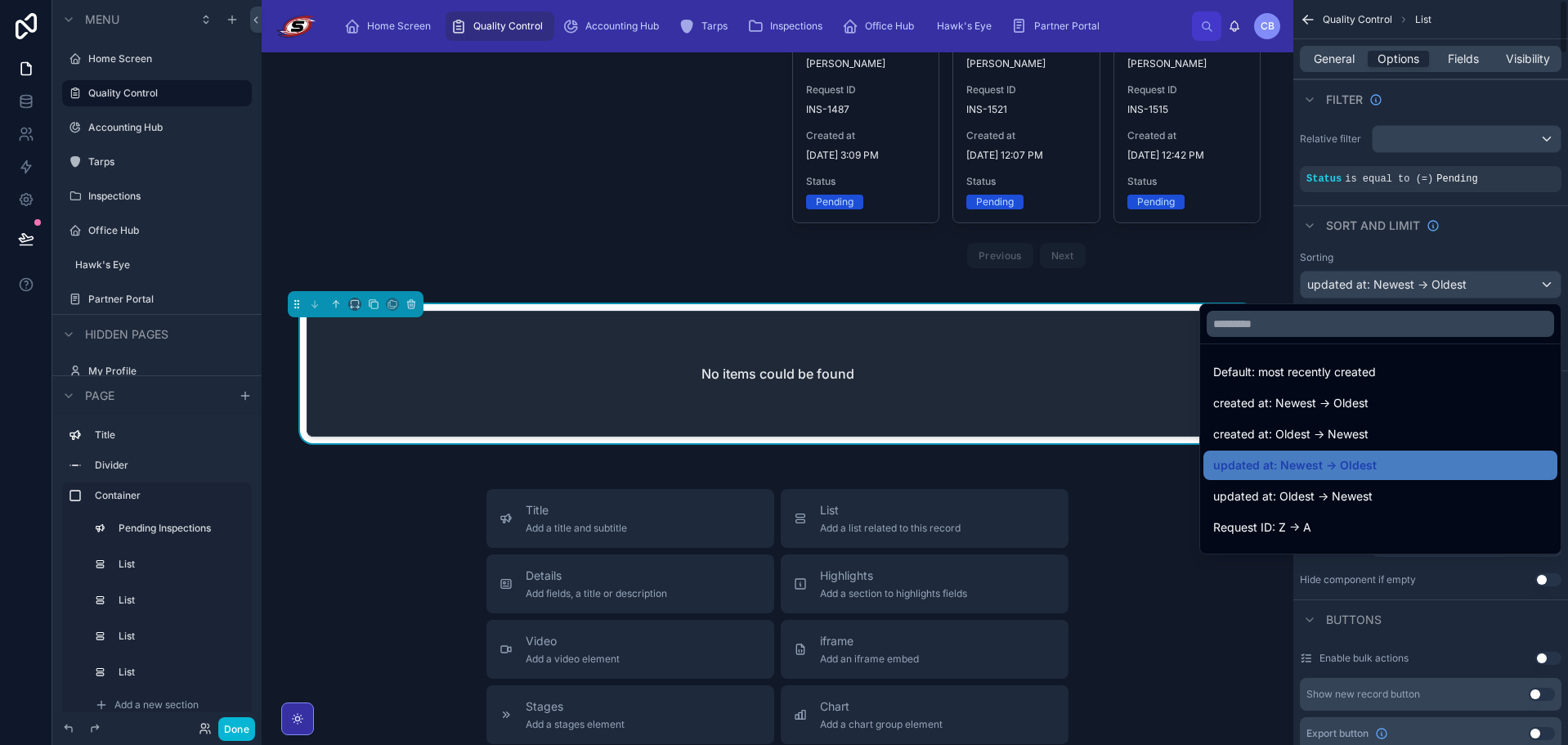
click at [1510, 221] on div "scrollable content" at bounding box center [784, 372] width 1568 height 745
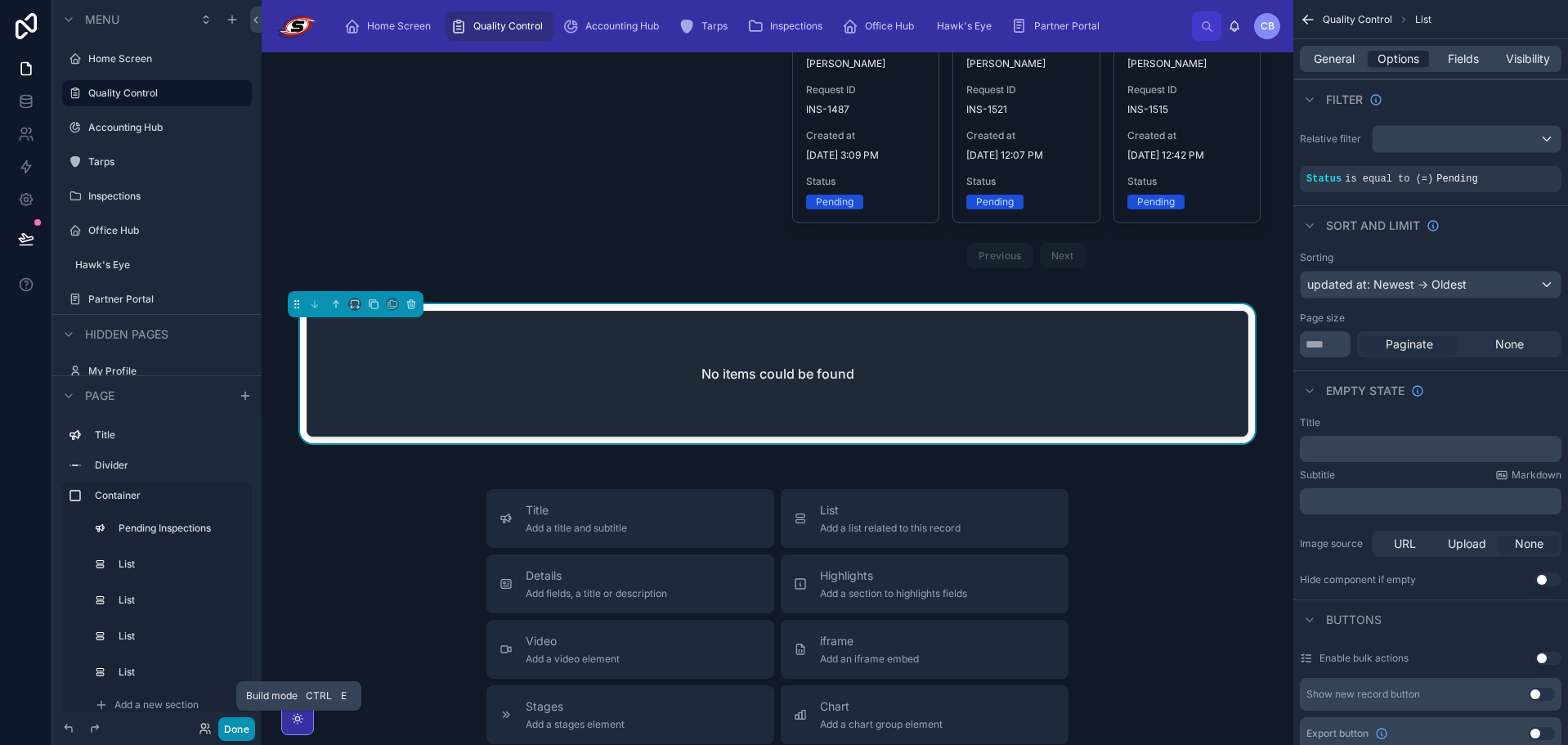
click at [227, 735] on button "Done" at bounding box center [237, 729] width 37 height 24
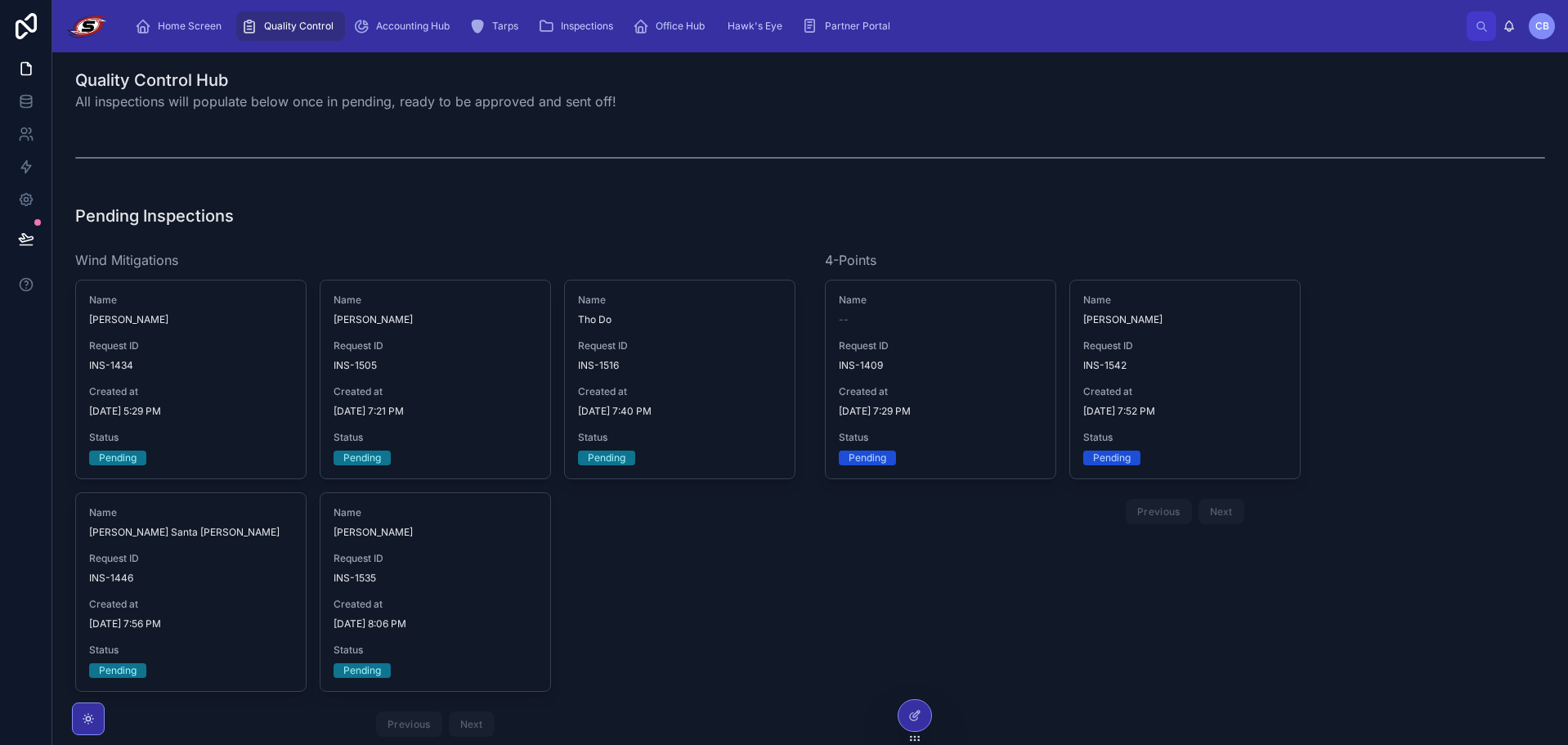
scroll to position [0, 0]
click at [580, 20] on span "Inspections" at bounding box center [587, 26] width 53 height 13
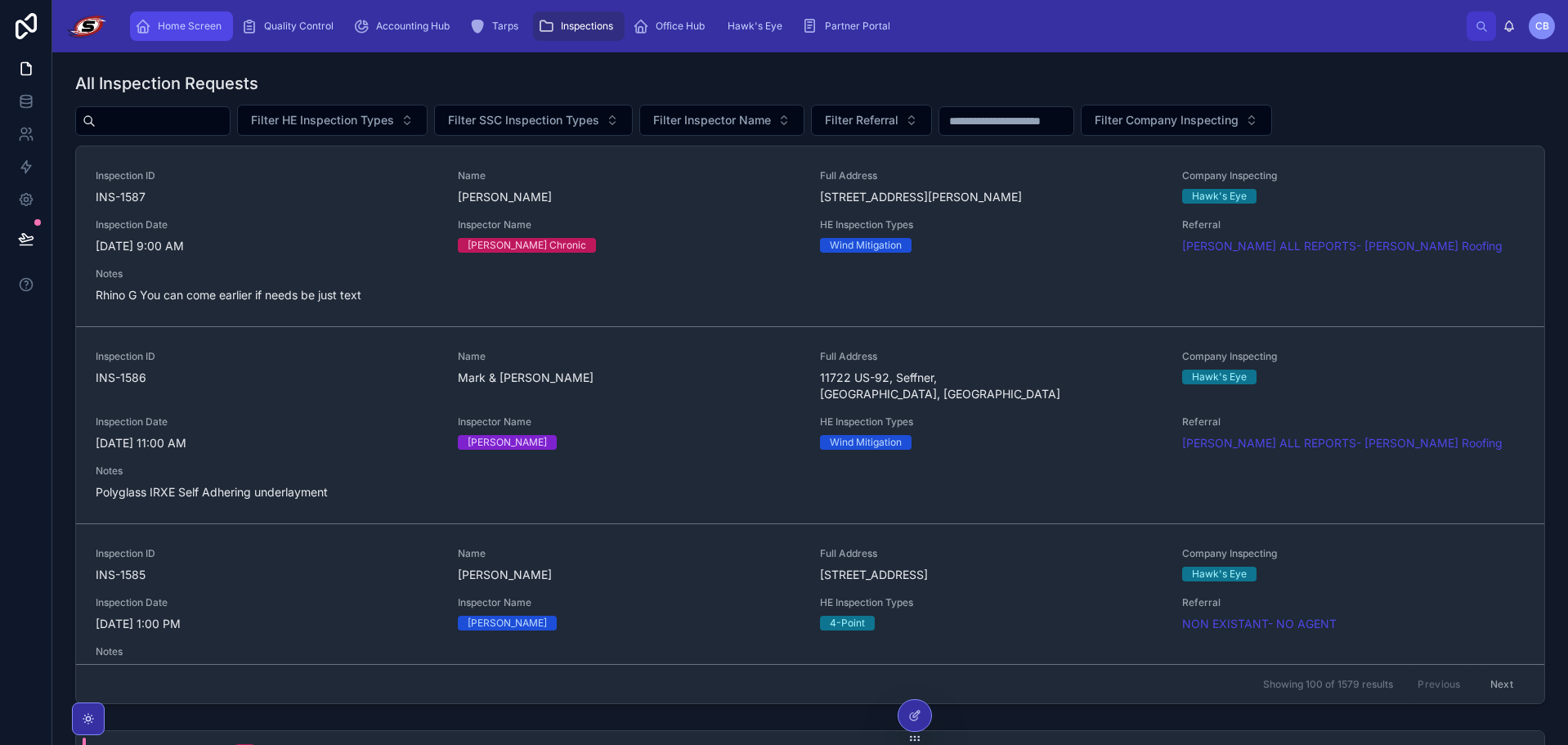
click at [194, 24] on span "Home Screen" at bounding box center [189, 26] width 63 height 13
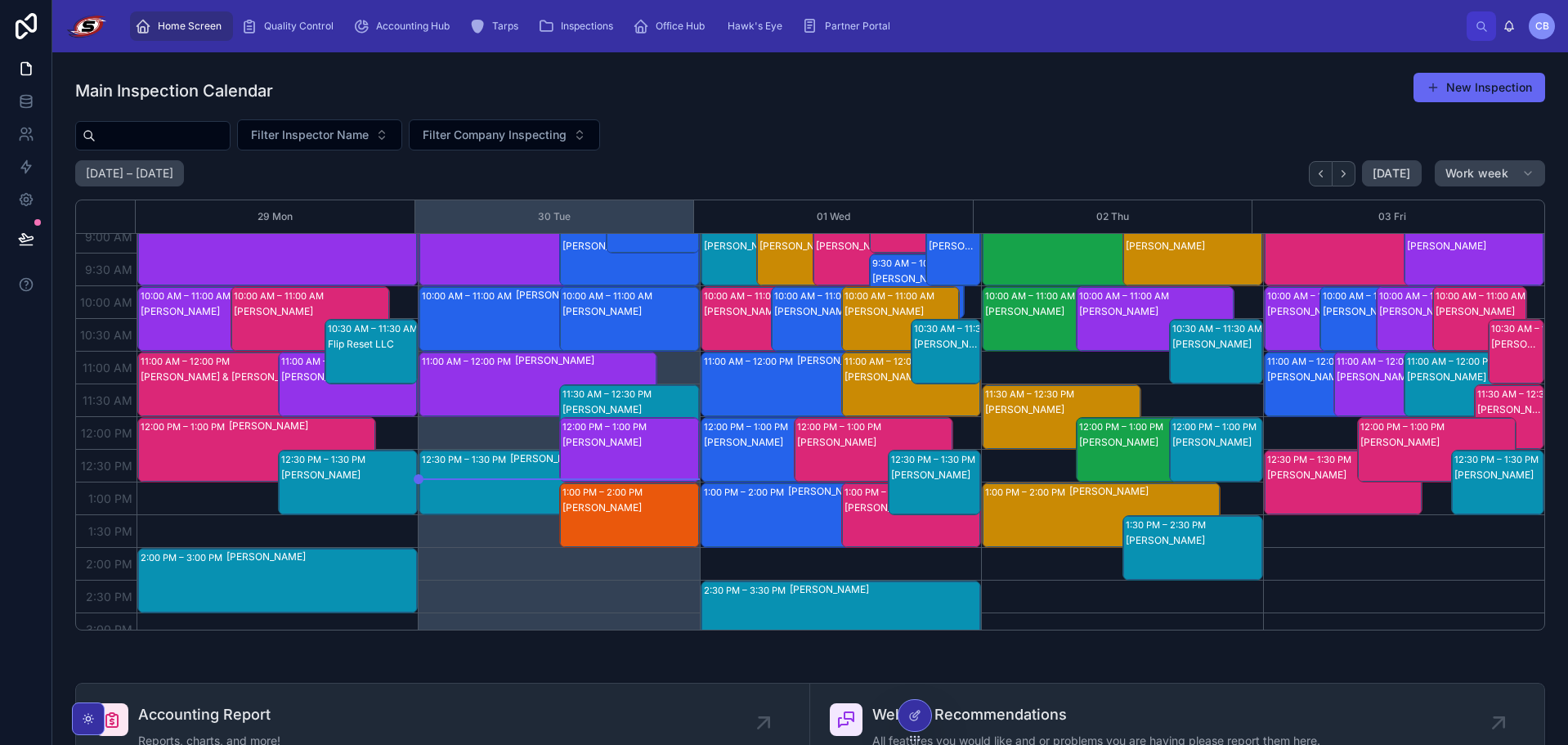
scroll to position [131, 0]
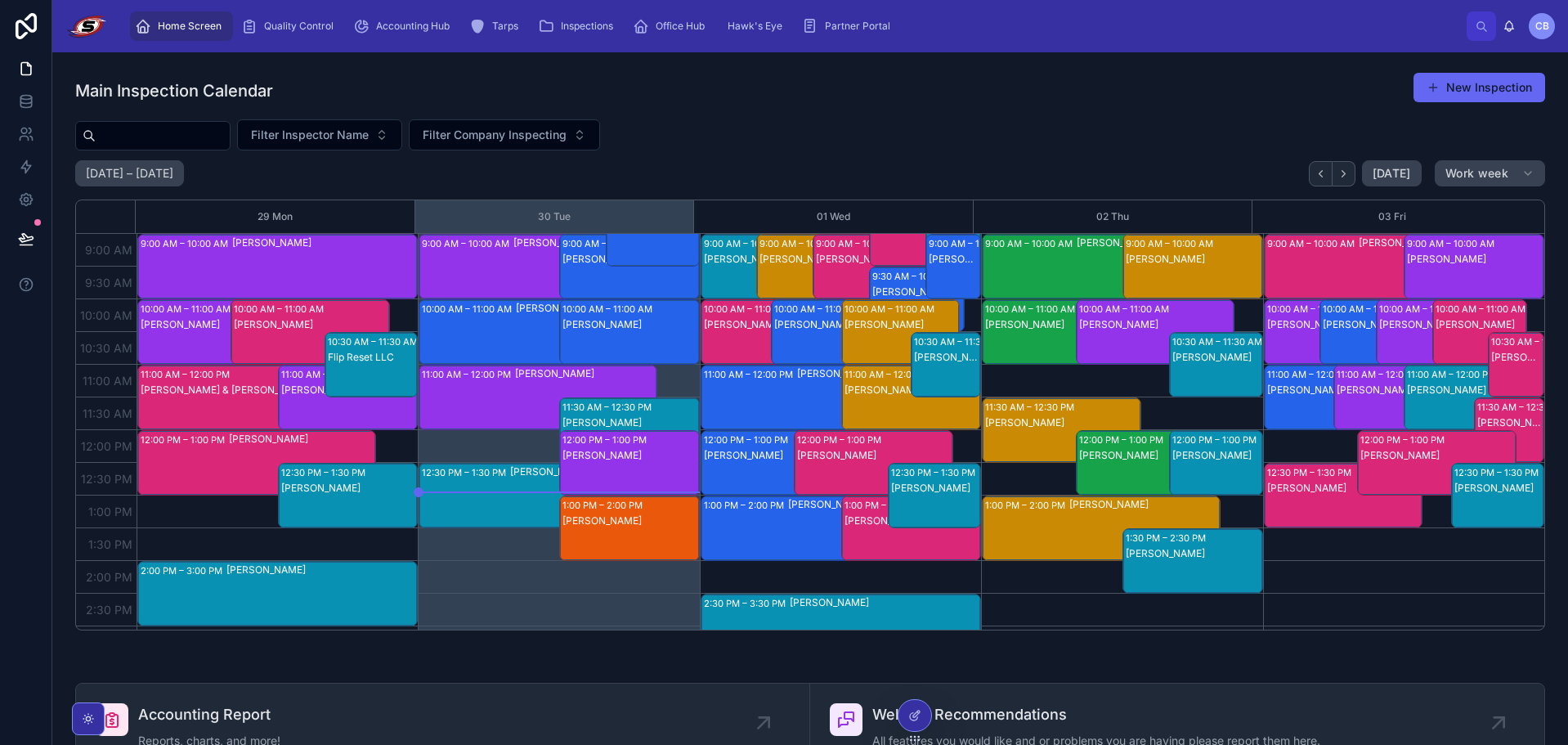
click at [797, 603] on div "[PERSON_NAME]" at bounding box center [885, 603] width 189 height 13
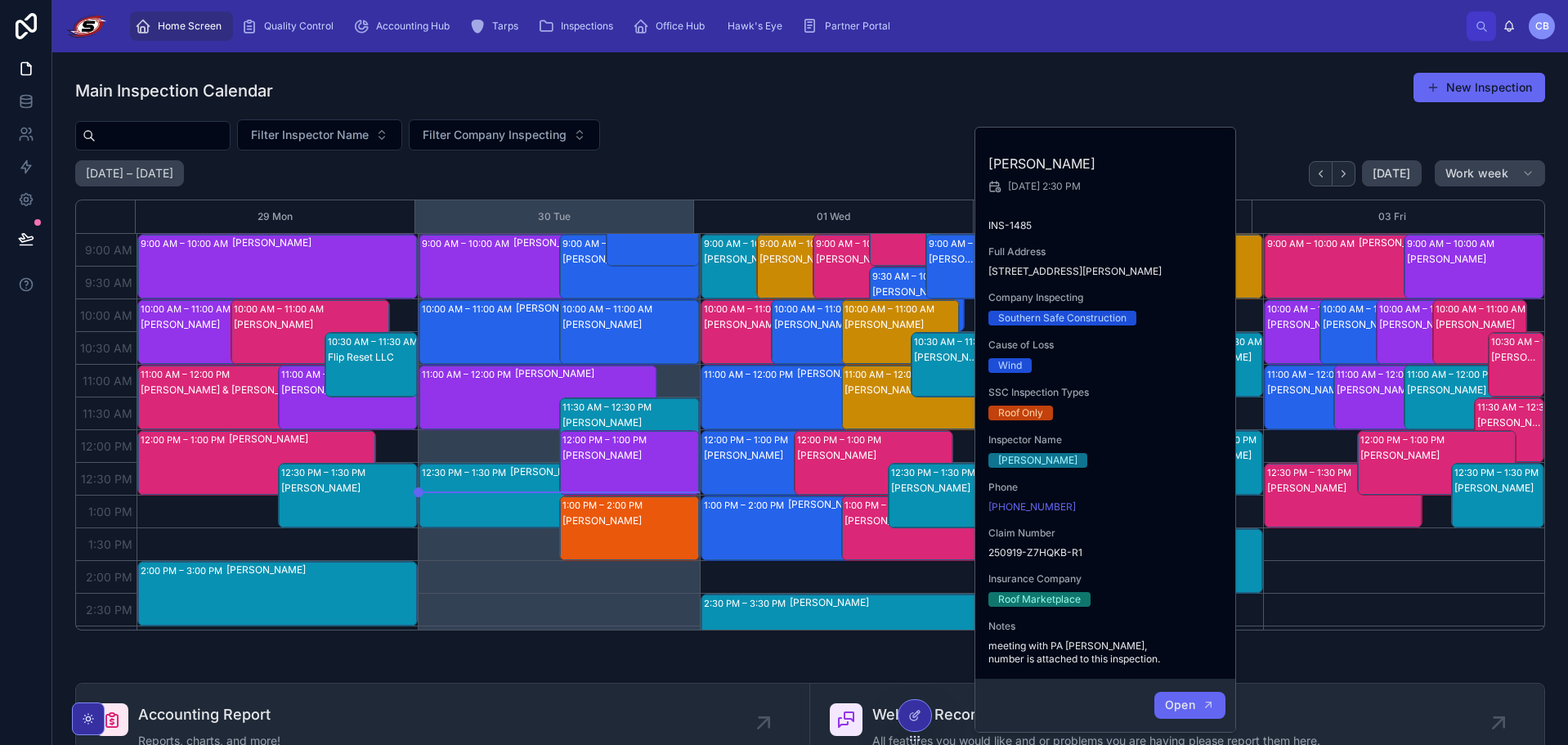
click at [1190, 712] on button "Open" at bounding box center [1190, 705] width 71 height 27
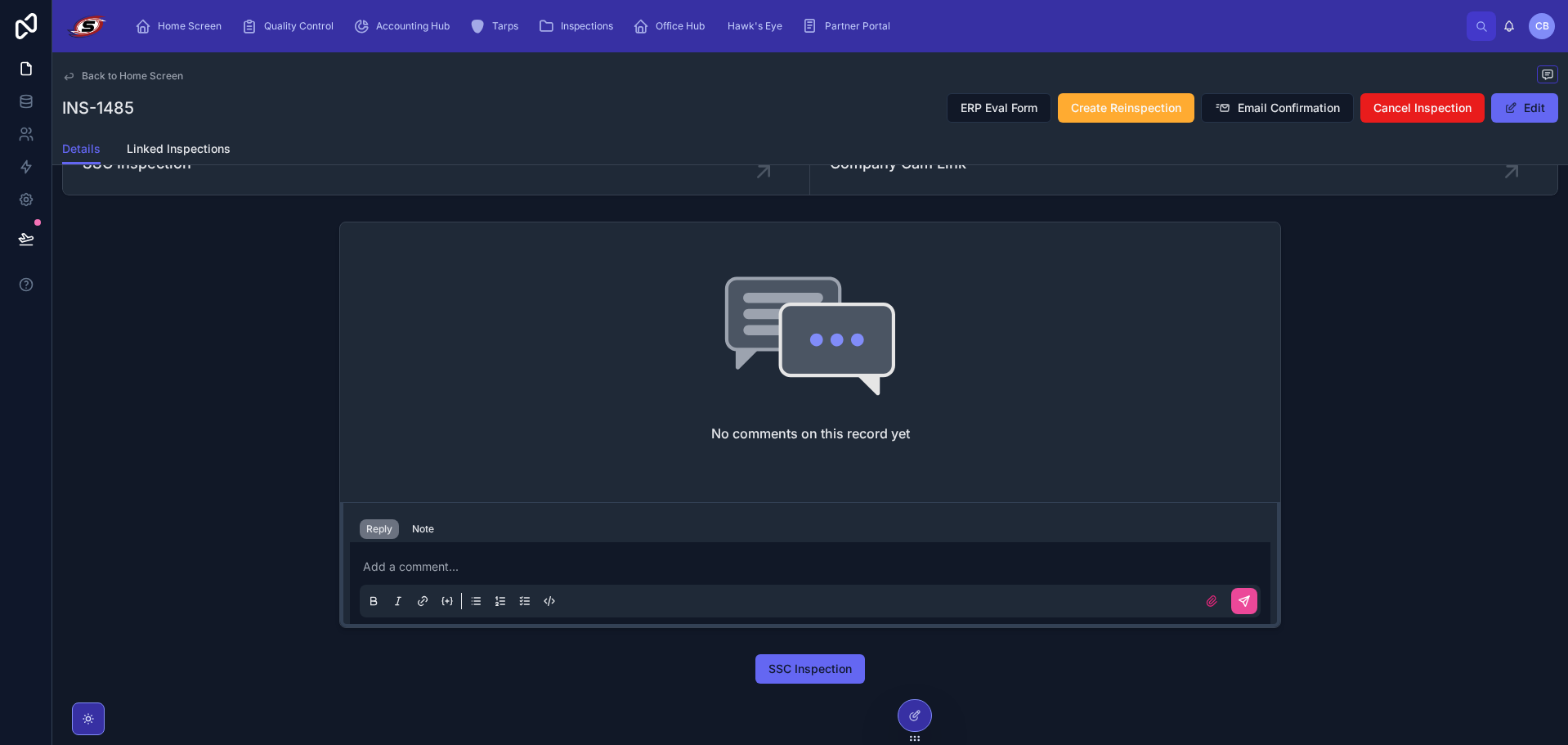
scroll to position [844, 0]
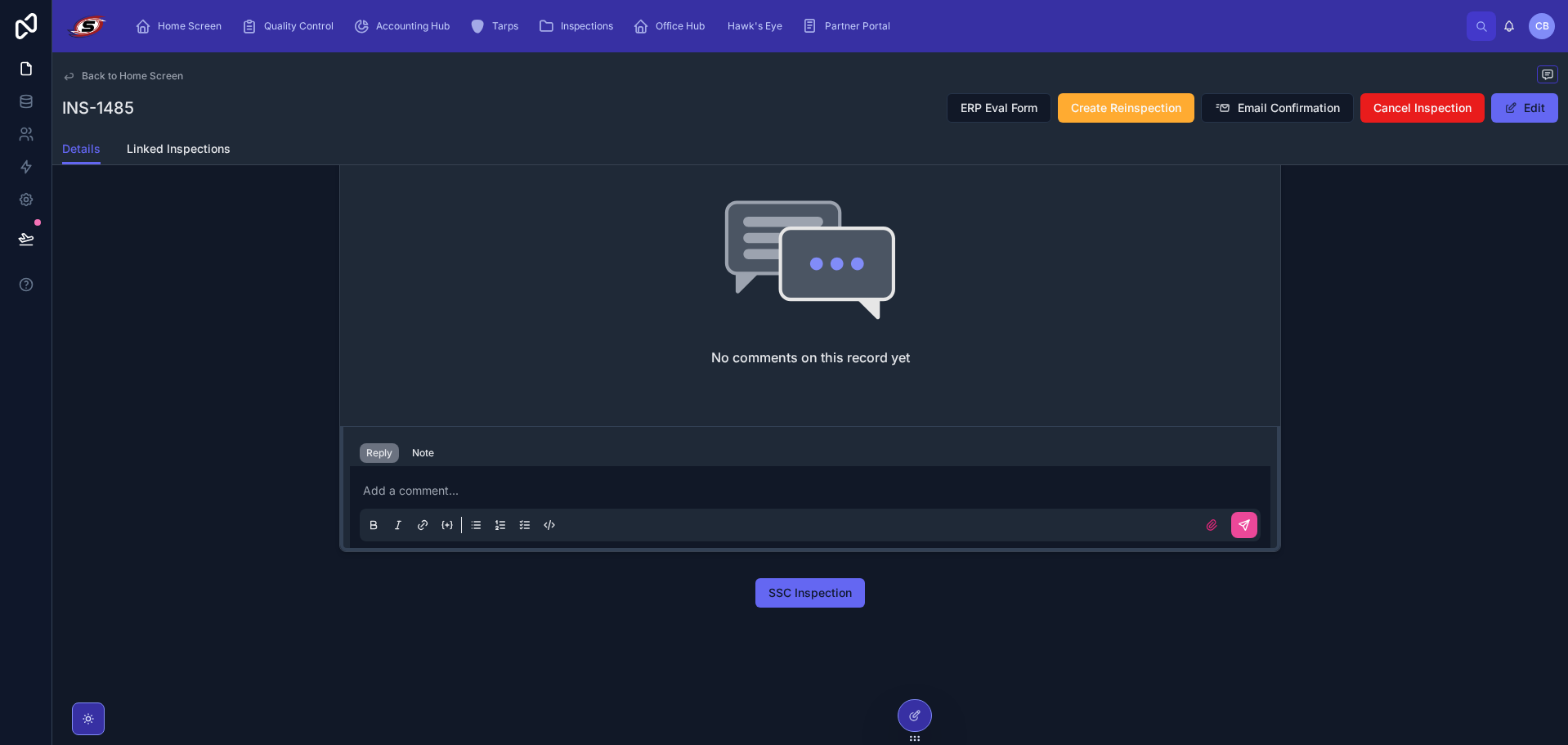
click at [887, 594] on div "SSC Inspection" at bounding box center [809, 593] width 942 height 29
click at [911, 721] on icon at bounding box center [915, 715] width 13 height 13
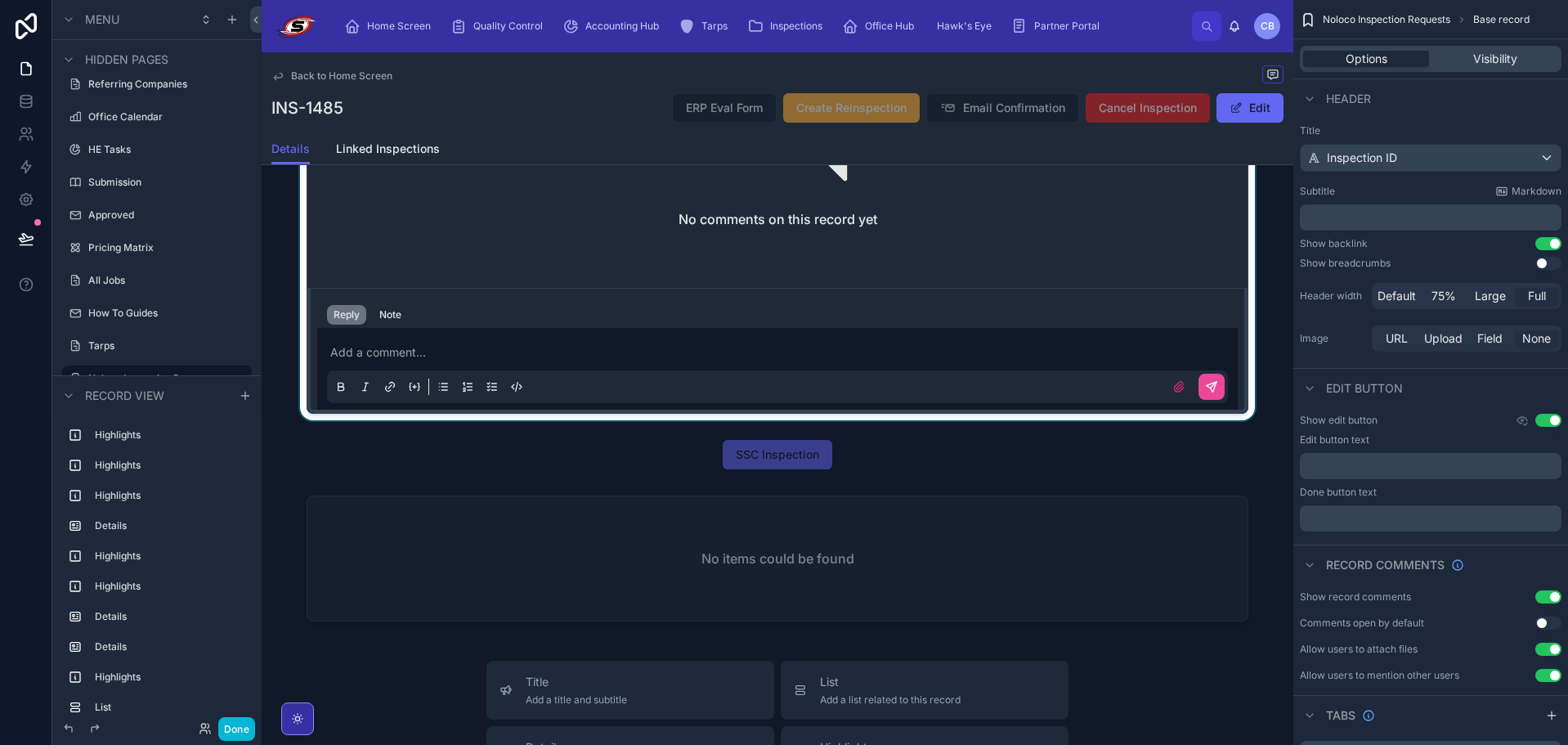
scroll to position [2806, 0]
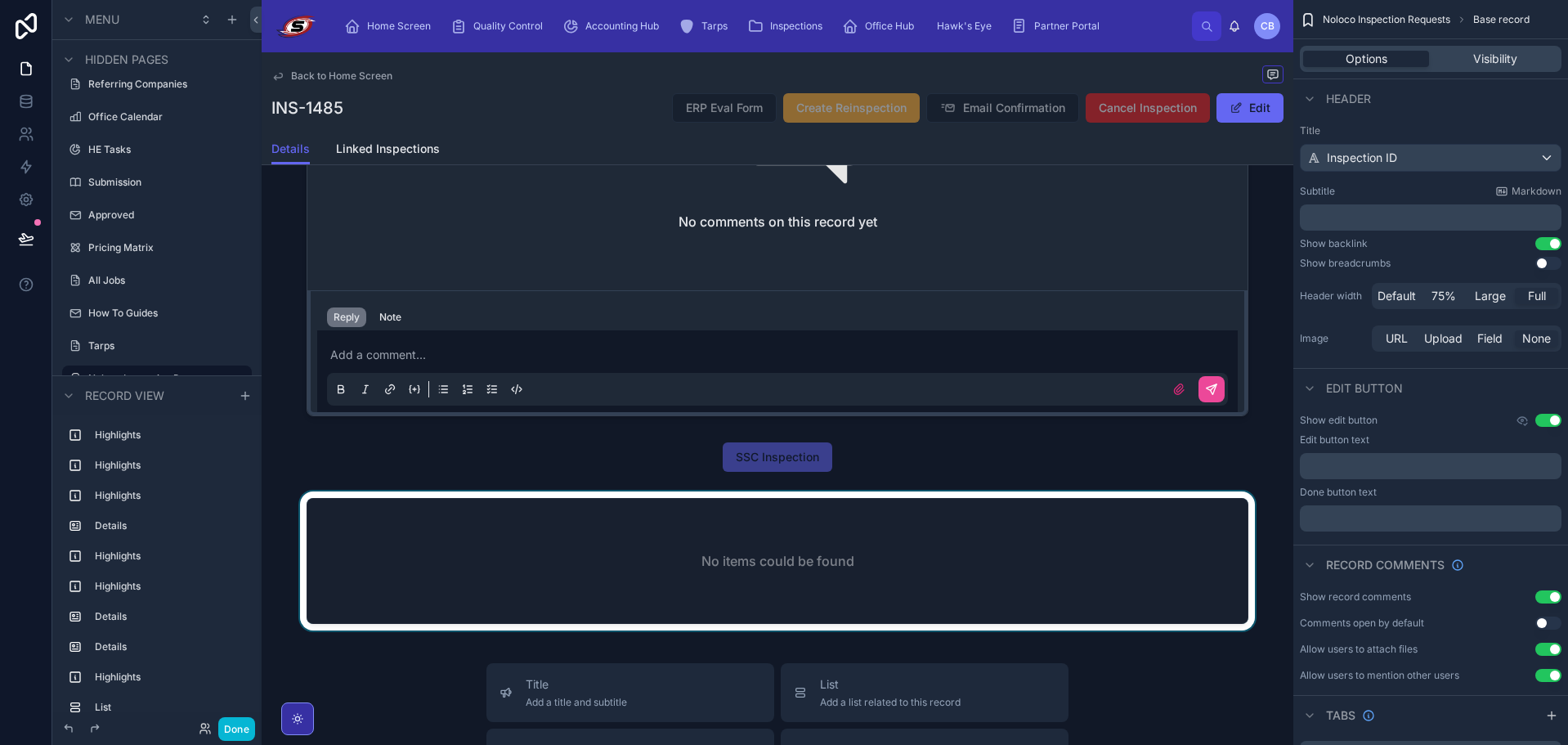
click at [903, 531] on div at bounding box center [778, 564] width 1032 height 146
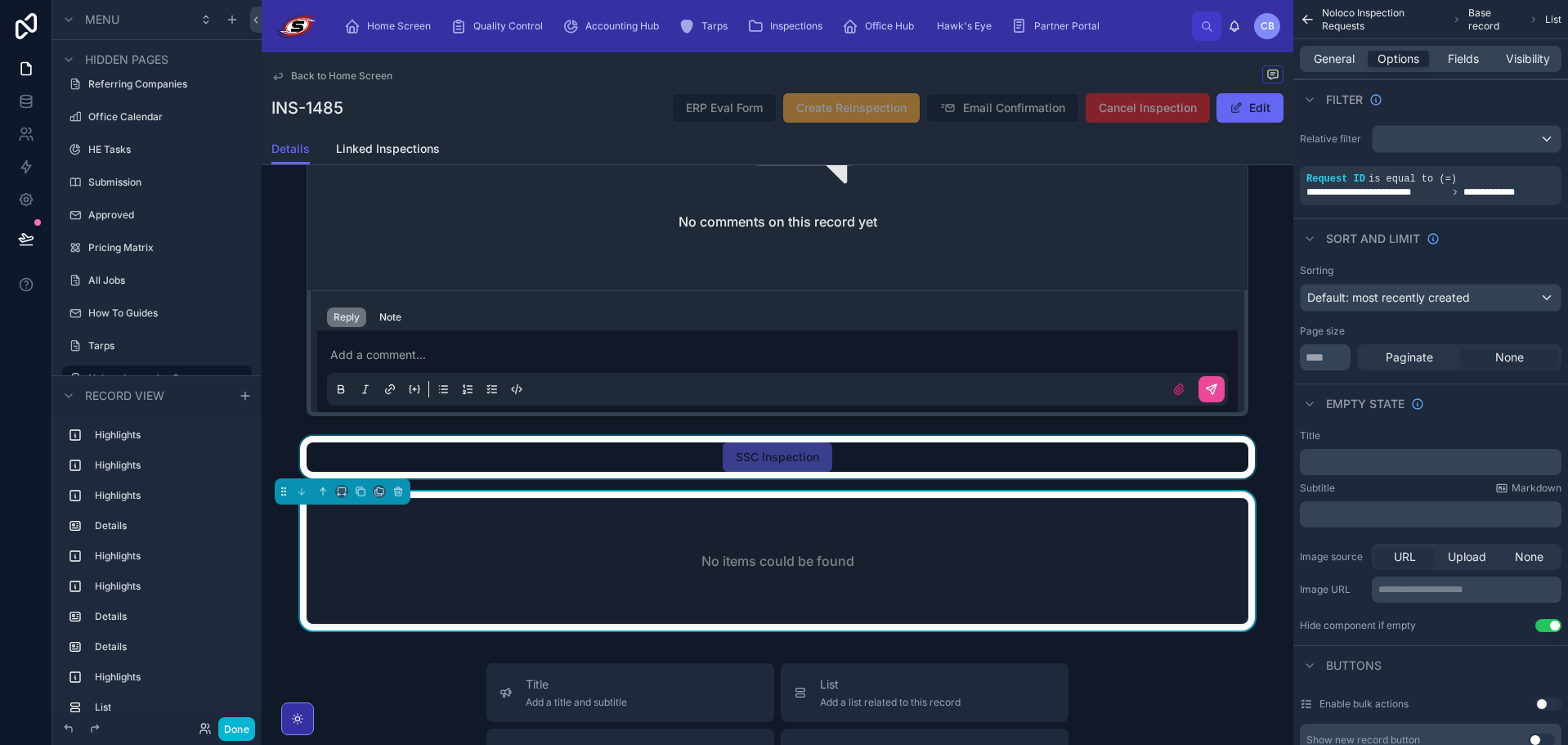
click at [810, 464] on div at bounding box center [778, 457] width 1032 height 43
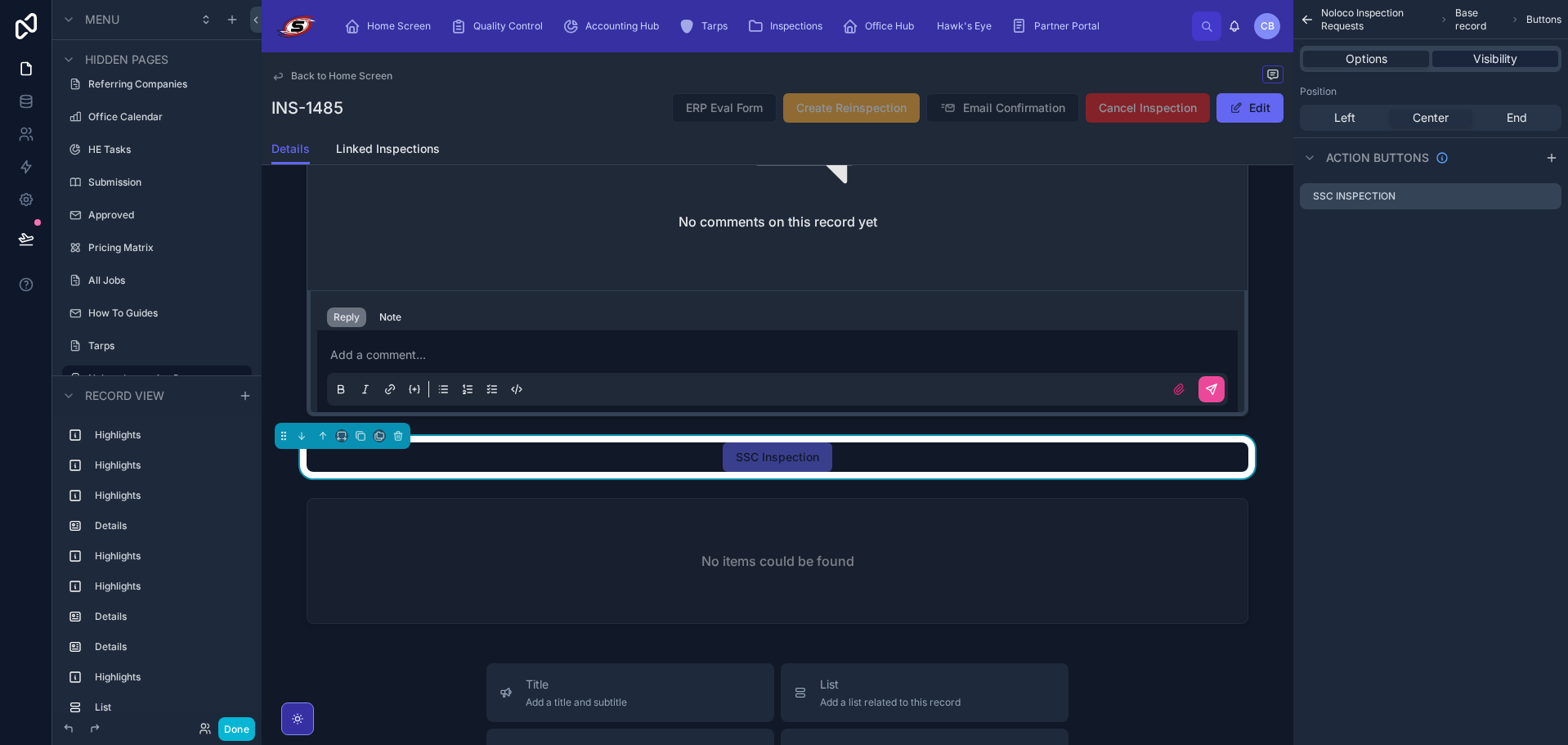
click at [1512, 54] on span "Visibility" at bounding box center [1495, 59] width 44 height 16
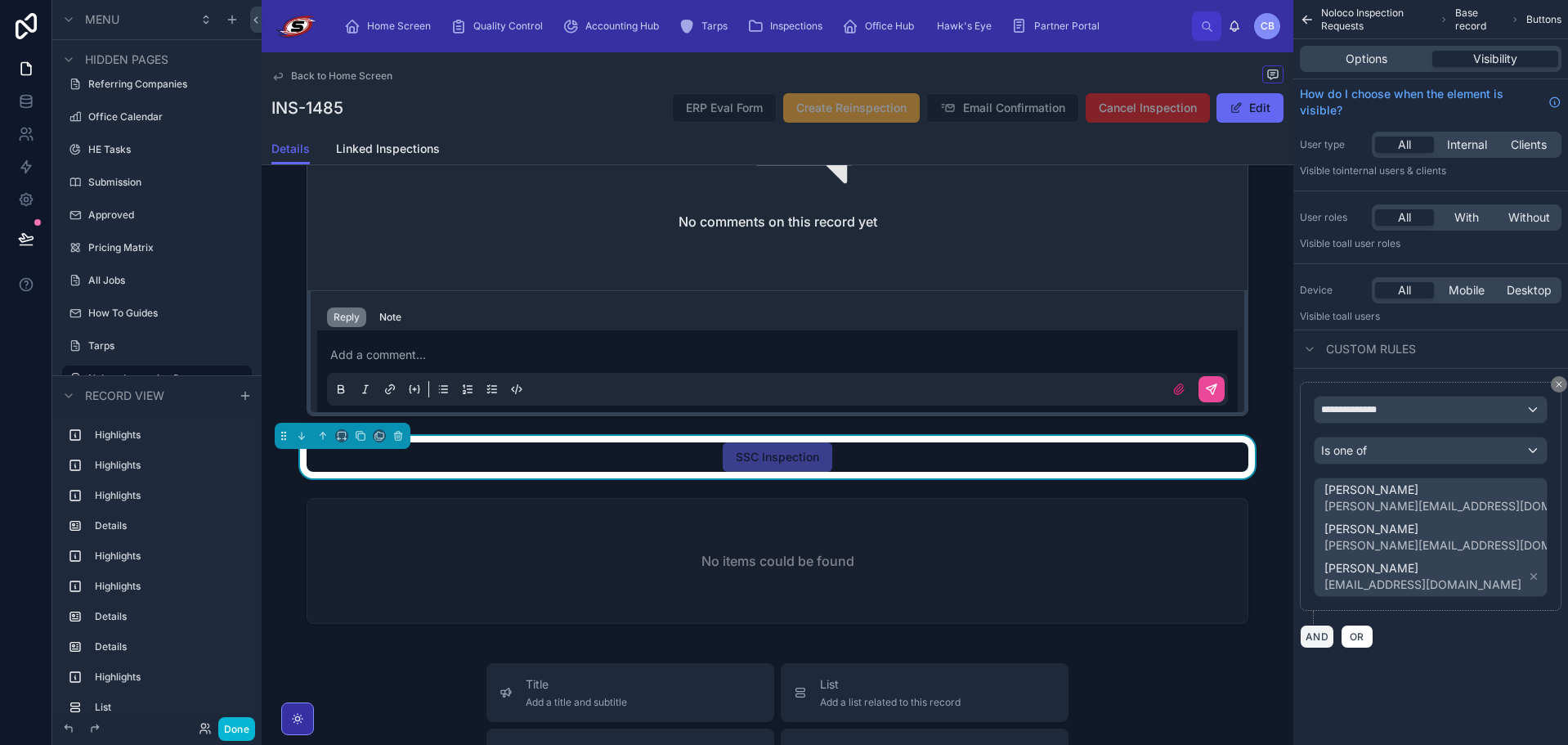
click at [1331, 637] on button "AND" at bounding box center [1318, 636] width 34 height 24
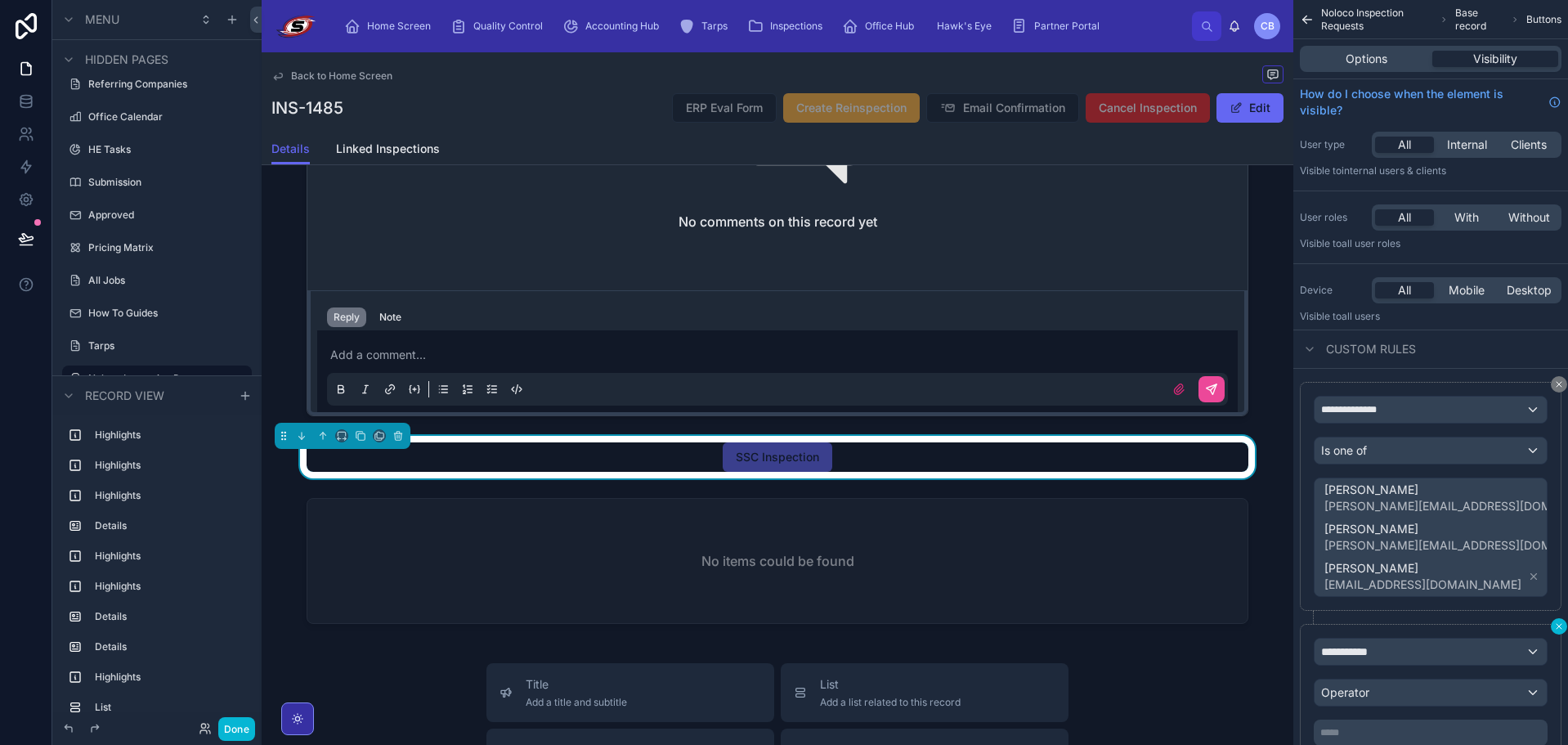
click at [1558, 628] on icon "scrollable content" at bounding box center [1559, 625] width 5 height 5
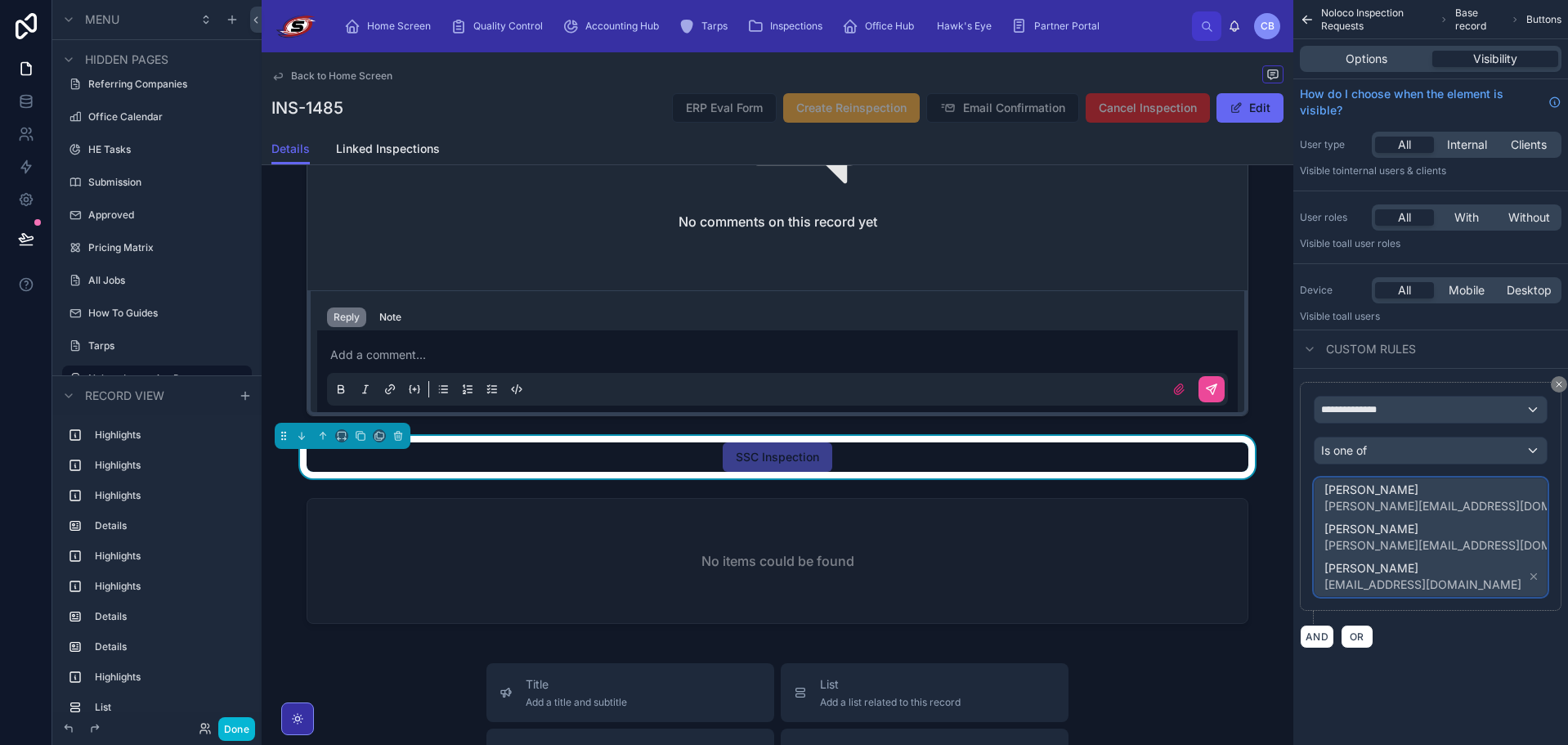
click at [1433, 487] on span "[PERSON_NAME]" at bounding box center [1456, 489] width 262 height 16
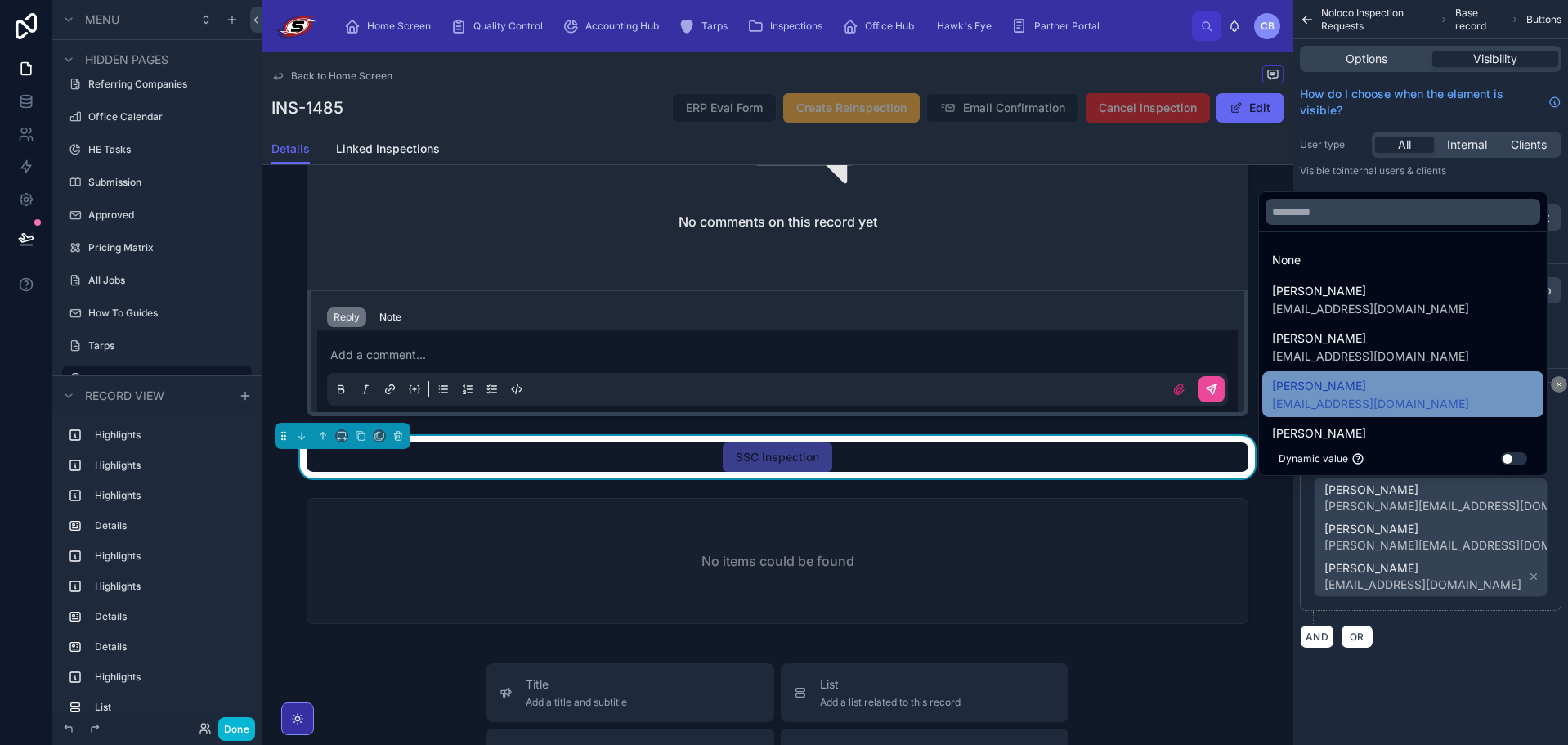
click at [1485, 388] on div "[PERSON_NAME] [EMAIL_ADDRESS][DOMAIN_NAME]" at bounding box center [1403, 394] width 262 height 36
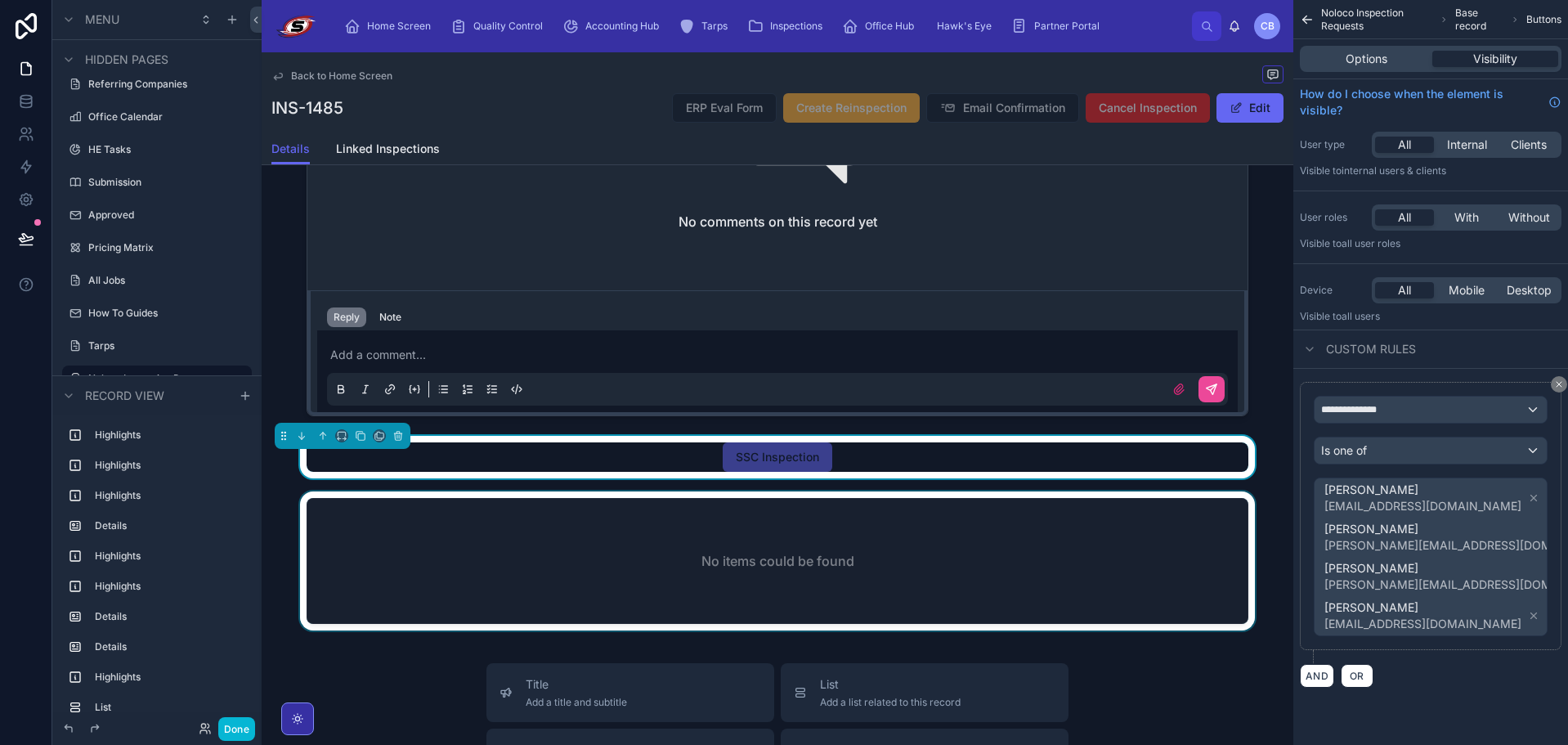
click at [1166, 553] on div at bounding box center [778, 564] width 1032 height 146
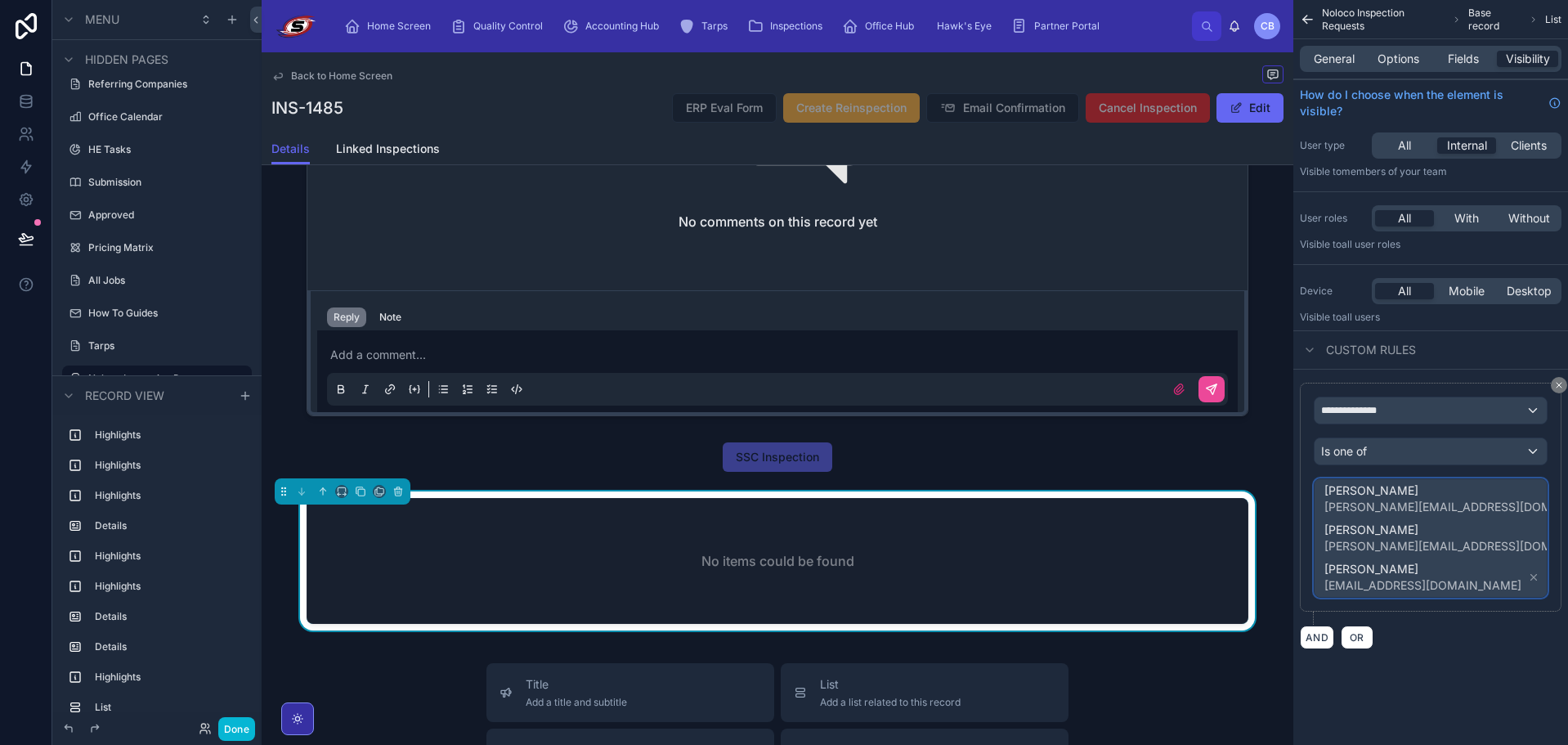
click at [1417, 488] on span "[PERSON_NAME]" at bounding box center [1456, 490] width 262 height 16
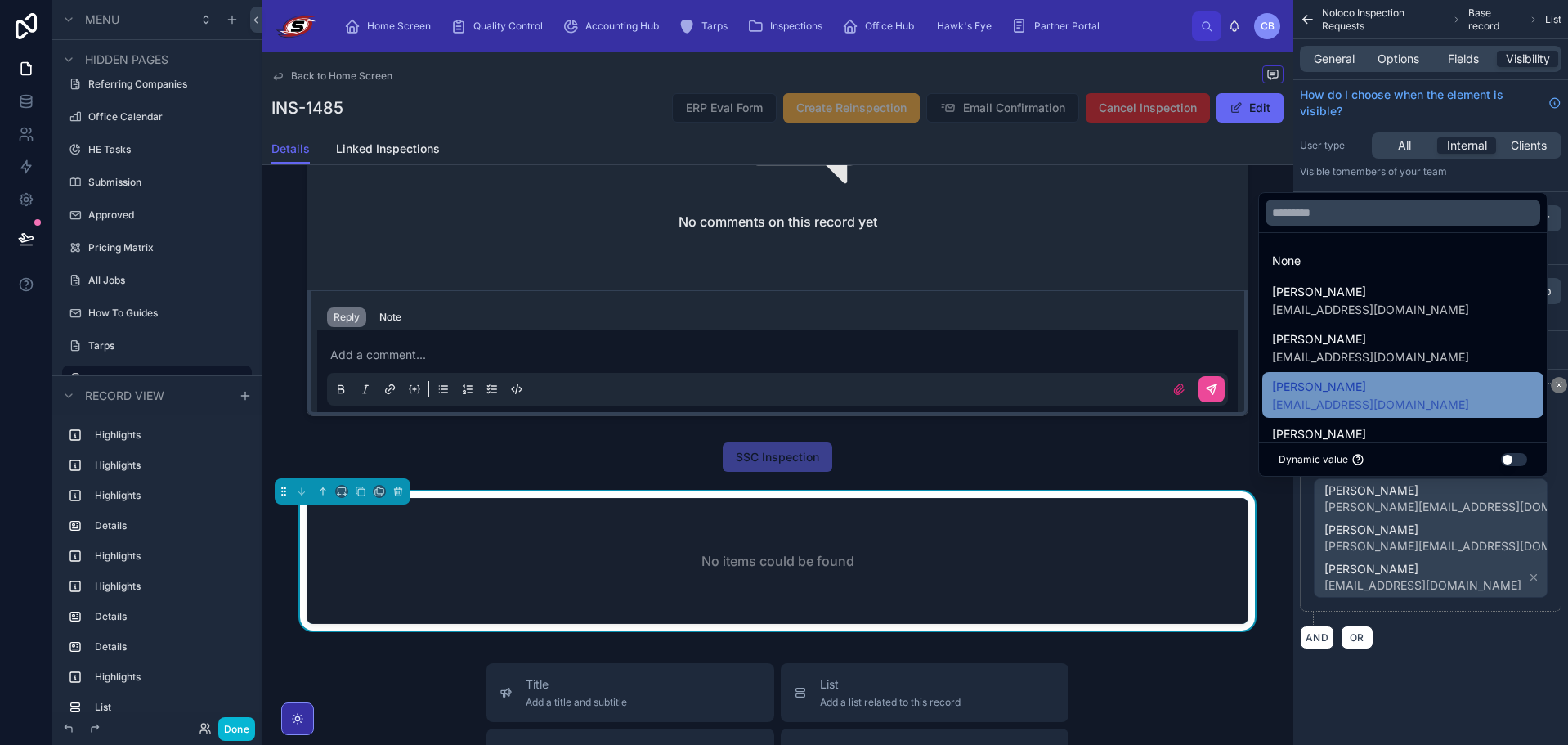
click at [1408, 392] on span "[PERSON_NAME]" at bounding box center [1370, 387] width 197 height 20
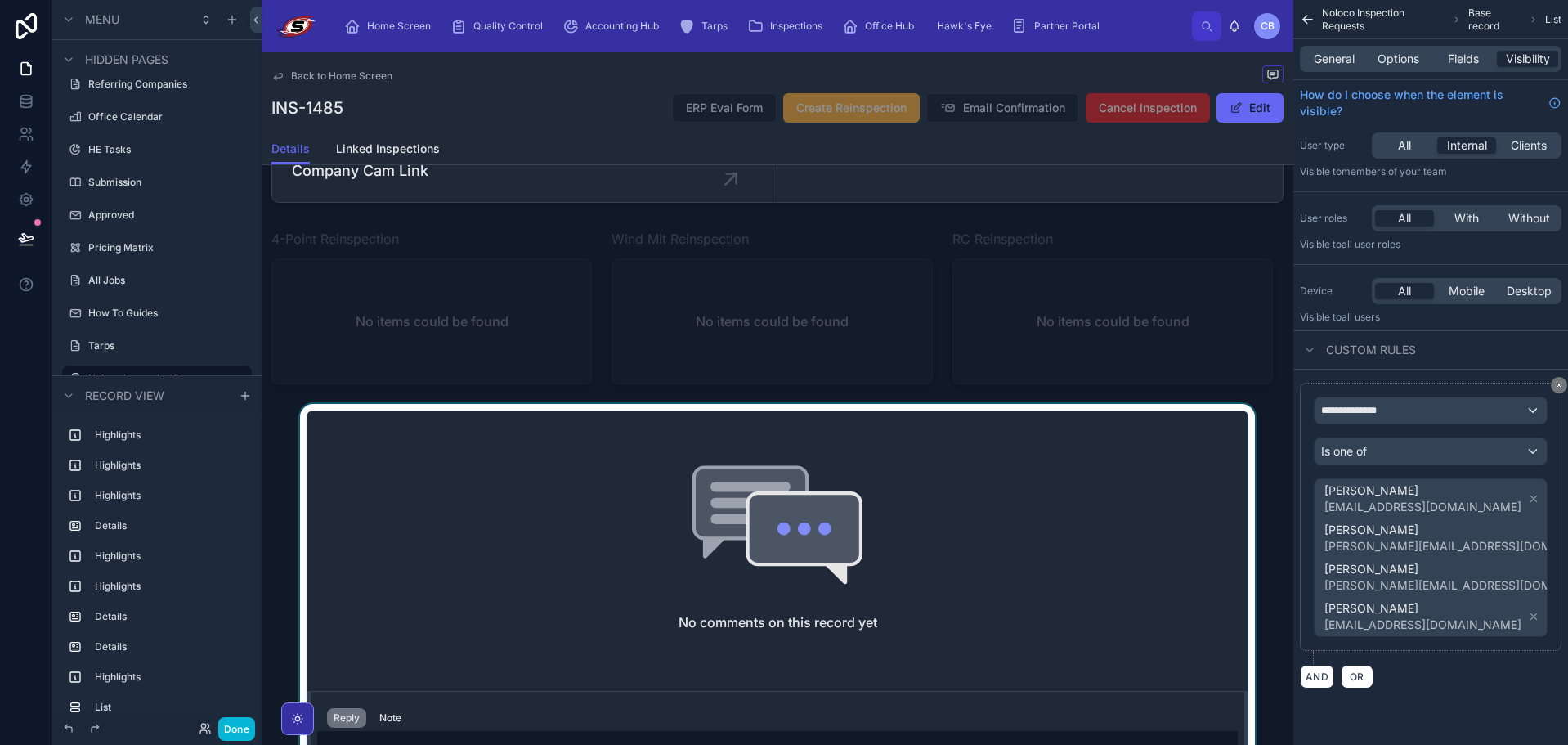
scroll to position [2397, 0]
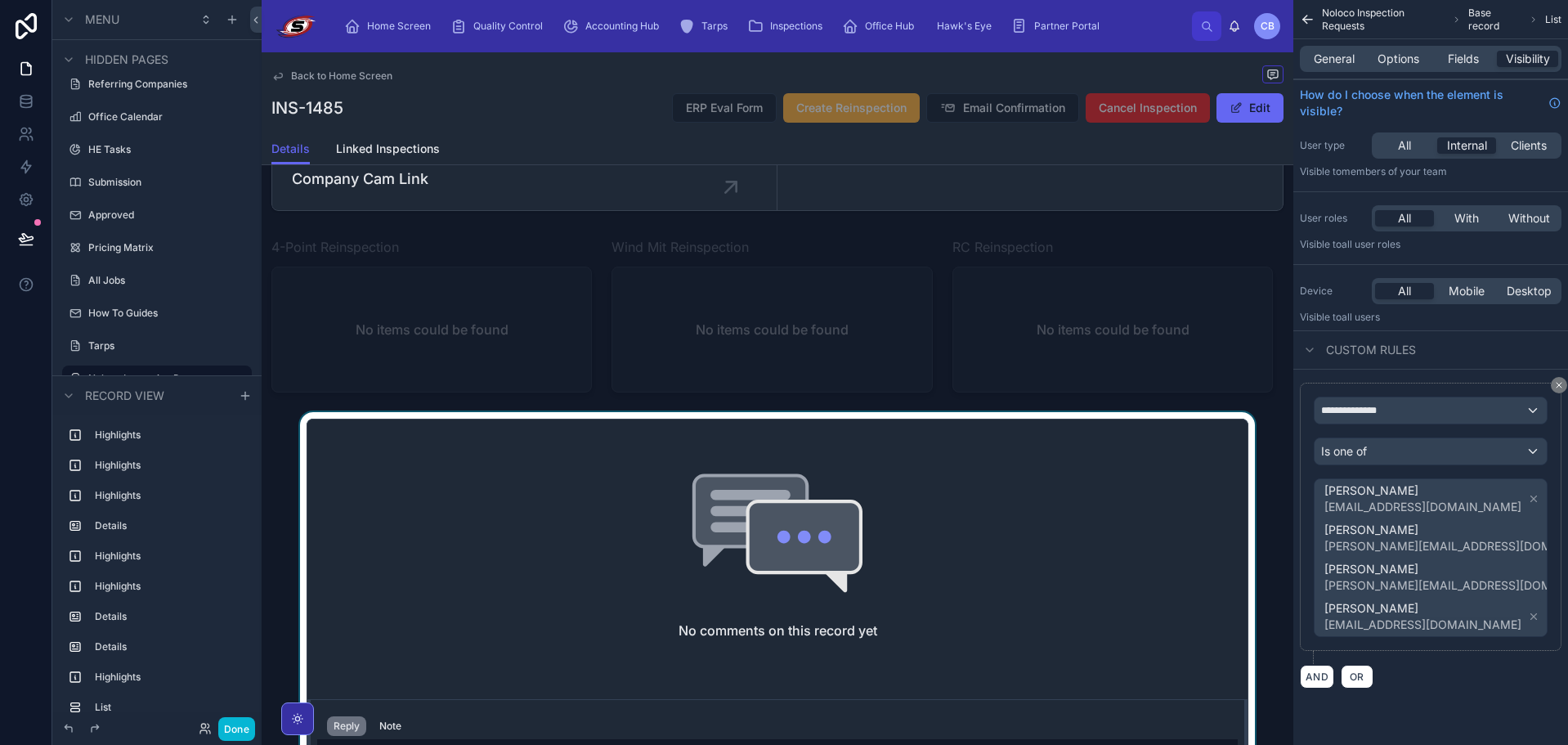
click at [333, 442] on div at bounding box center [778, 622] width 1032 height 420
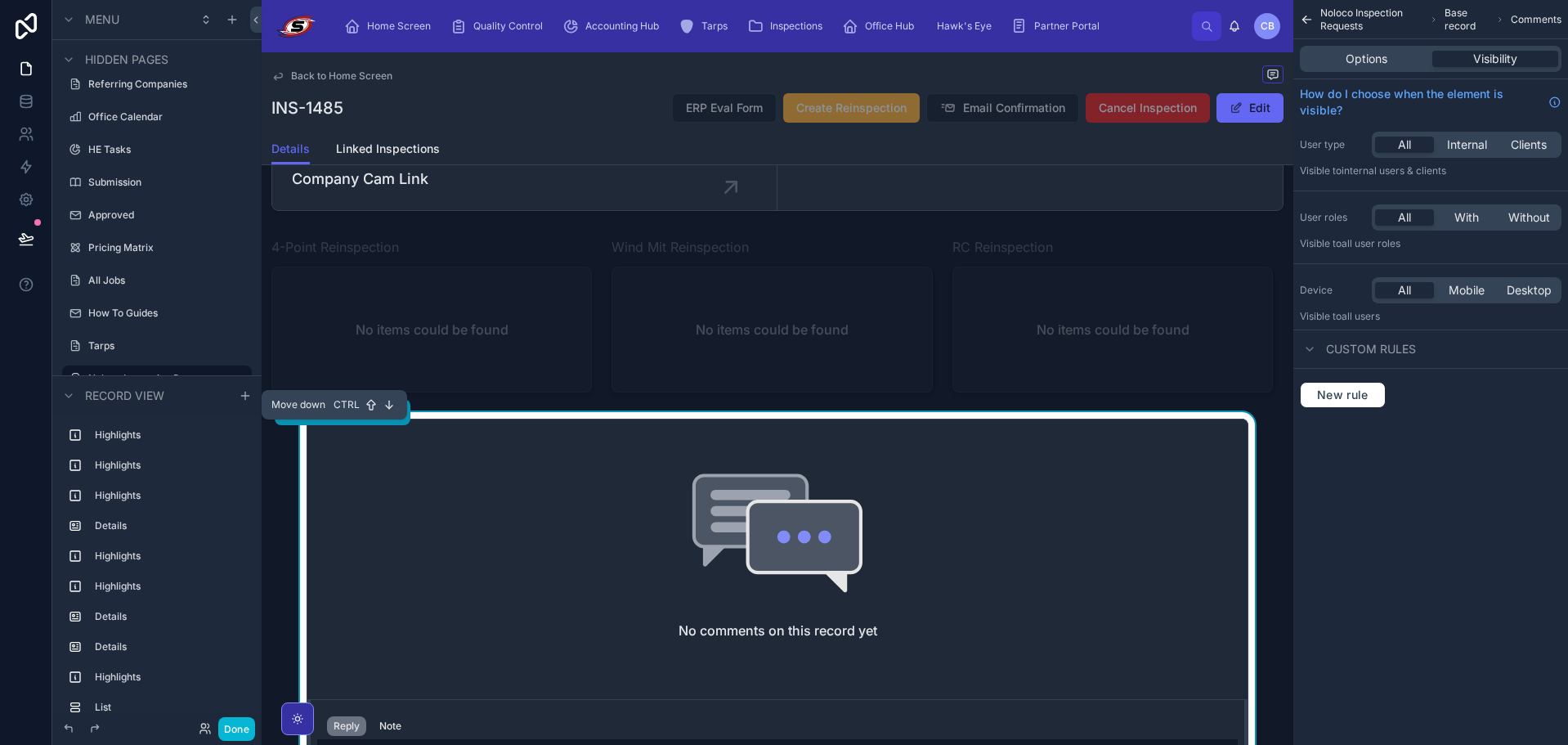
click at [300, 418] on icon at bounding box center [302, 411] width 12 height 12
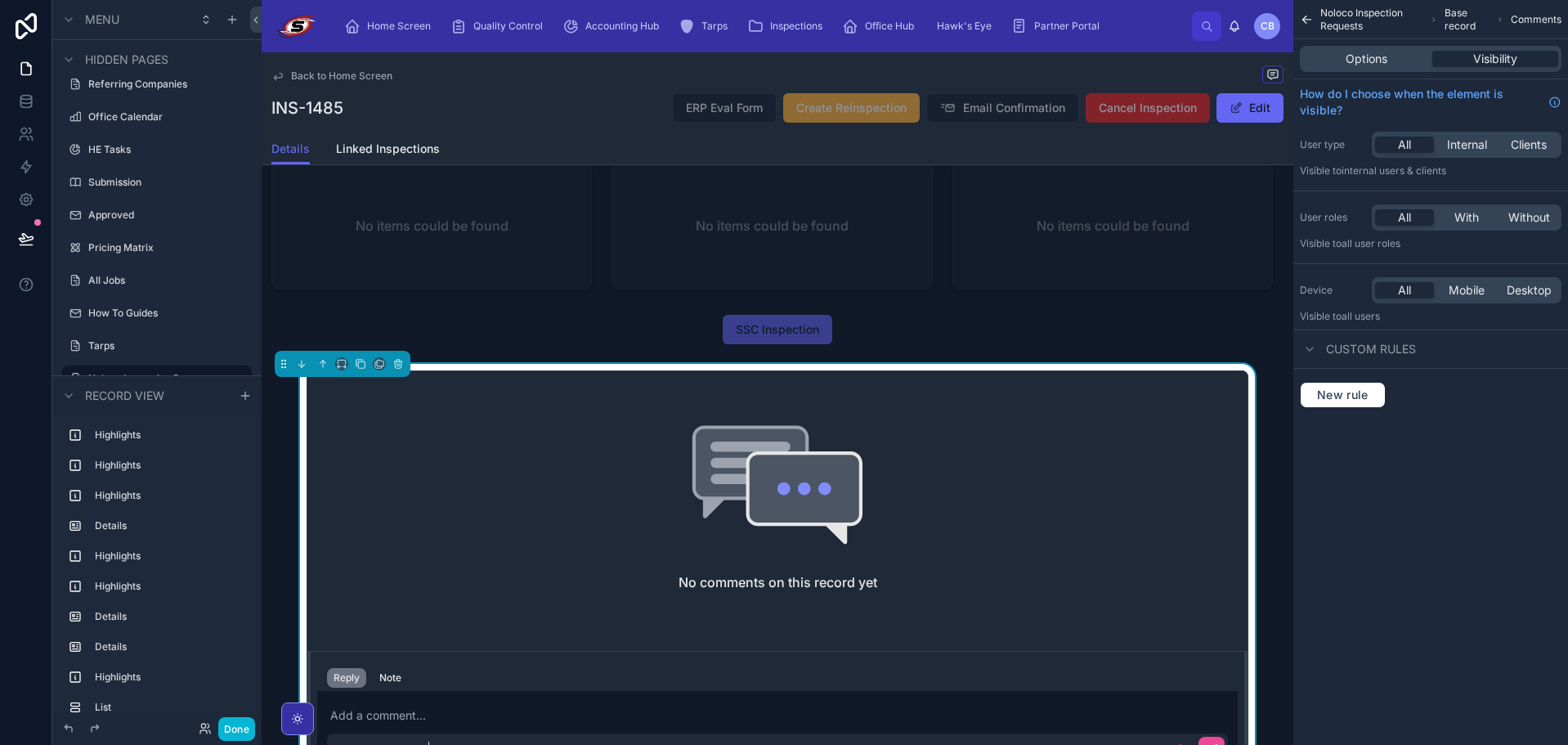
scroll to position [2561, 0]
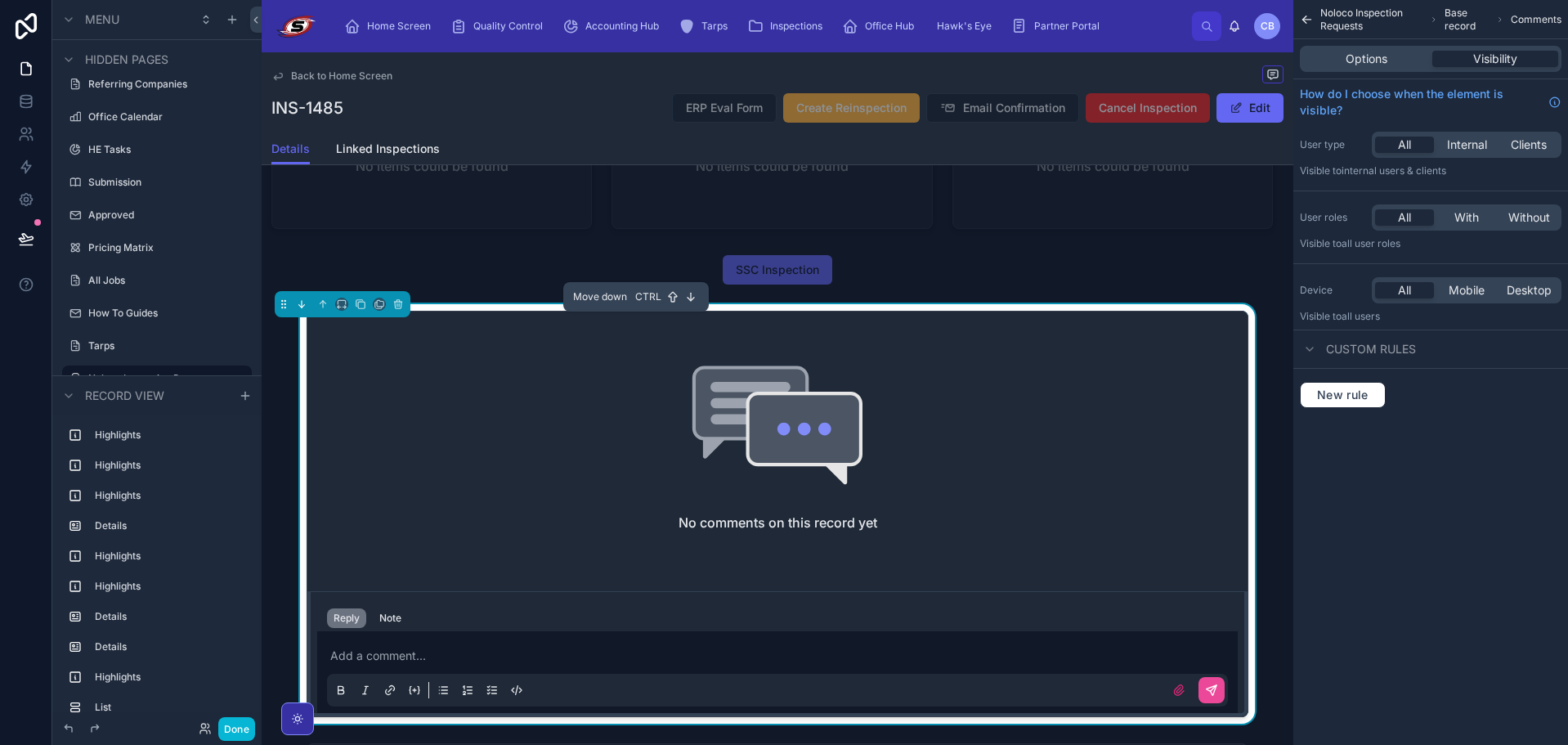
click at [307, 314] on button at bounding box center [302, 305] width 18 height 18
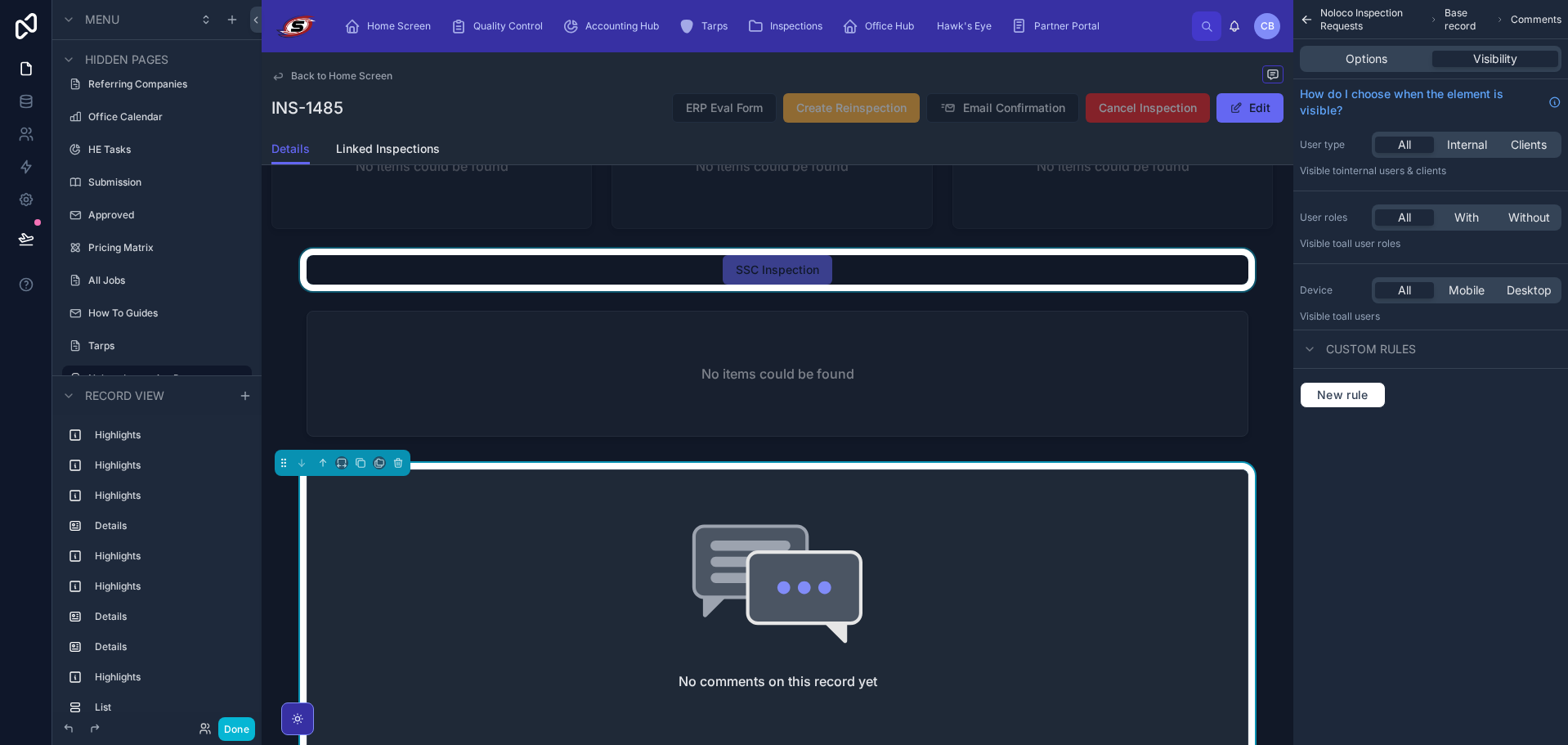
click at [924, 276] on div at bounding box center [778, 269] width 1032 height 43
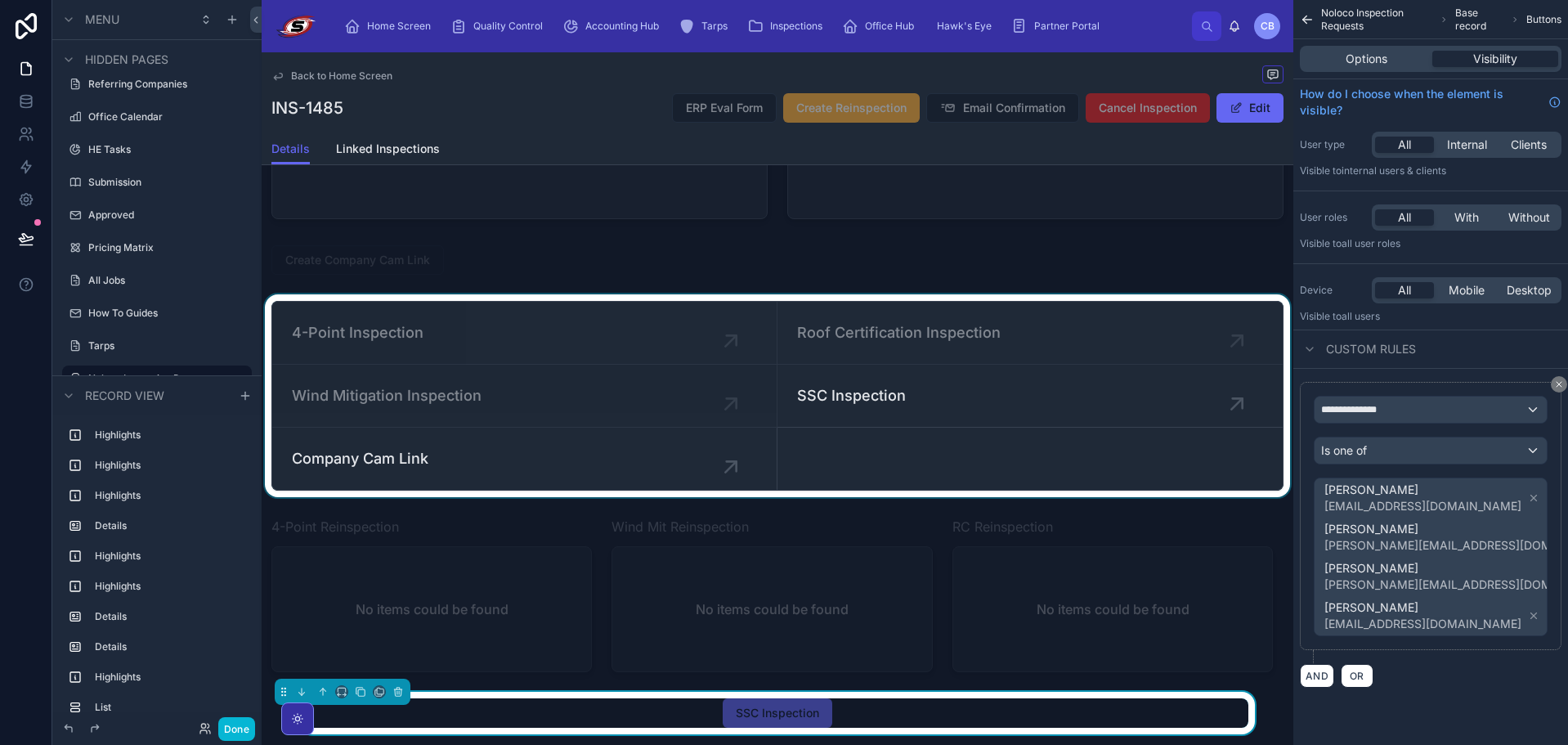
scroll to position [2070, 0]
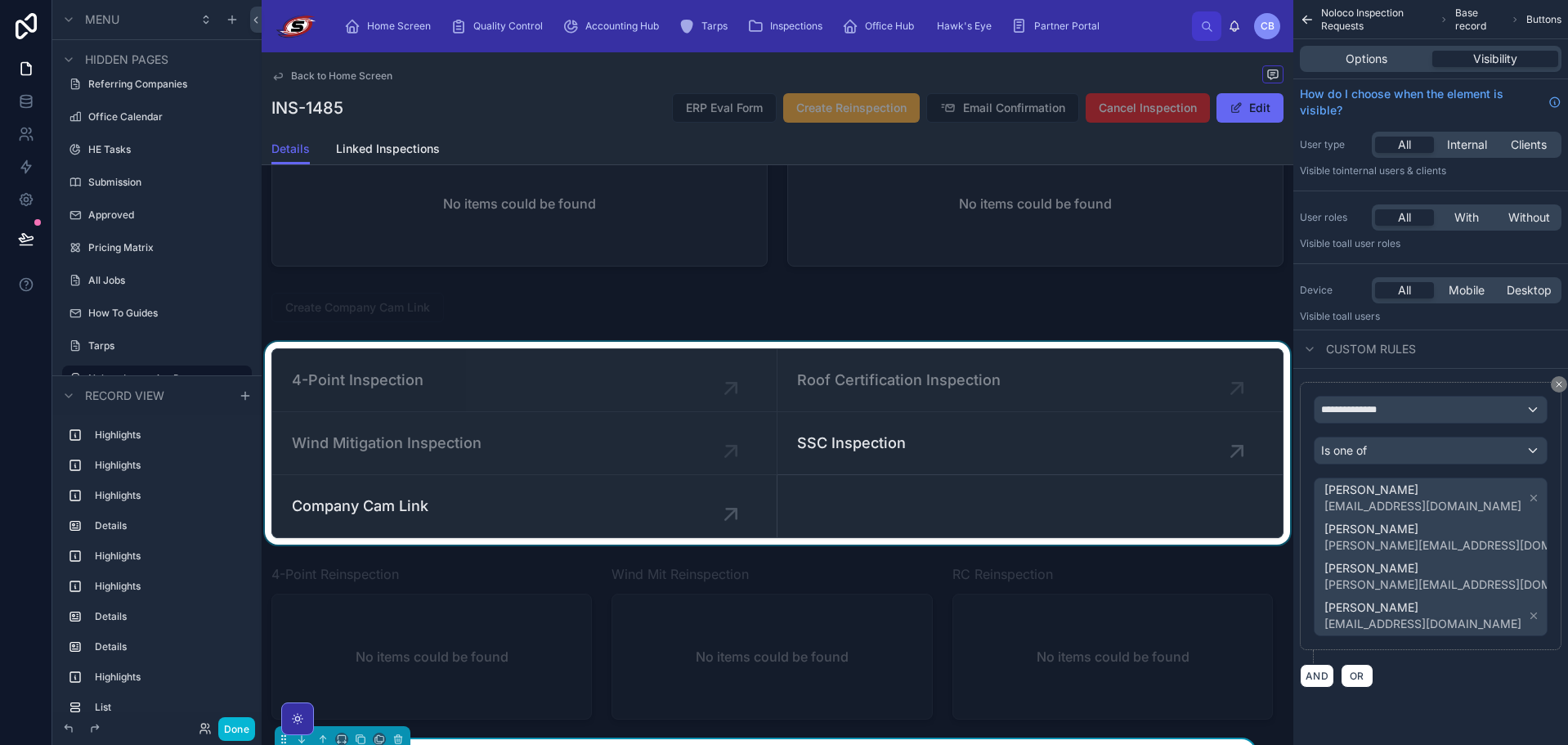
click at [991, 464] on div at bounding box center [778, 443] width 1032 height 203
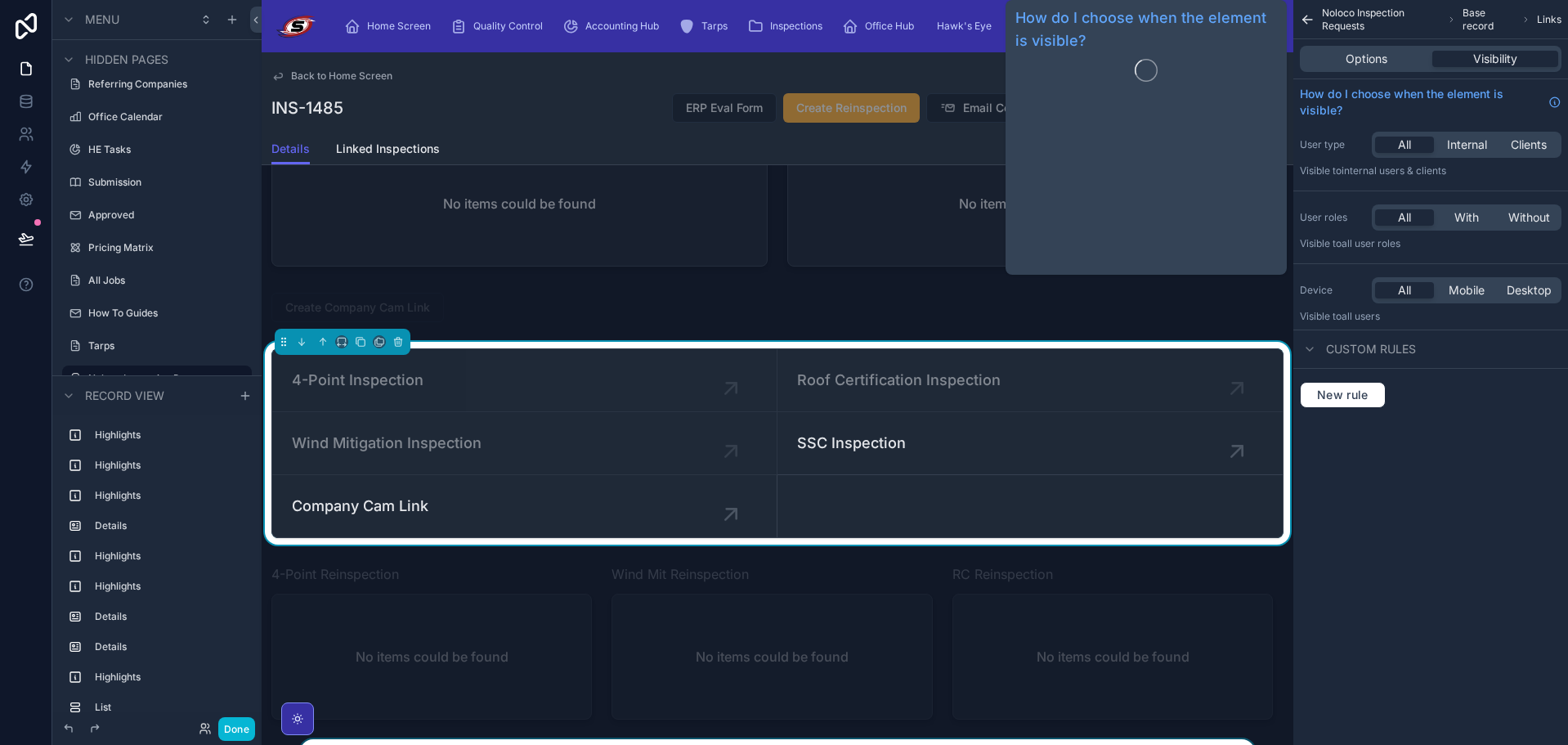
click at [1352, 70] on div "Options Visibility" at bounding box center [1431, 59] width 262 height 26
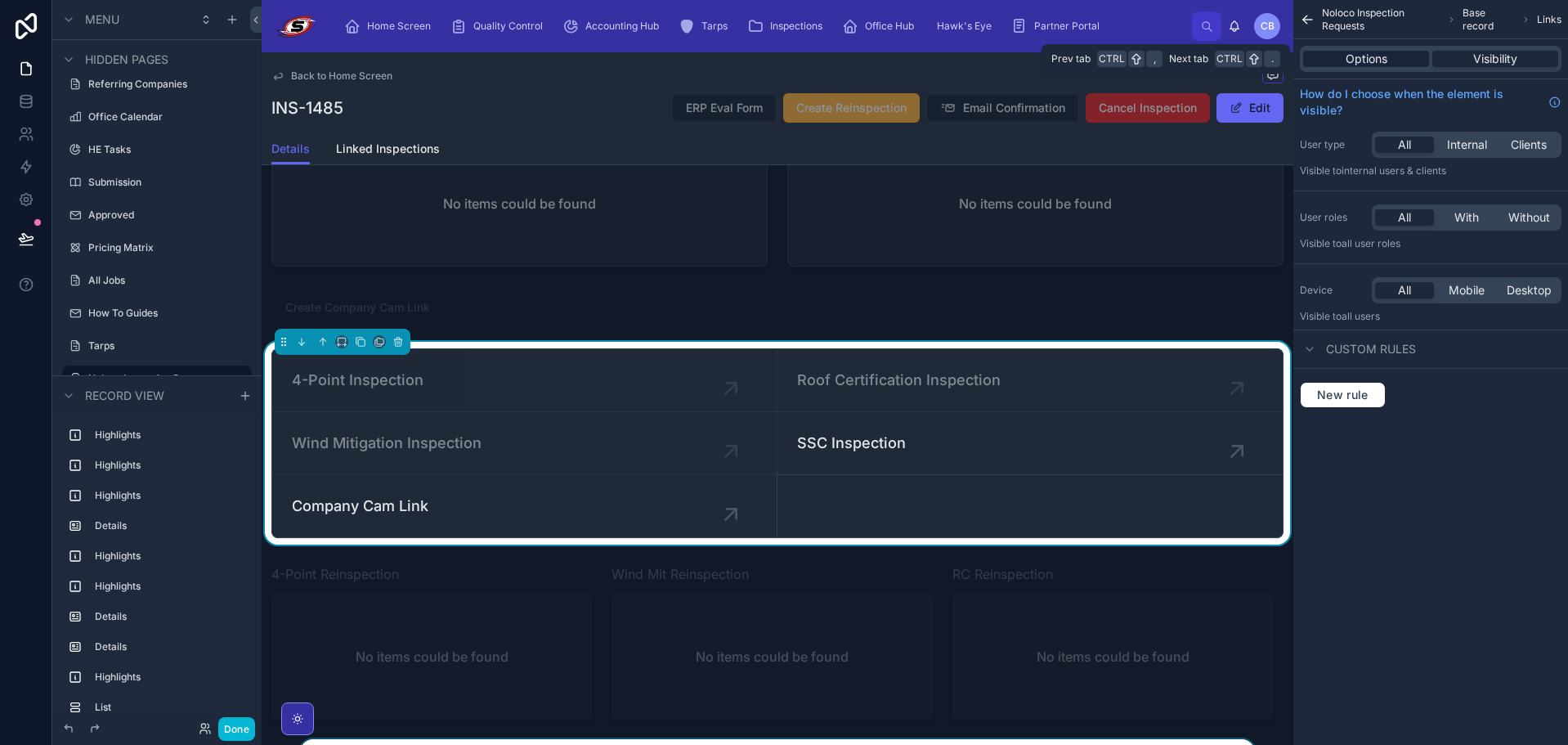
click at [1351, 65] on span "Options" at bounding box center [1367, 59] width 42 height 16
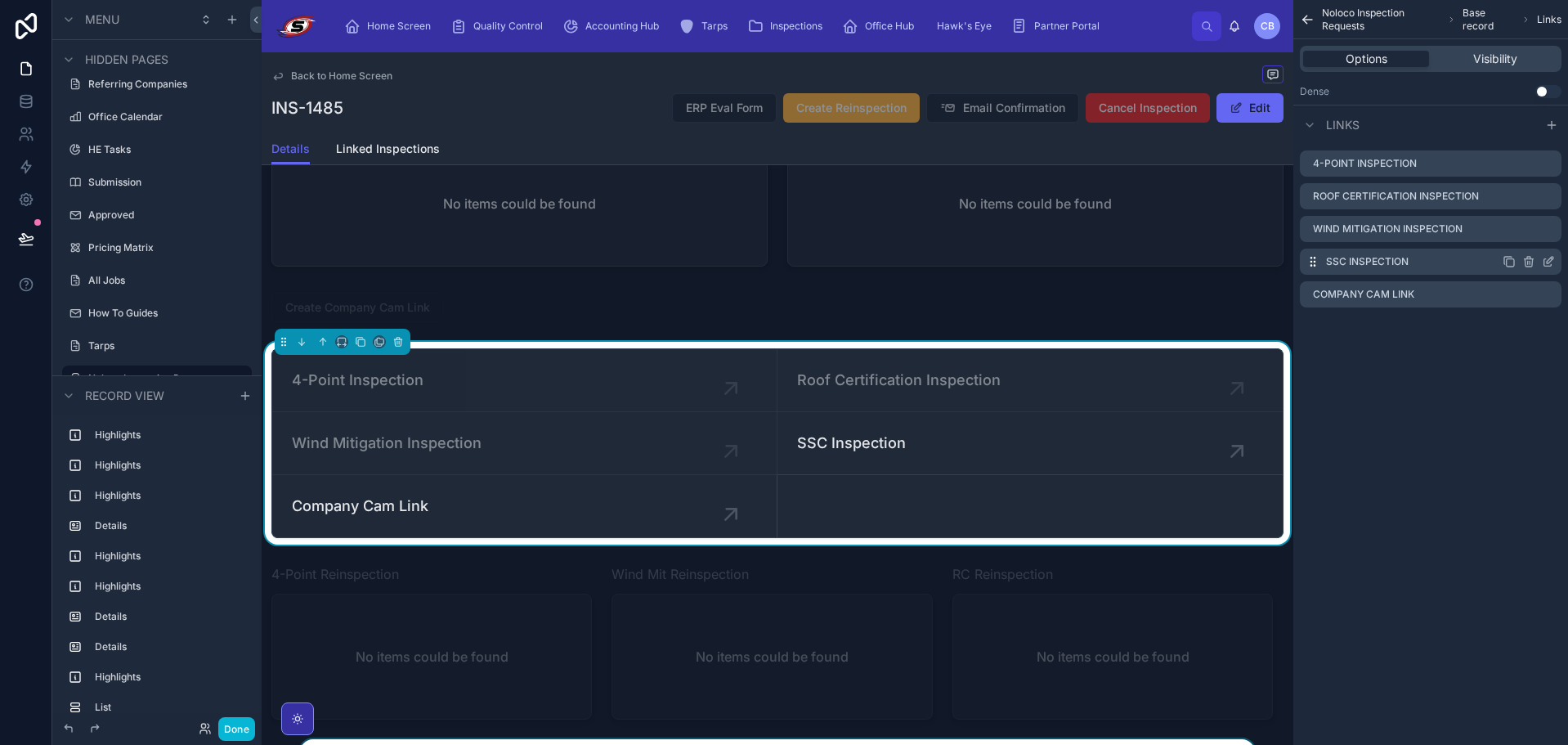
click at [1544, 263] on icon "scrollable content" at bounding box center [1548, 263] width 7 height 7
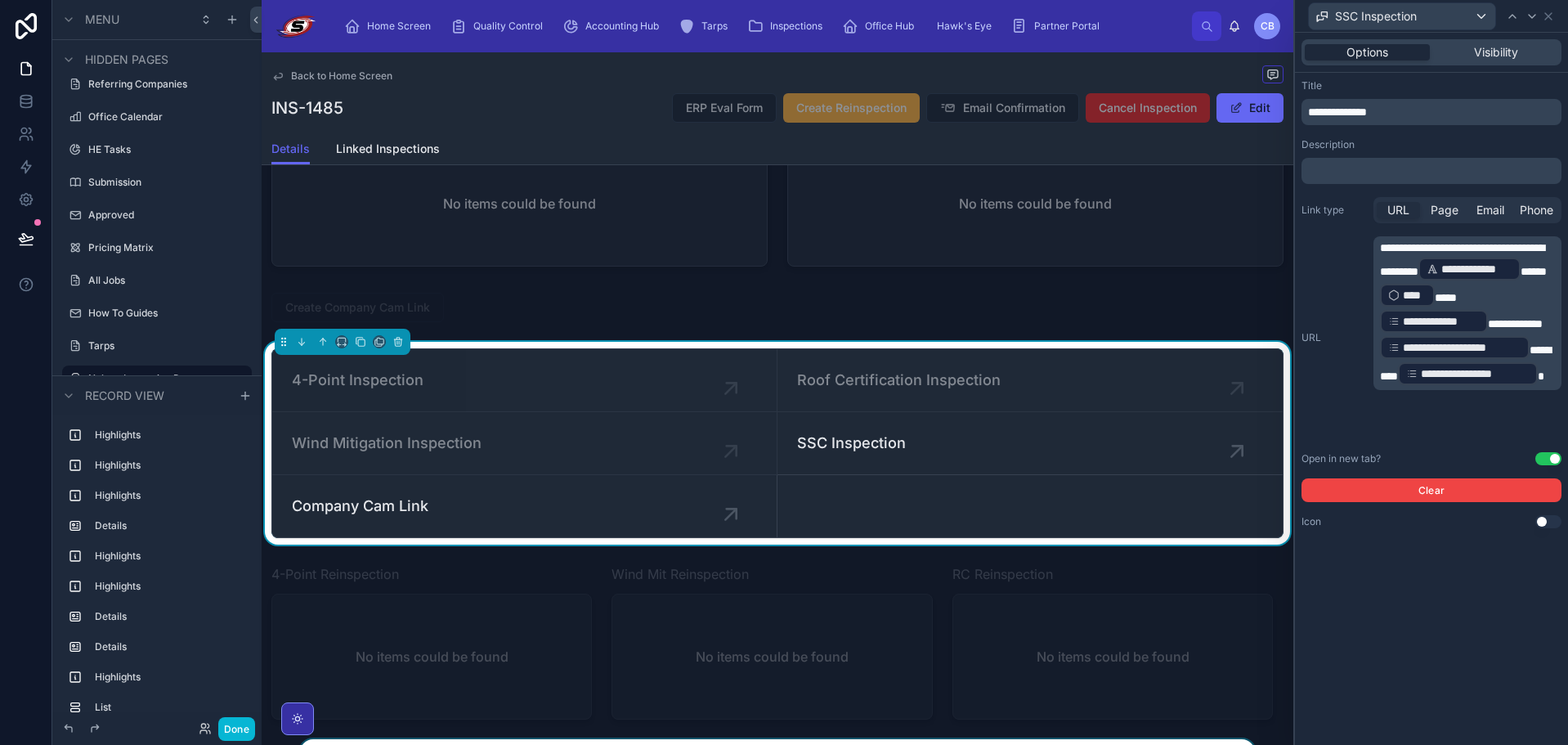
click at [1485, 41] on div "Options Visibility" at bounding box center [1431, 52] width 260 height 26
click at [1476, 49] on span "Visibility" at bounding box center [1496, 53] width 44 height 16
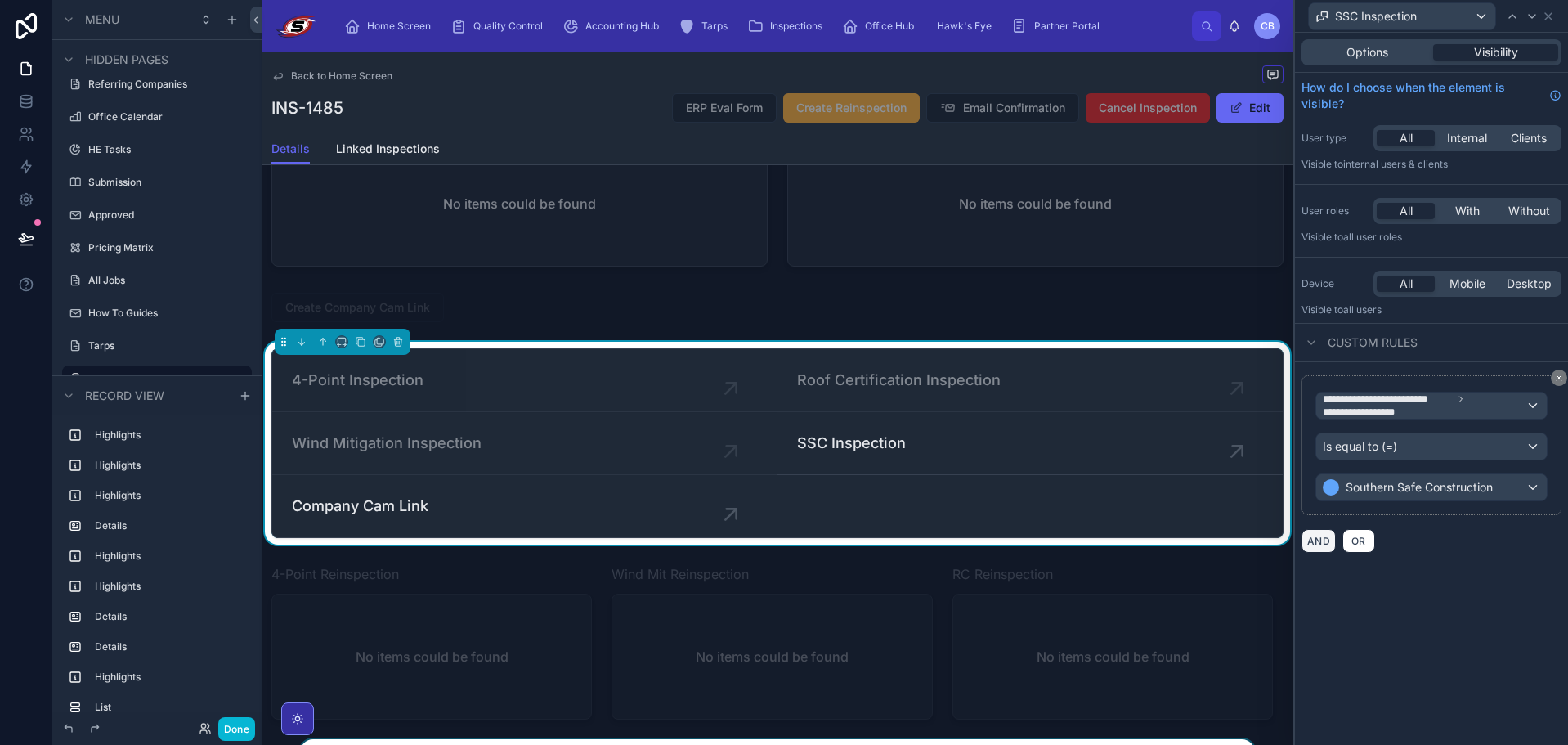
click at [1314, 546] on button "AND" at bounding box center [1319, 541] width 34 height 24
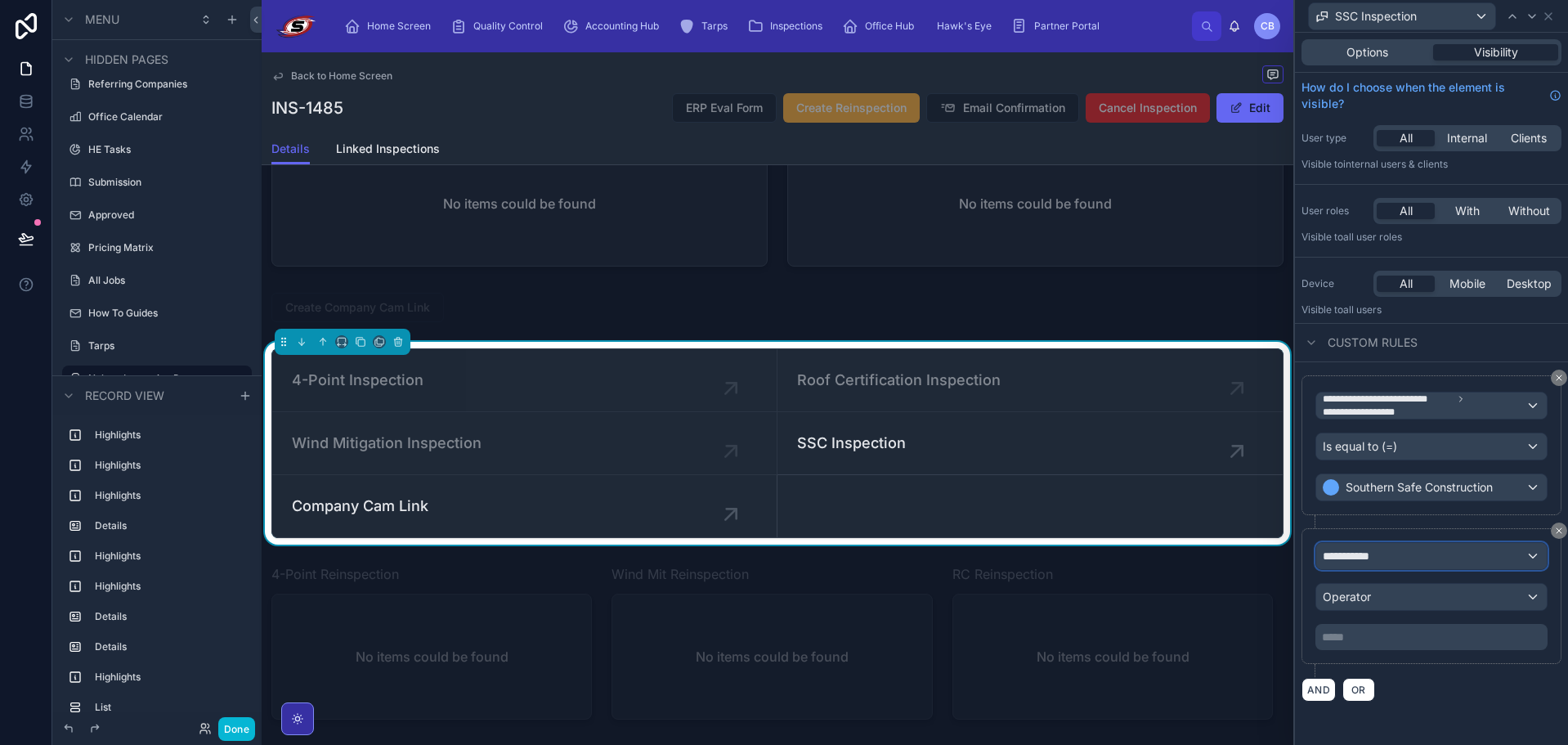
click at [1399, 555] on div "**********" at bounding box center [1432, 556] width 230 height 26
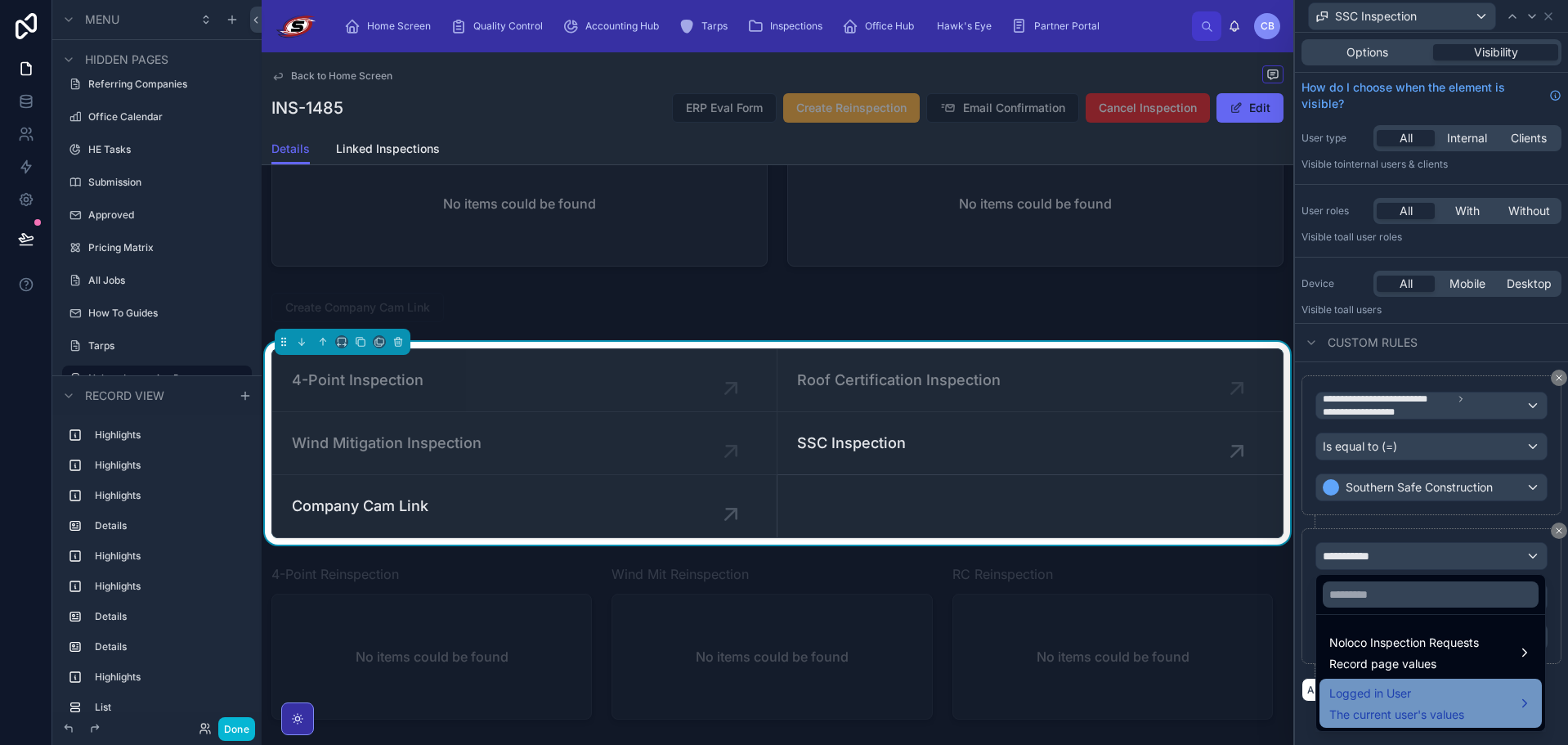
click at [1397, 690] on span "Logged in User" at bounding box center [1397, 693] width 135 height 20
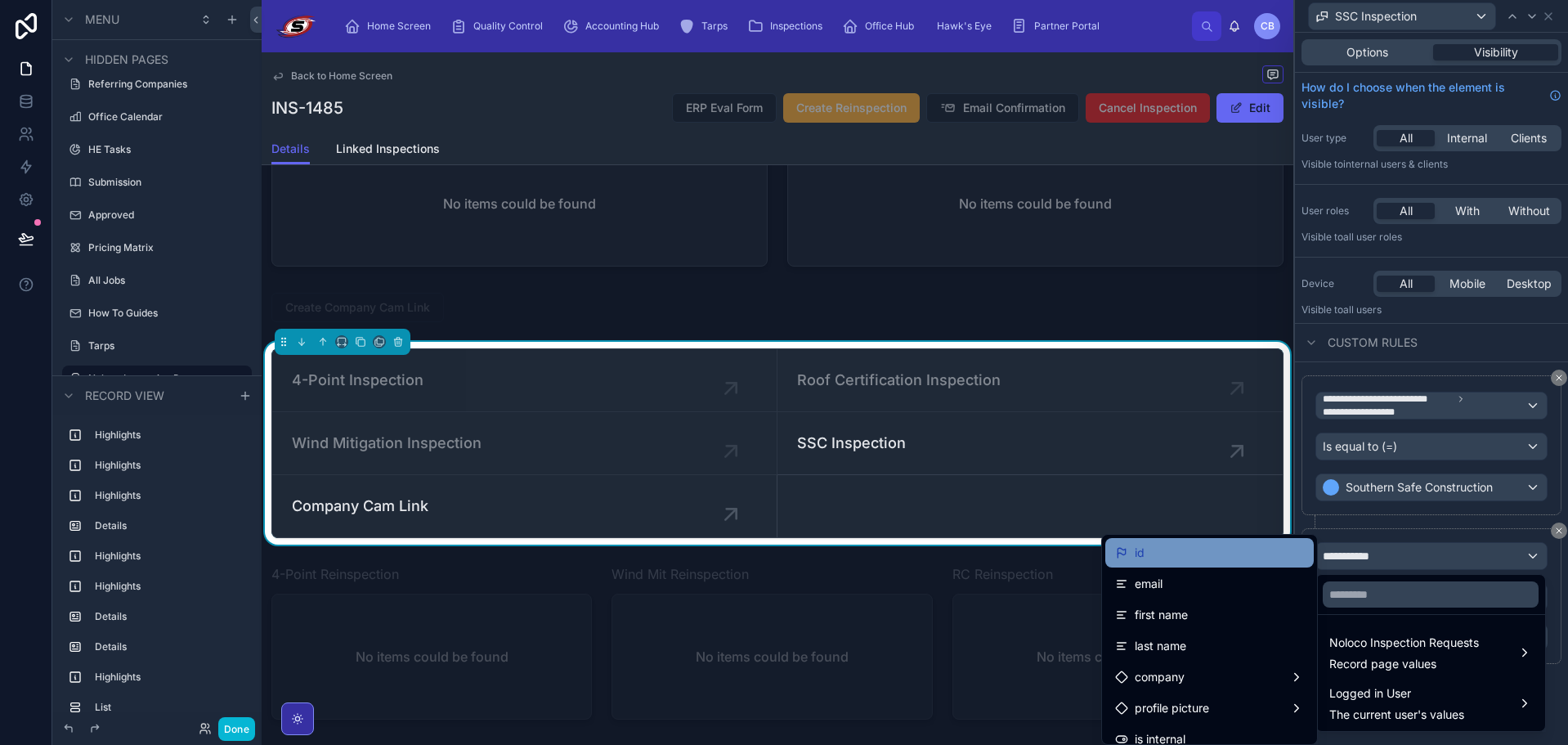
click at [1227, 556] on div "id" at bounding box center [1210, 553] width 189 height 20
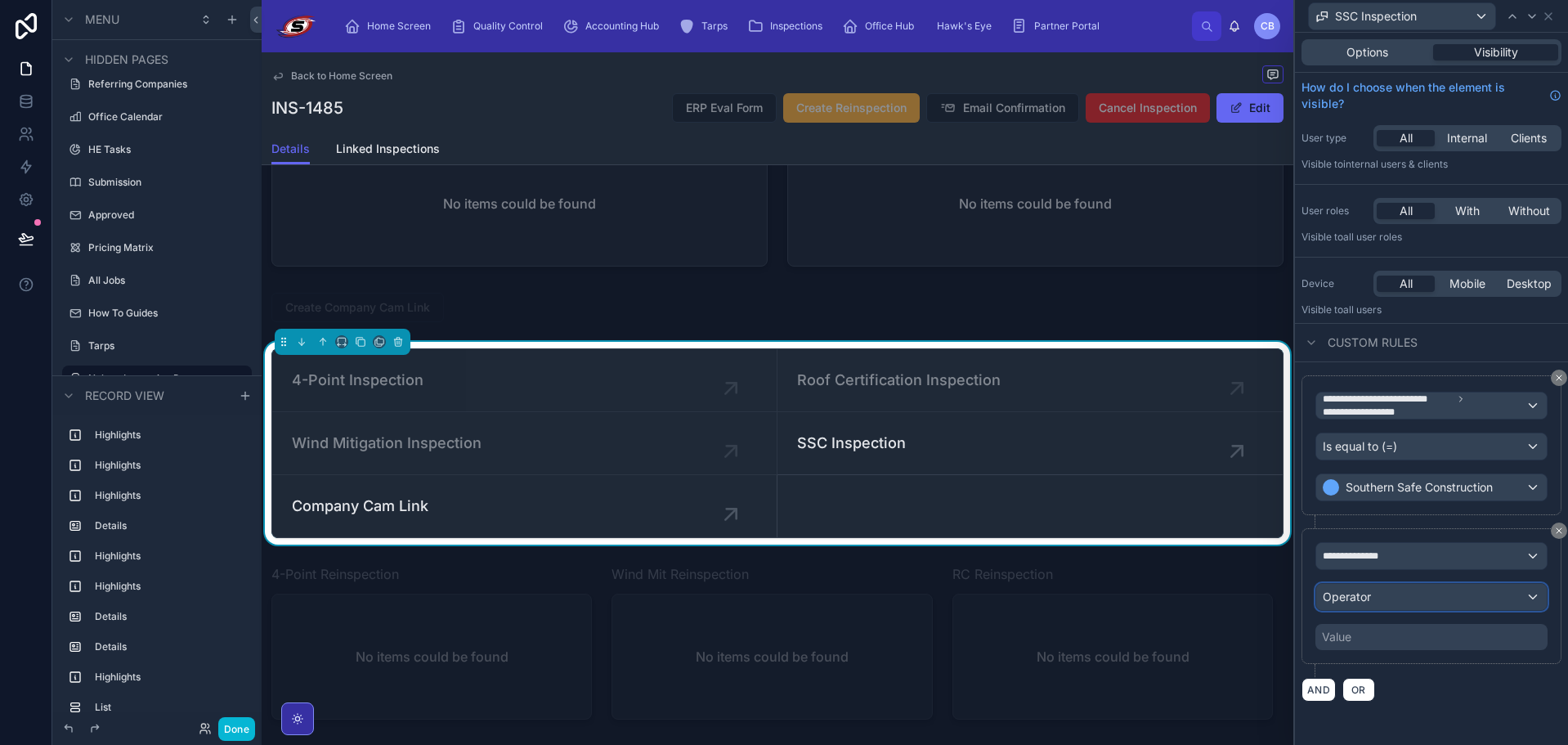
click at [1382, 585] on div "Operator" at bounding box center [1432, 596] width 230 height 26
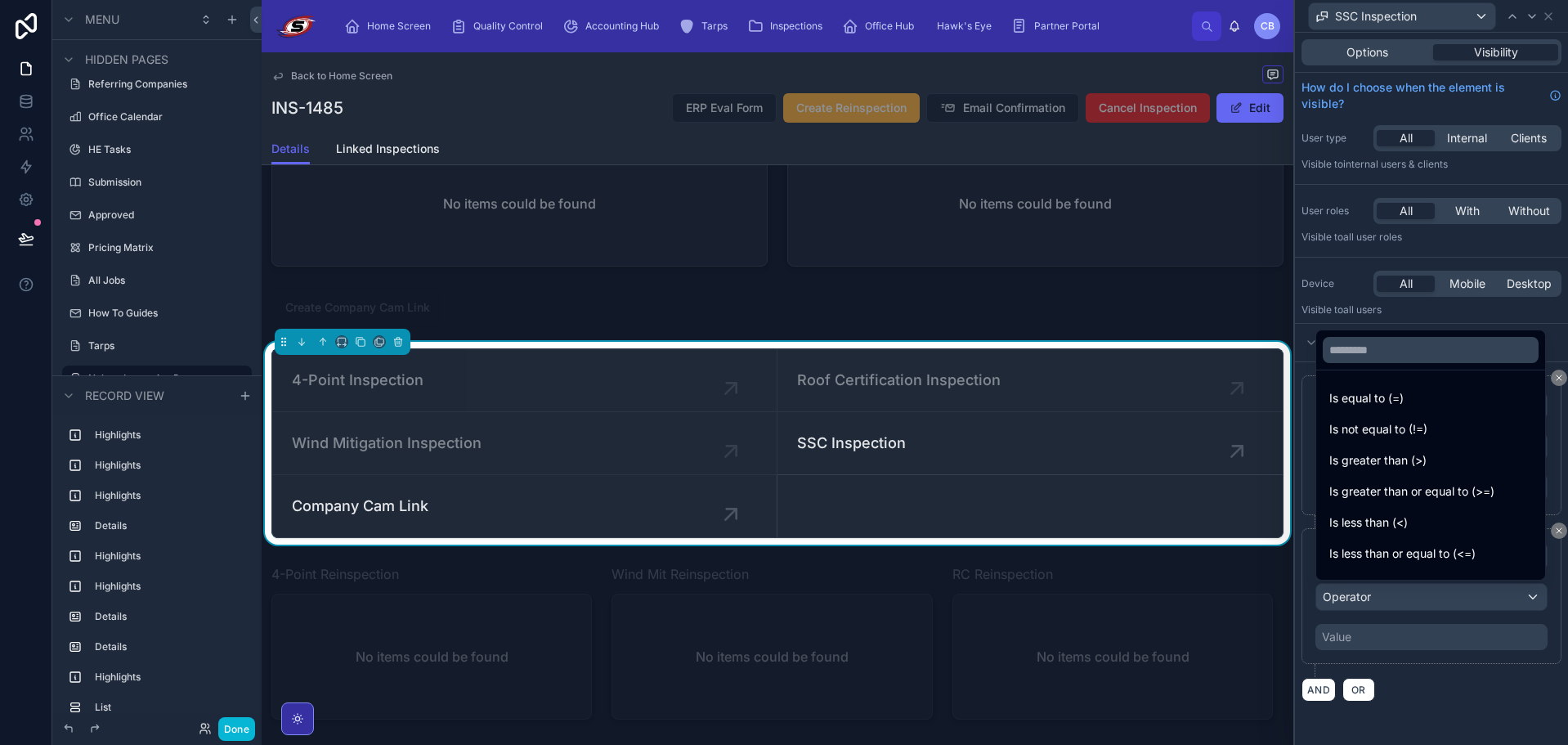
click at [1428, 423] on div "Is not equal to (!=)" at bounding box center [1431, 430] width 203 height 20
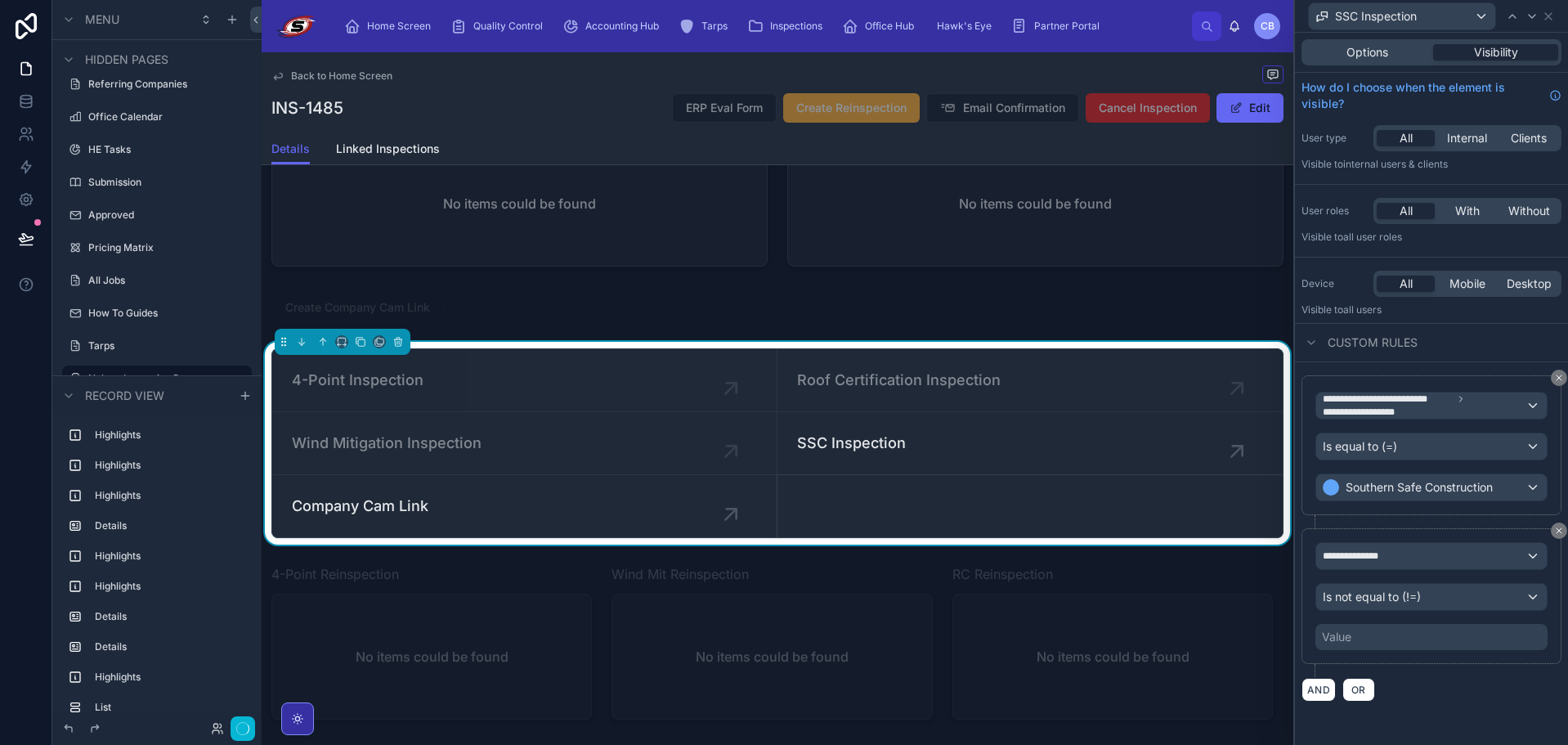
click at [1411, 640] on div "Value" at bounding box center [1432, 636] width 232 height 26
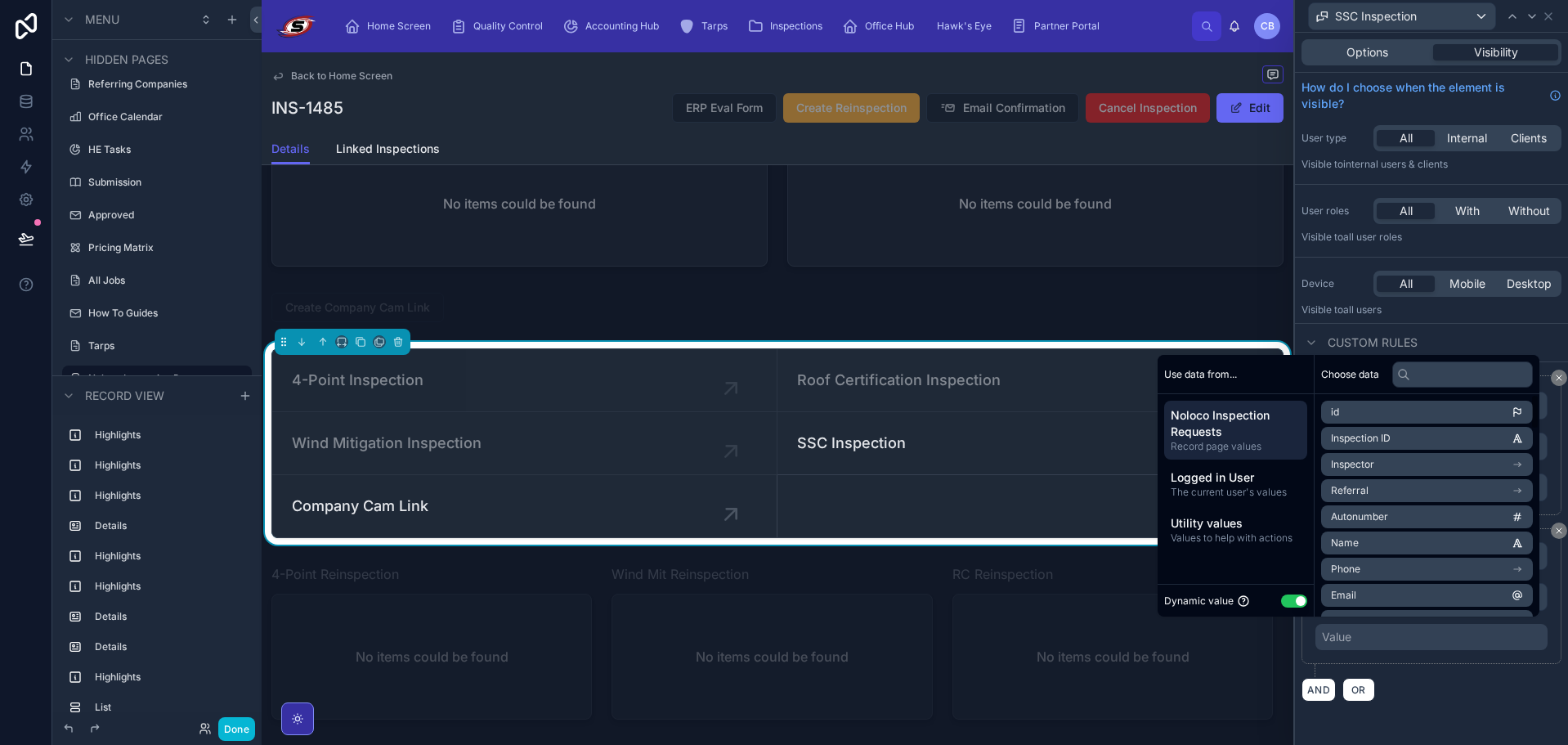
click at [1292, 600] on button "Use setting" at bounding box center [1294, 601] width 26 height 13
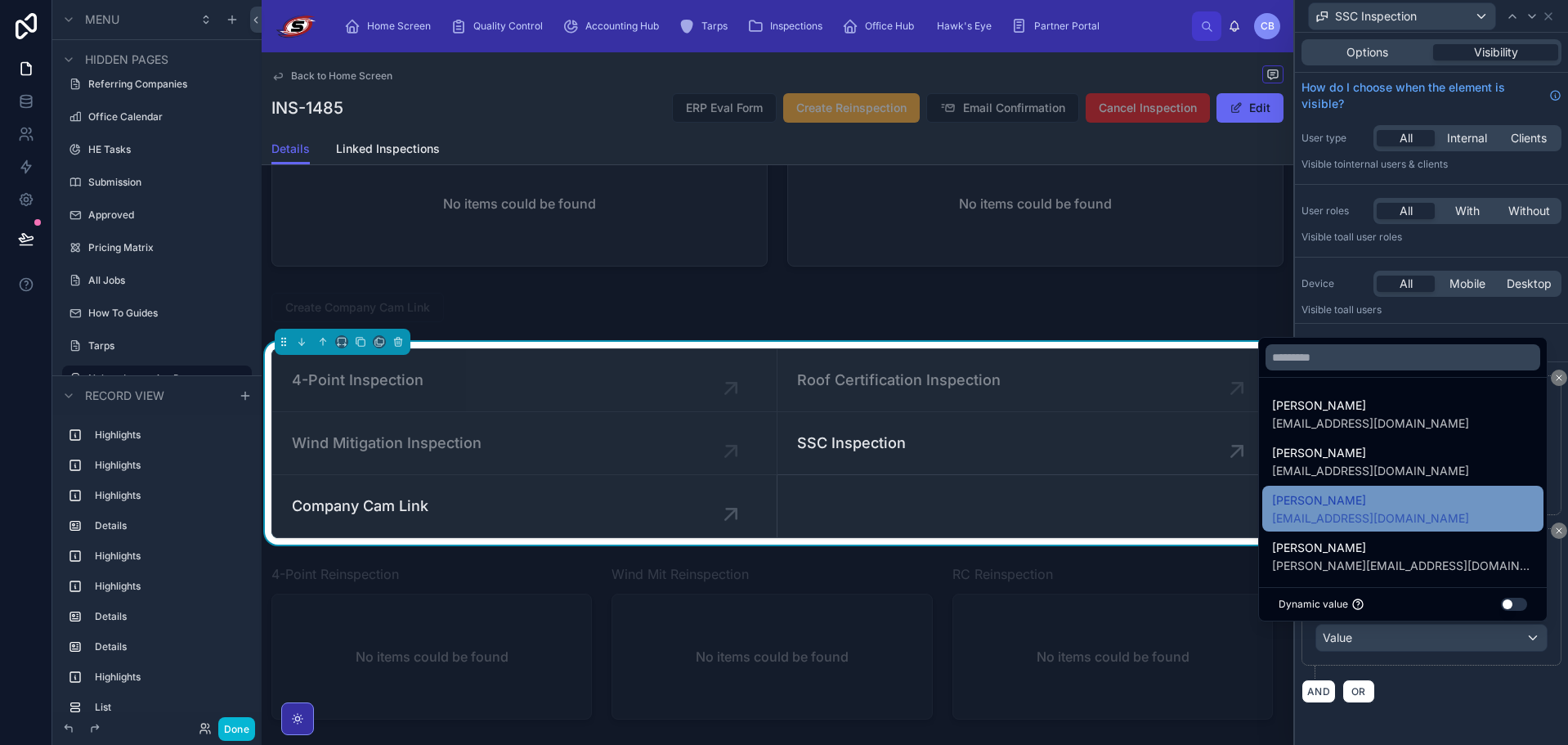
click at [1370, 514] on span "[EMAIL_ADDRESS][DOMAIN_NAME]" at bounding box center [1370, 518] width 197 height 16
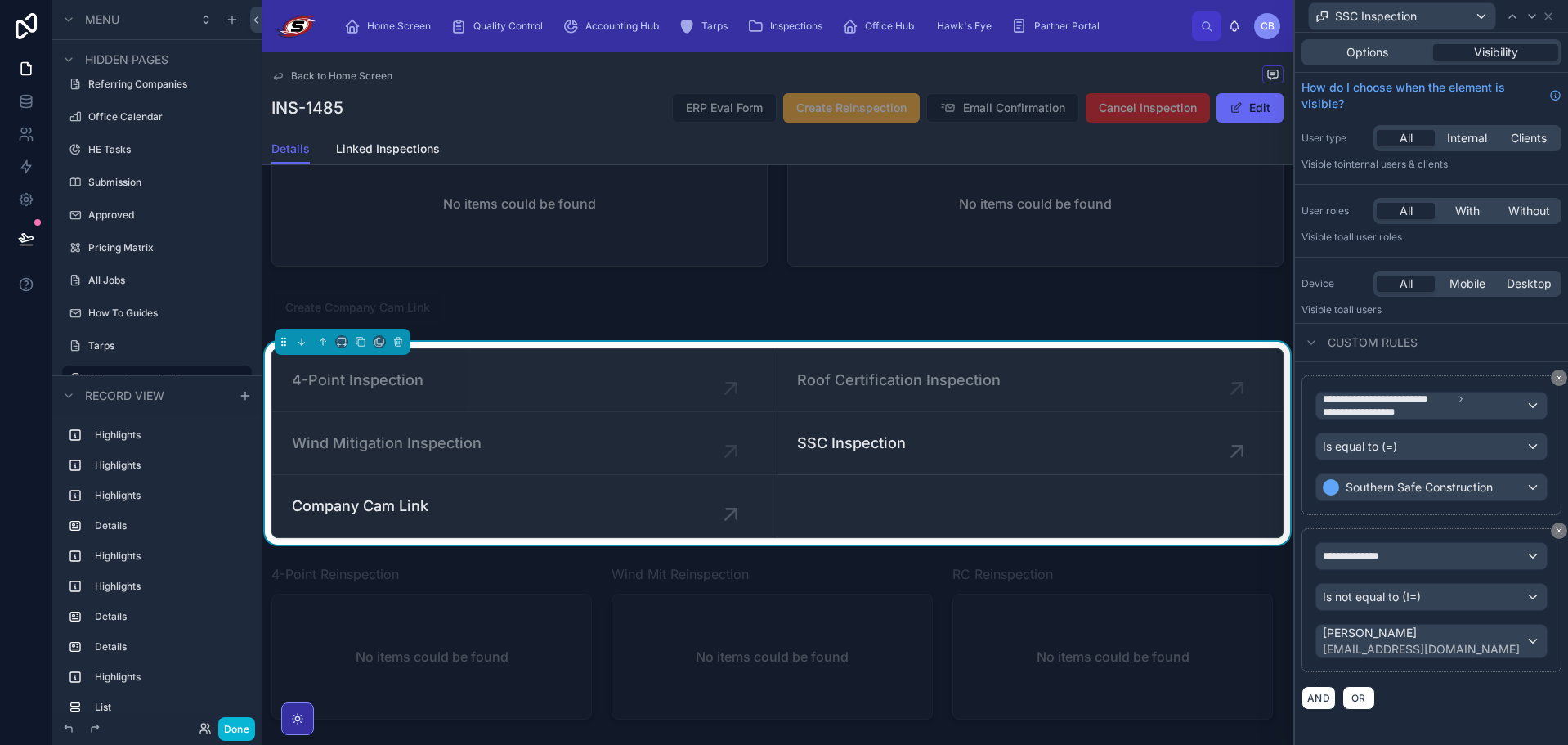
click at [1452, 704] on div "AND OR" at bounding box center [1431, 697] width 260 height 24
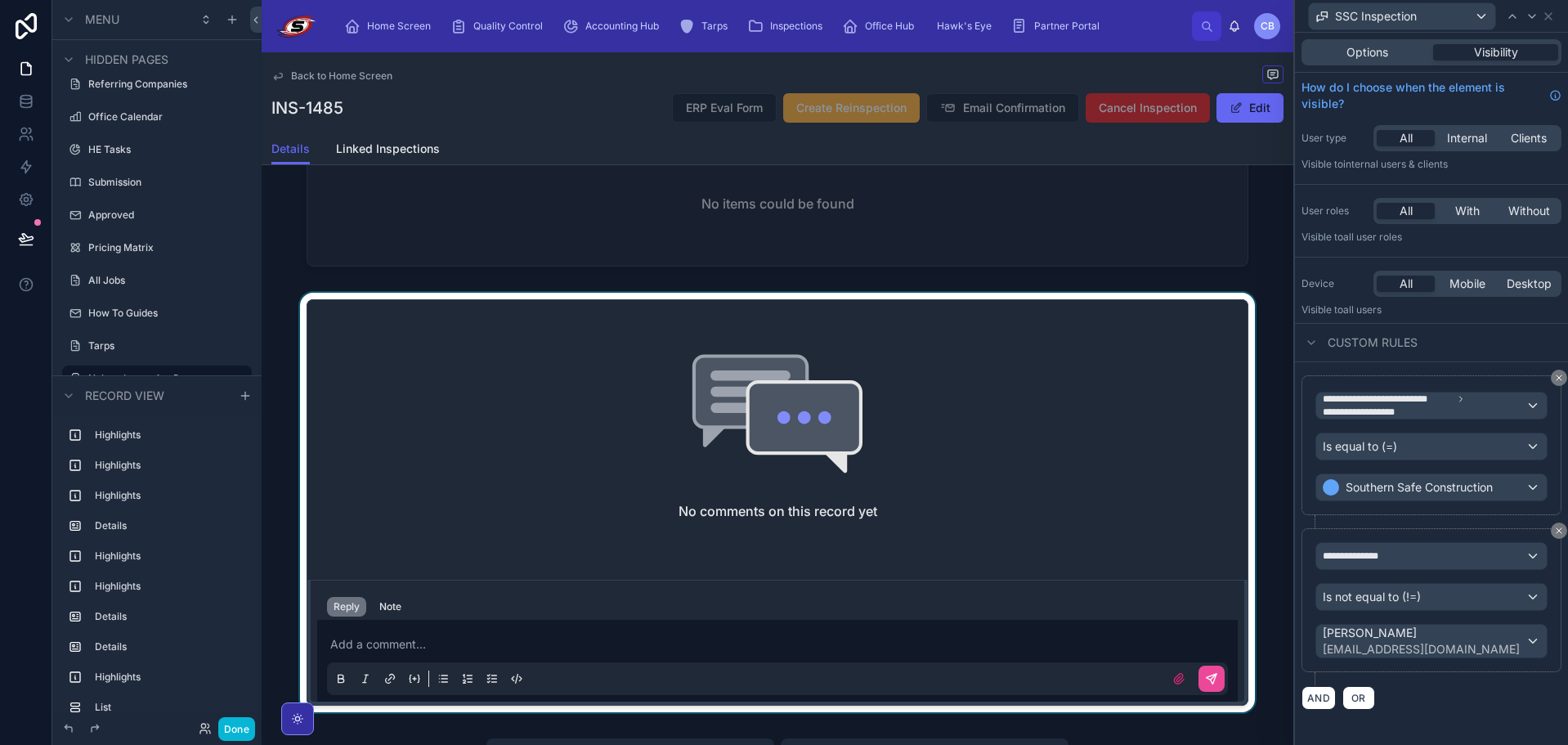
scroll to position [2724, 0]
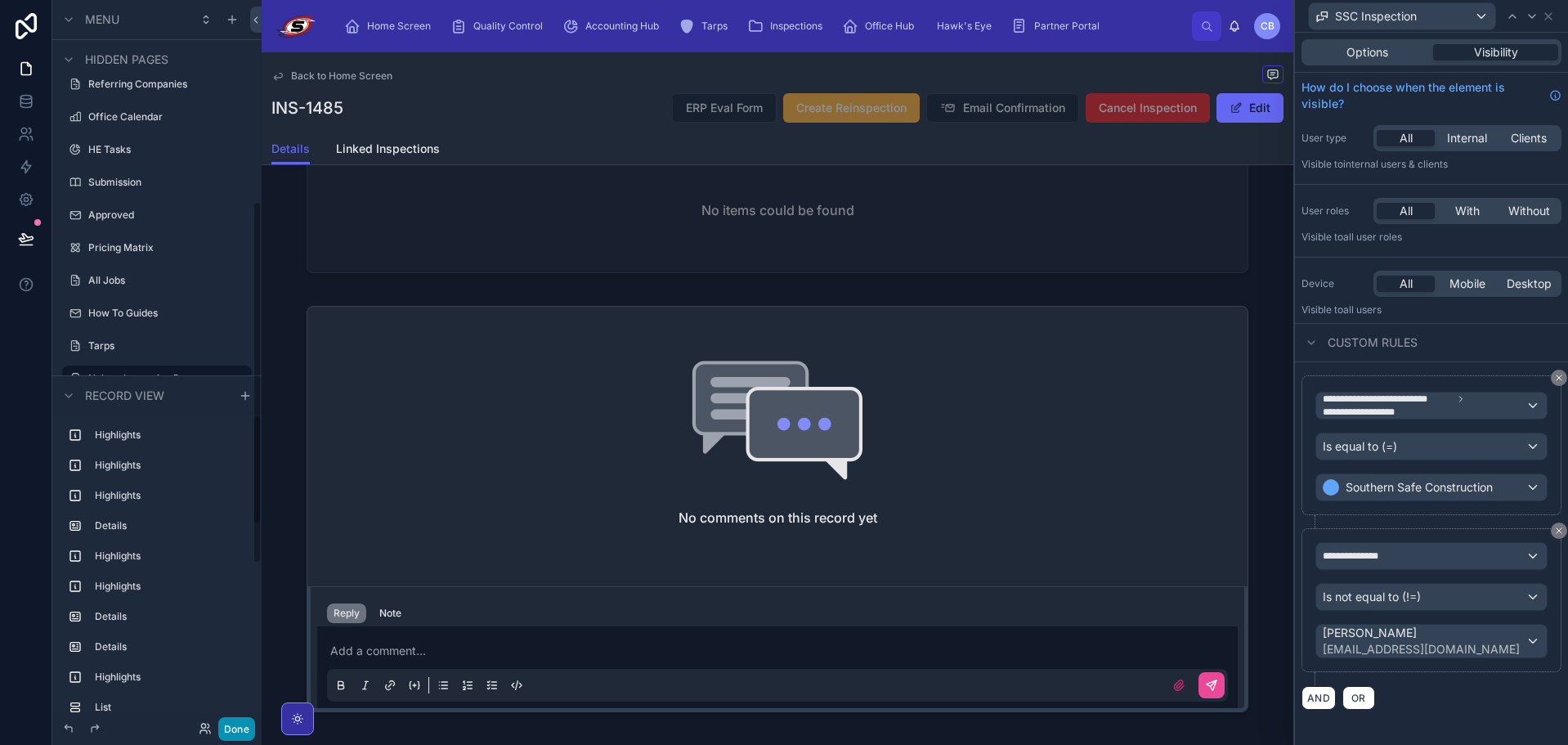
click at [231, 726] on button "Done" at bounding box center [237, 729] width 37 height 24
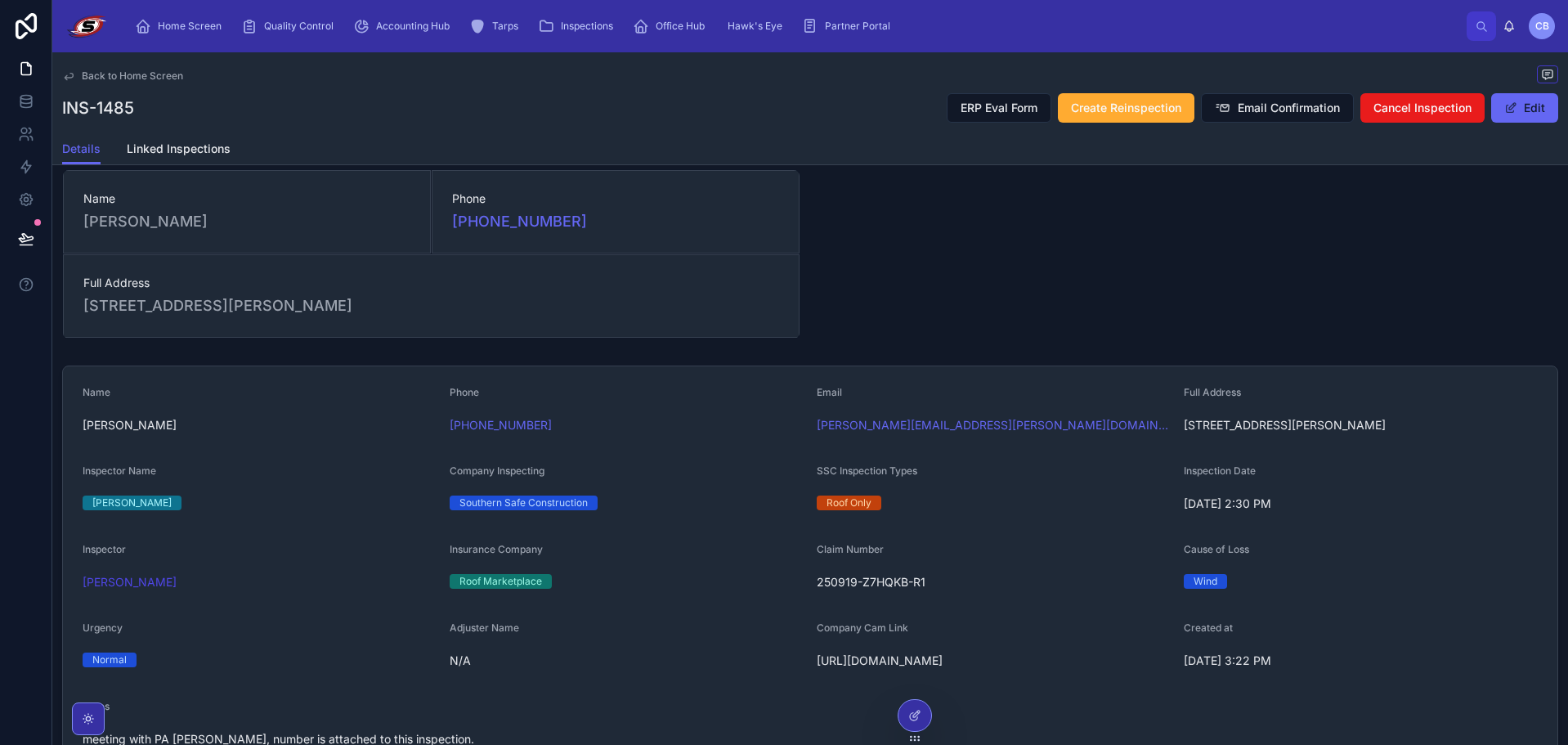
scroll to position [0, 0]
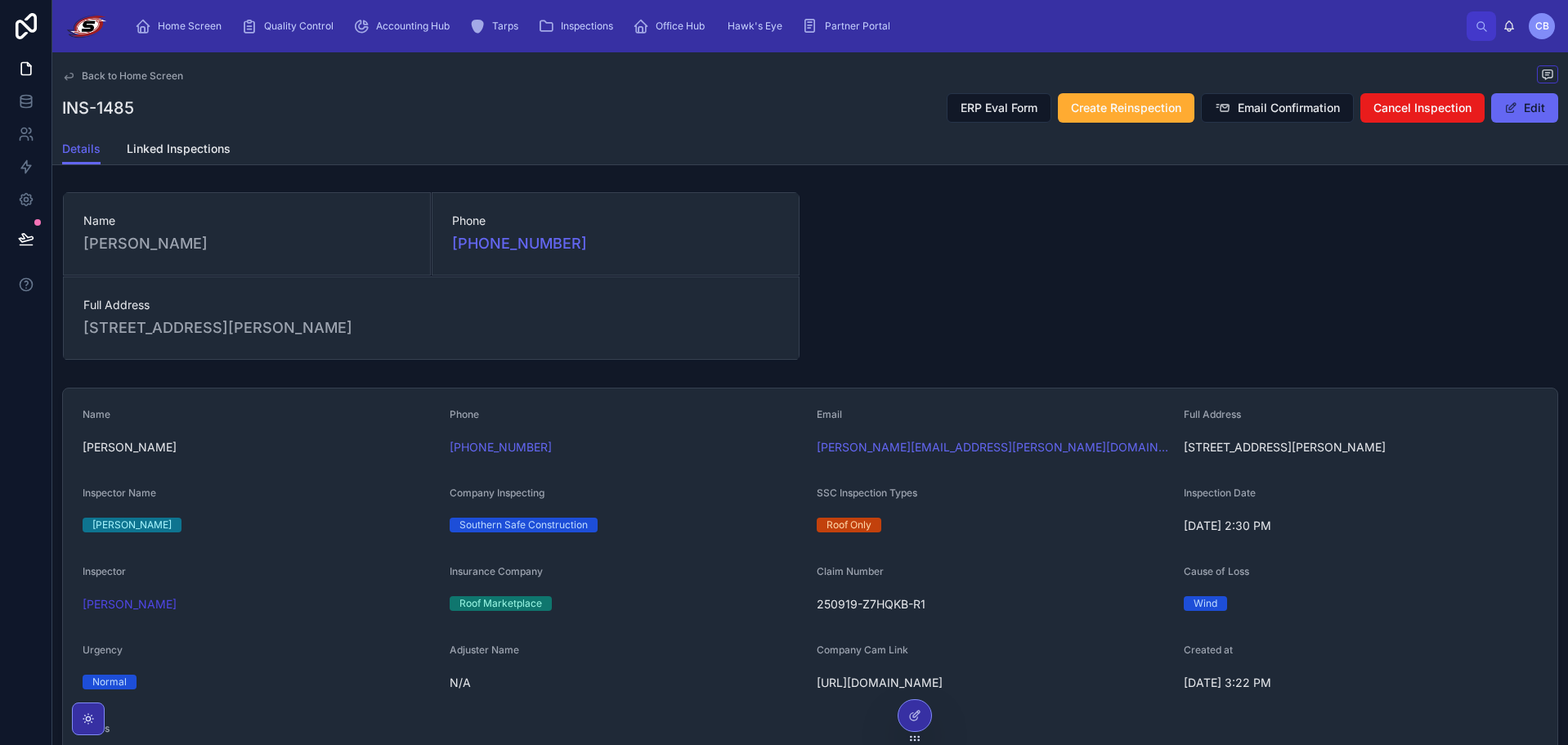
click at [153, 75] on span "Back to Home Screen" at bounding box center [132, 76] width 102 height 13
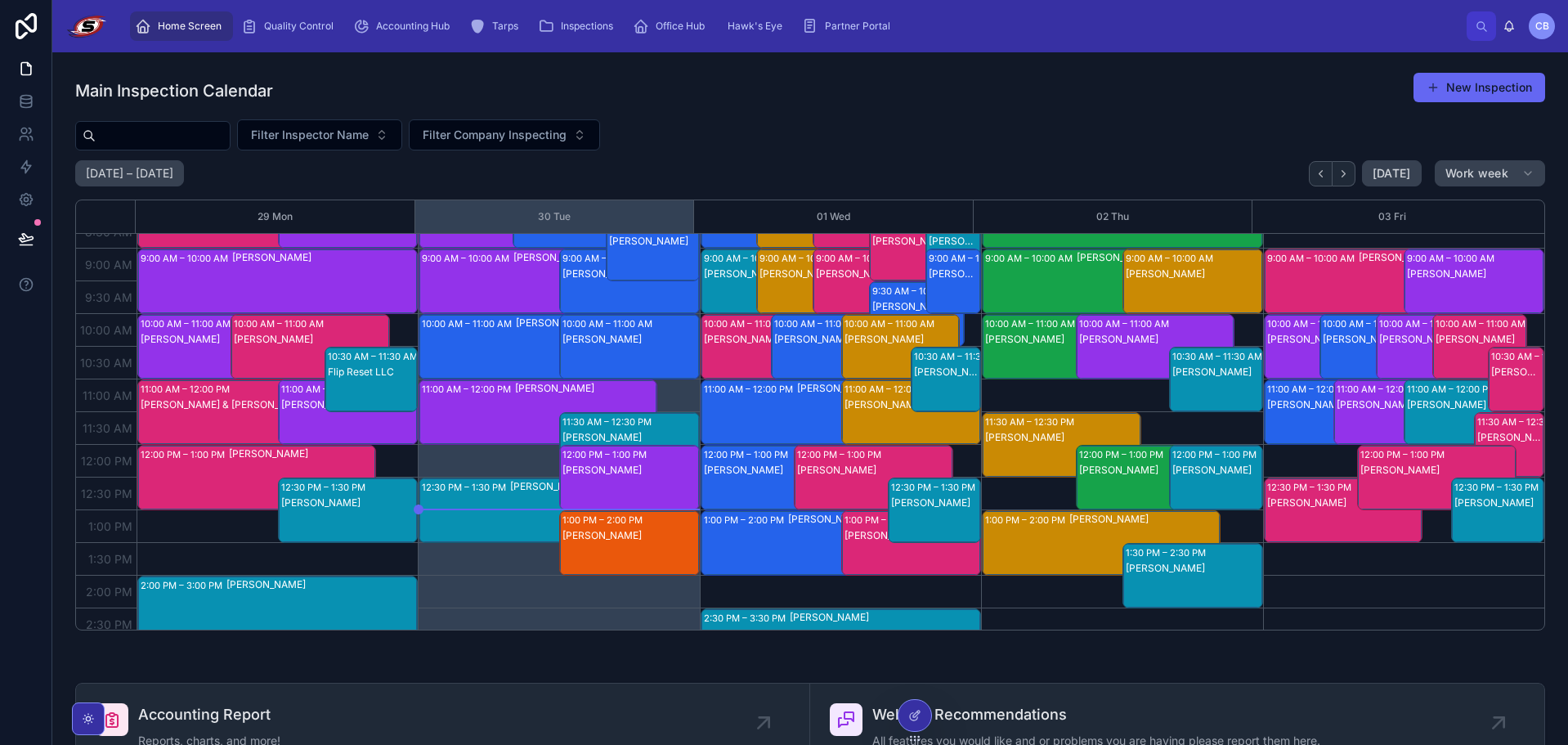
scroll to position [131, 0]
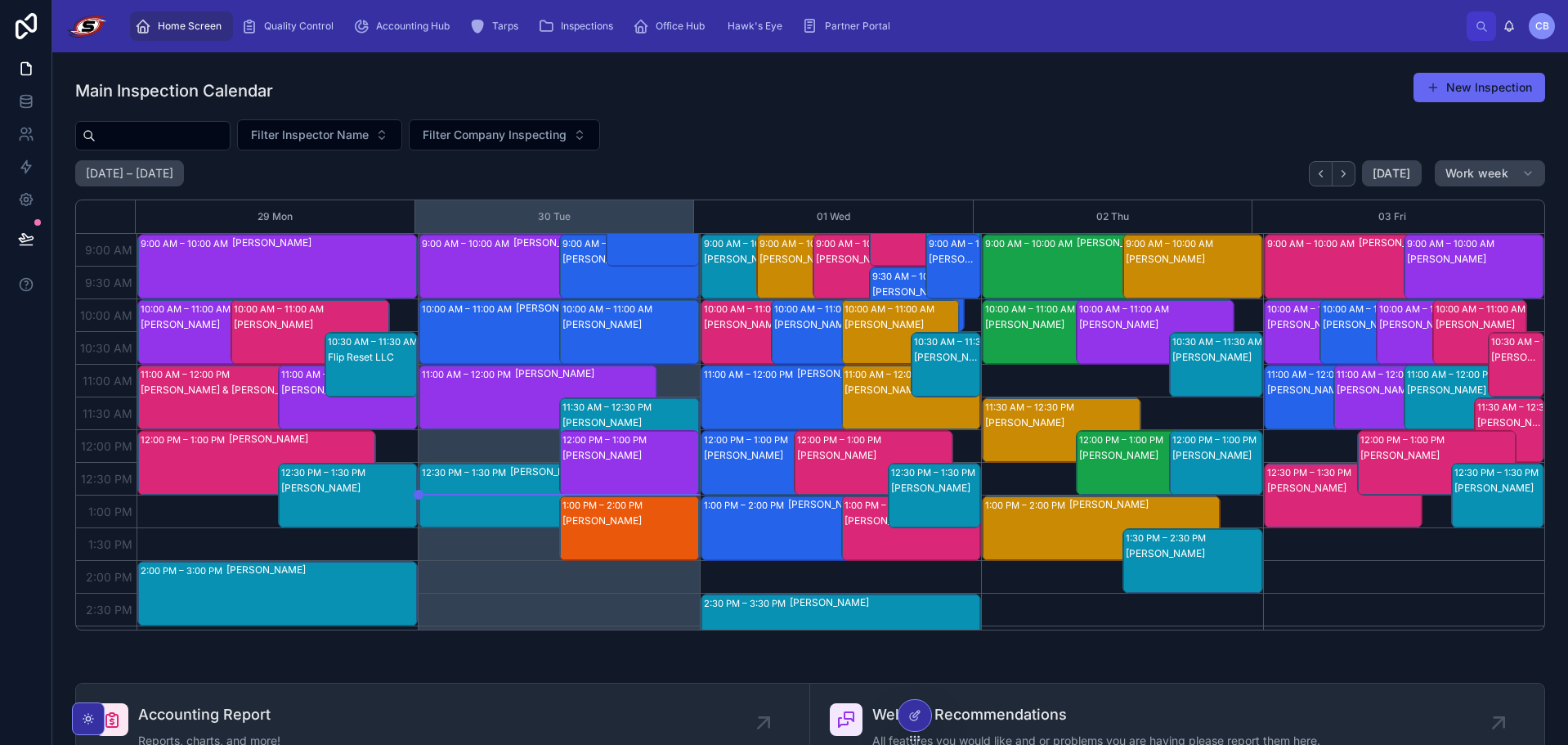
click at [501, 492] on div "12:30 PM – 1:30 PM [PERSON_NAME]" at bounding box center [538, 496] width 237 height 63
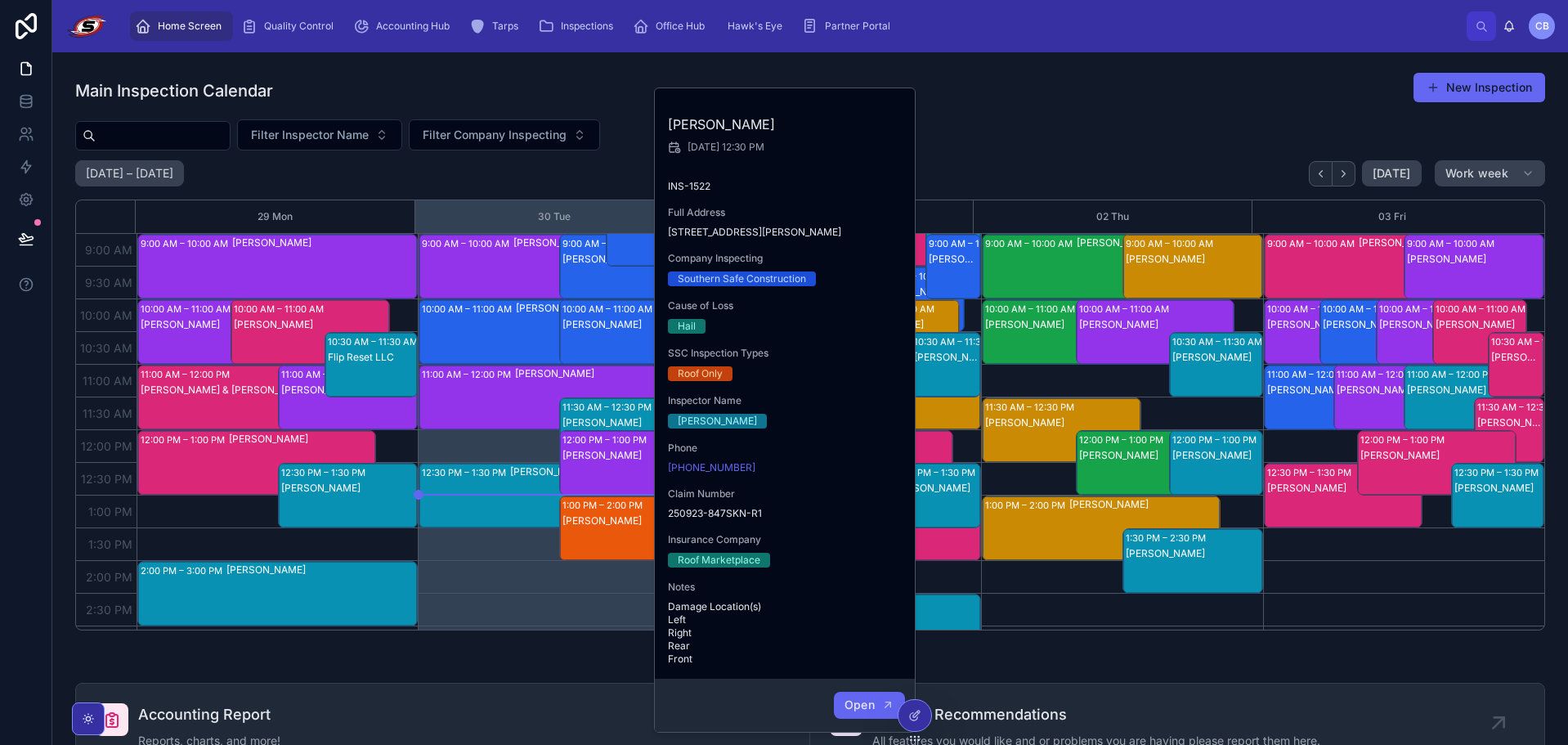
click at [848, 715] on button "Open" at bounding box center [869, 705] width 71 height 27
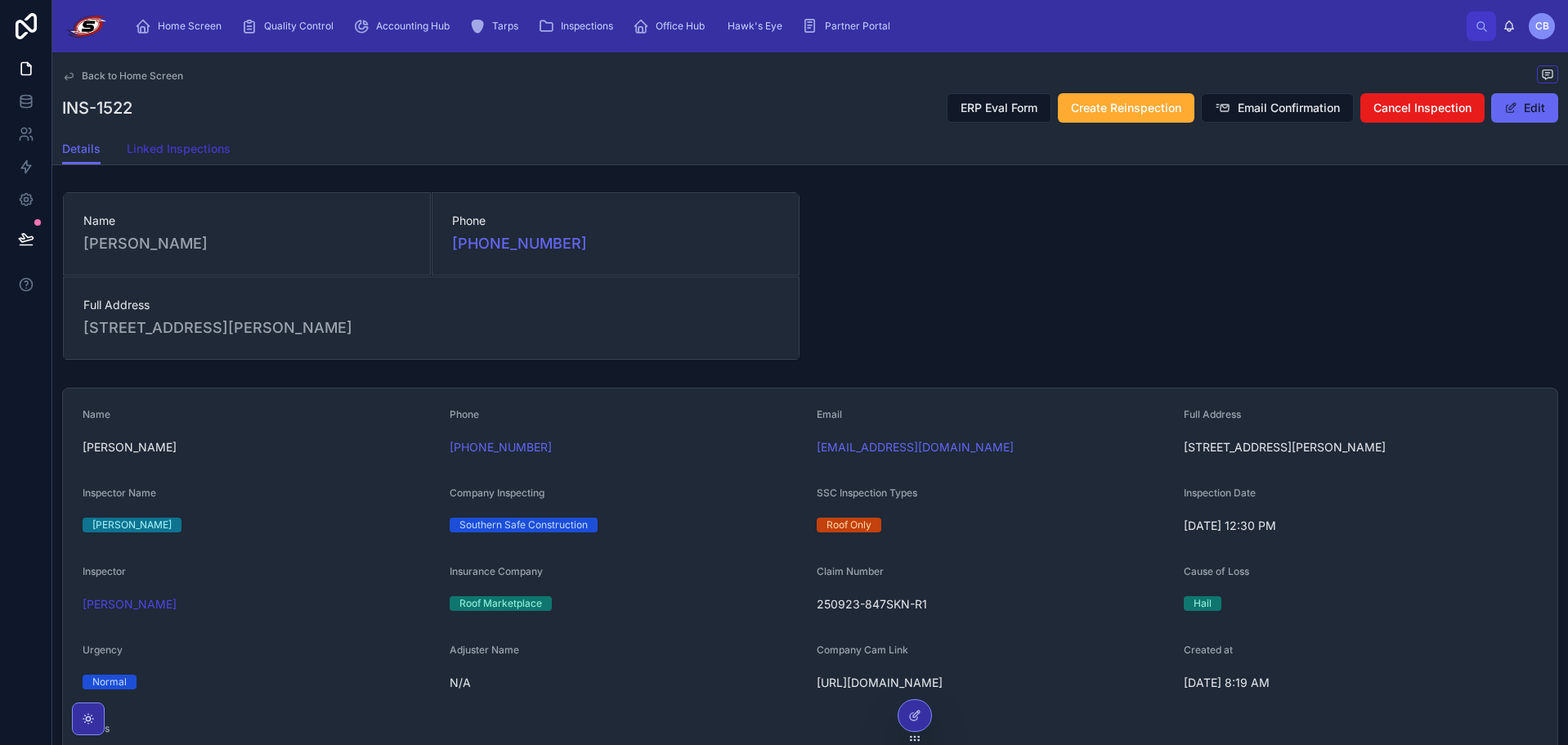
click at [206, 159] on link "Linked Inspections" at bounding box center [179, 150] width 104 height 33
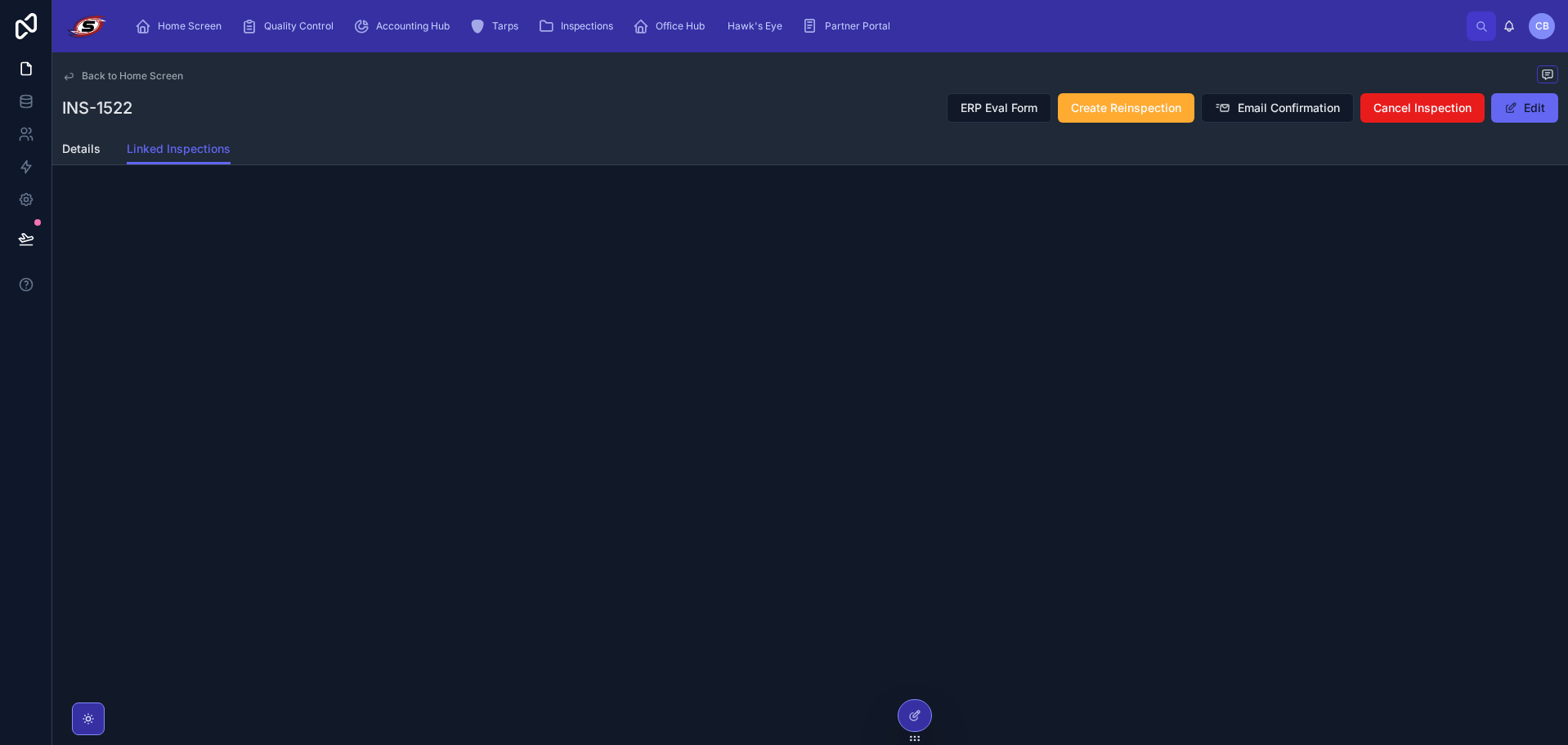
click at [101, 153] on div "Details Linked Inspections" at bounding box center [810, 149] width 1496 height 31
click at [96, 146] on span "Details" at bounding box center [82, 149] width 38 height 16
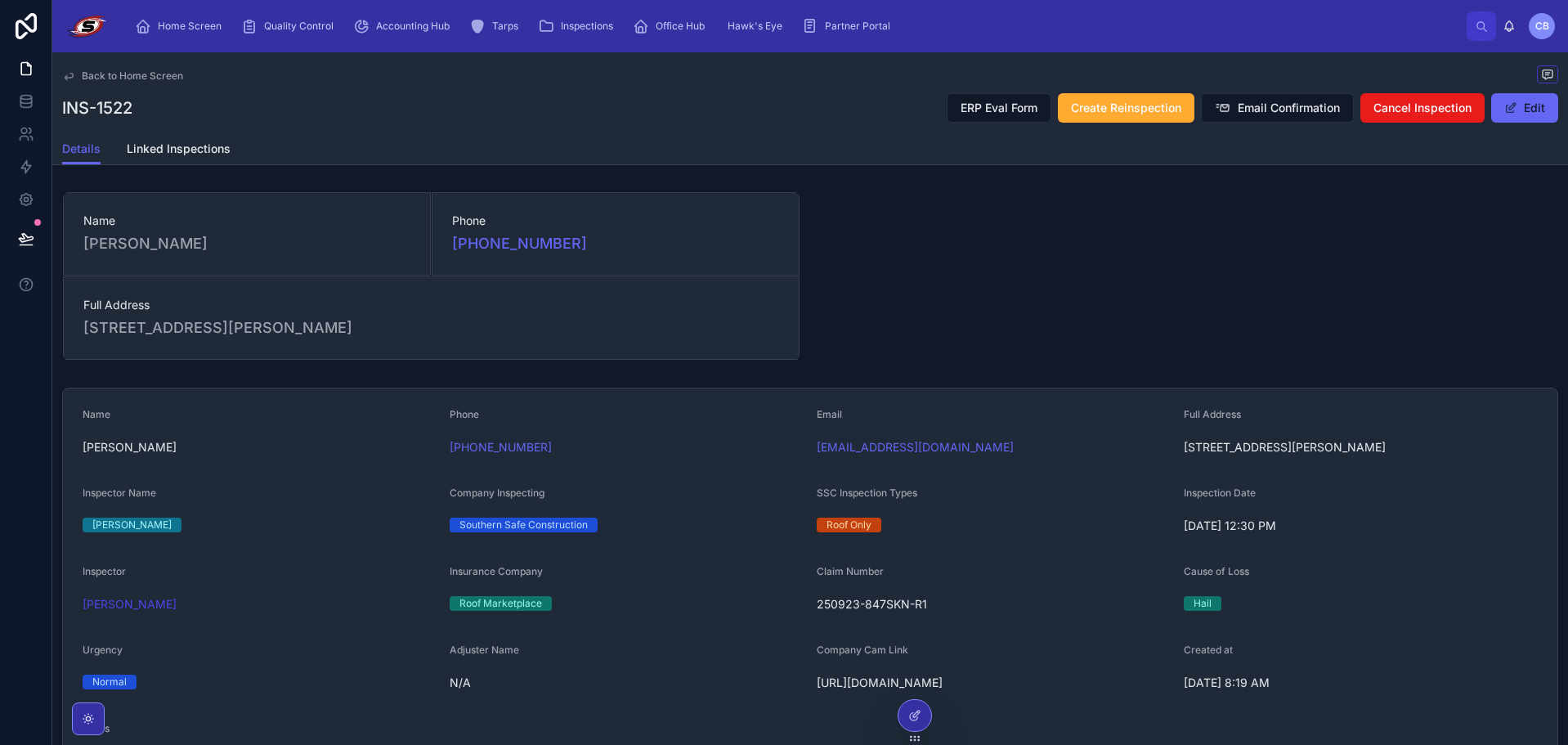
click at [133, 71] on span "Back to Home Screen" at bounding box center [132, 76] width 102 height 13
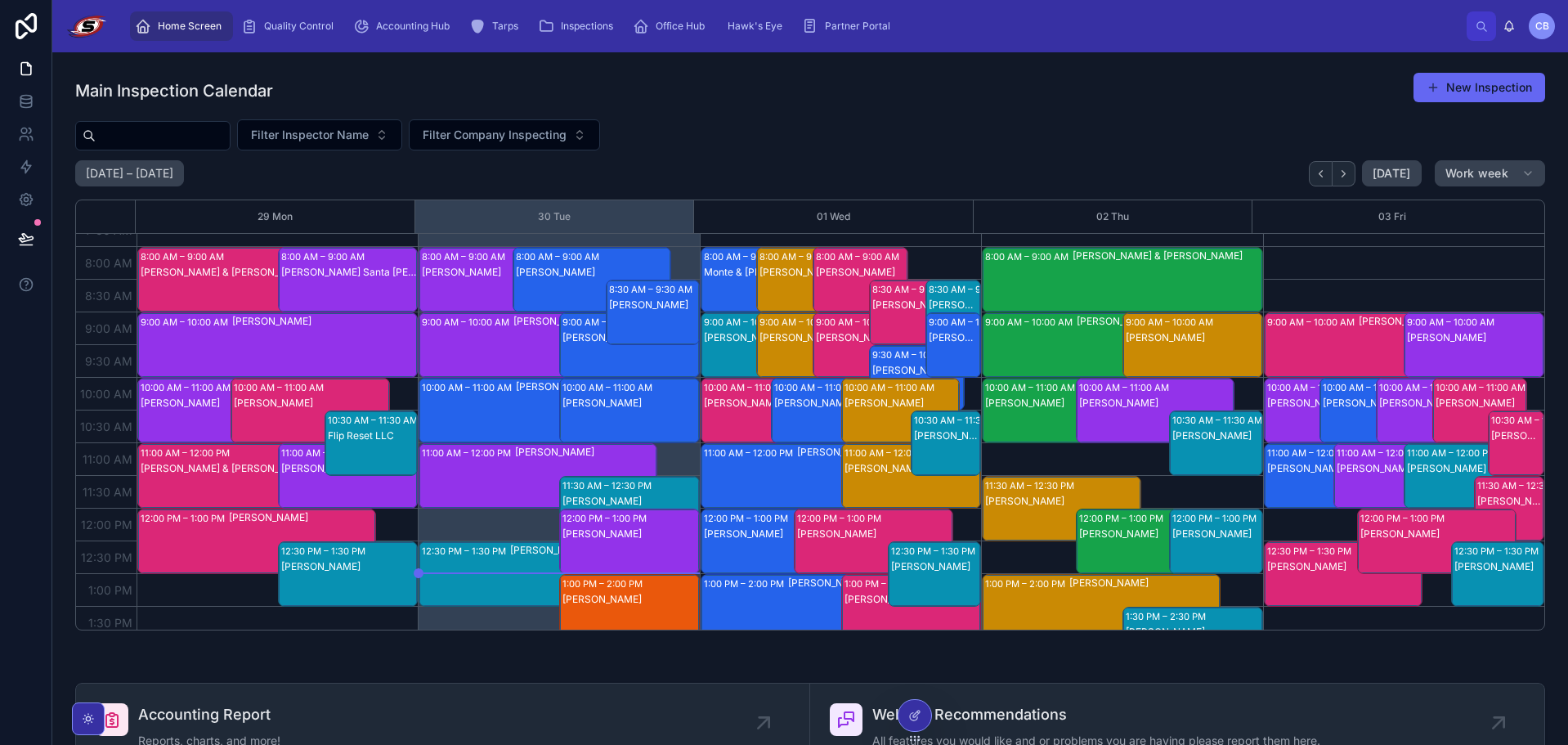
scroll to position [49, 0]
